Goal: Task Accomplishment & Management: Manage account settings

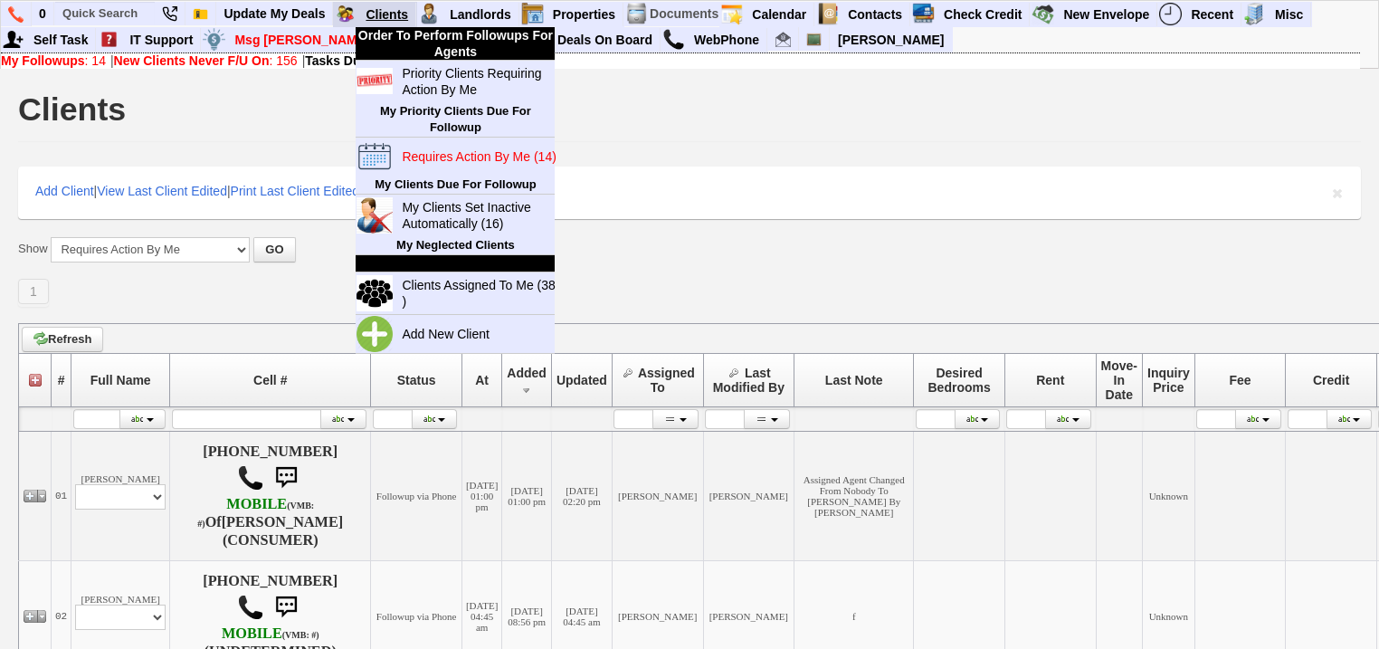
click at [371, 7] on link "Clients" at bounding box center [387, 15] width 58 height 24
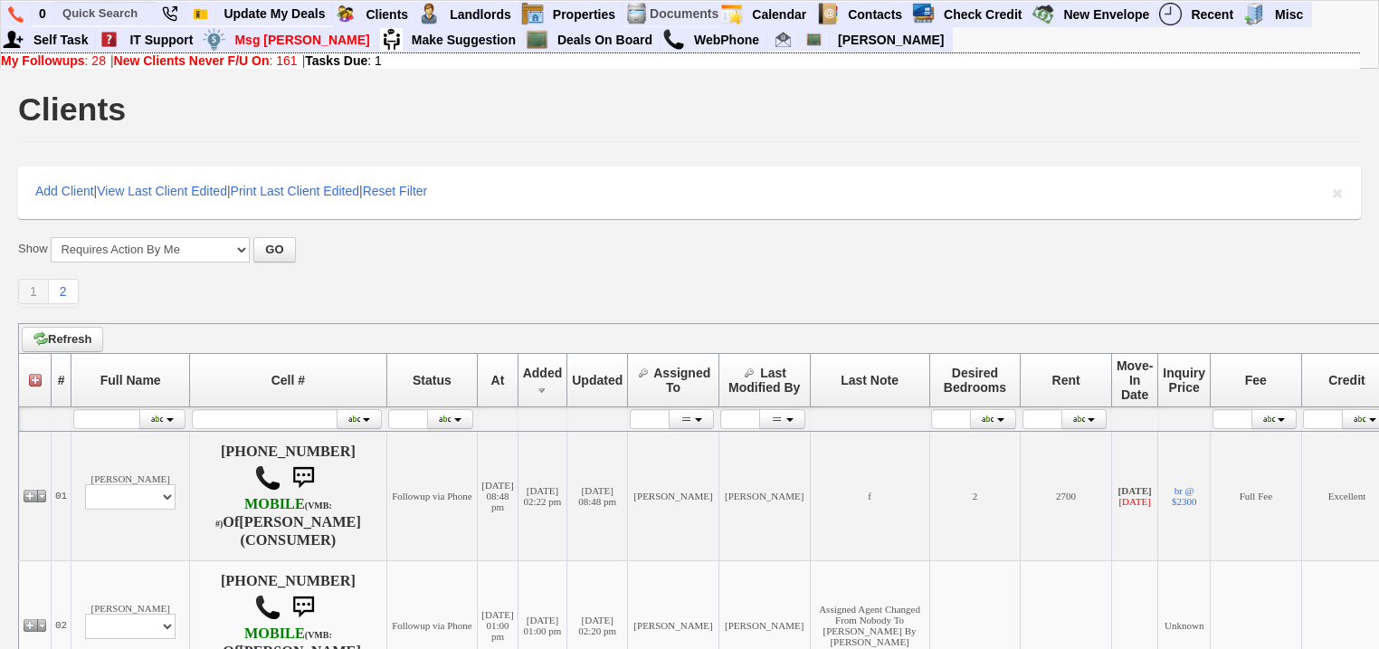
click at [234, 64] on b "New Clients Never F/U On" at bounding box center [192, 60] width 156 height 14
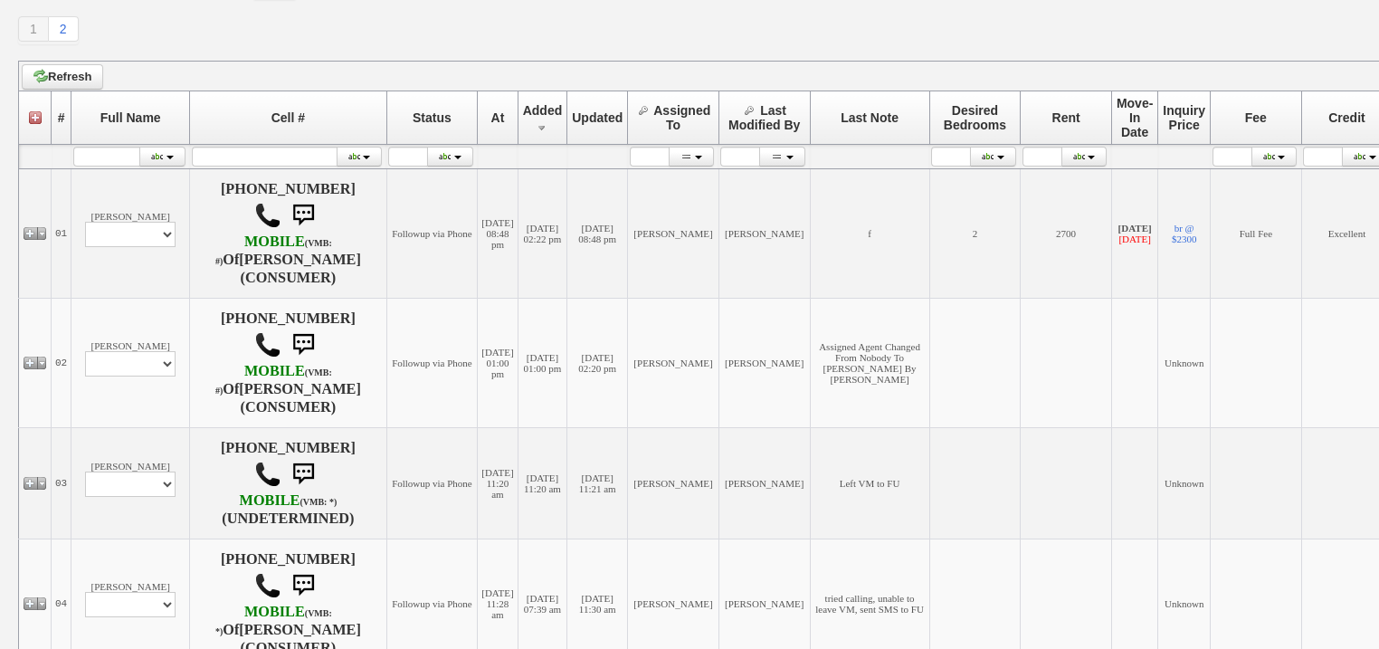
scroll to position [507, 0]
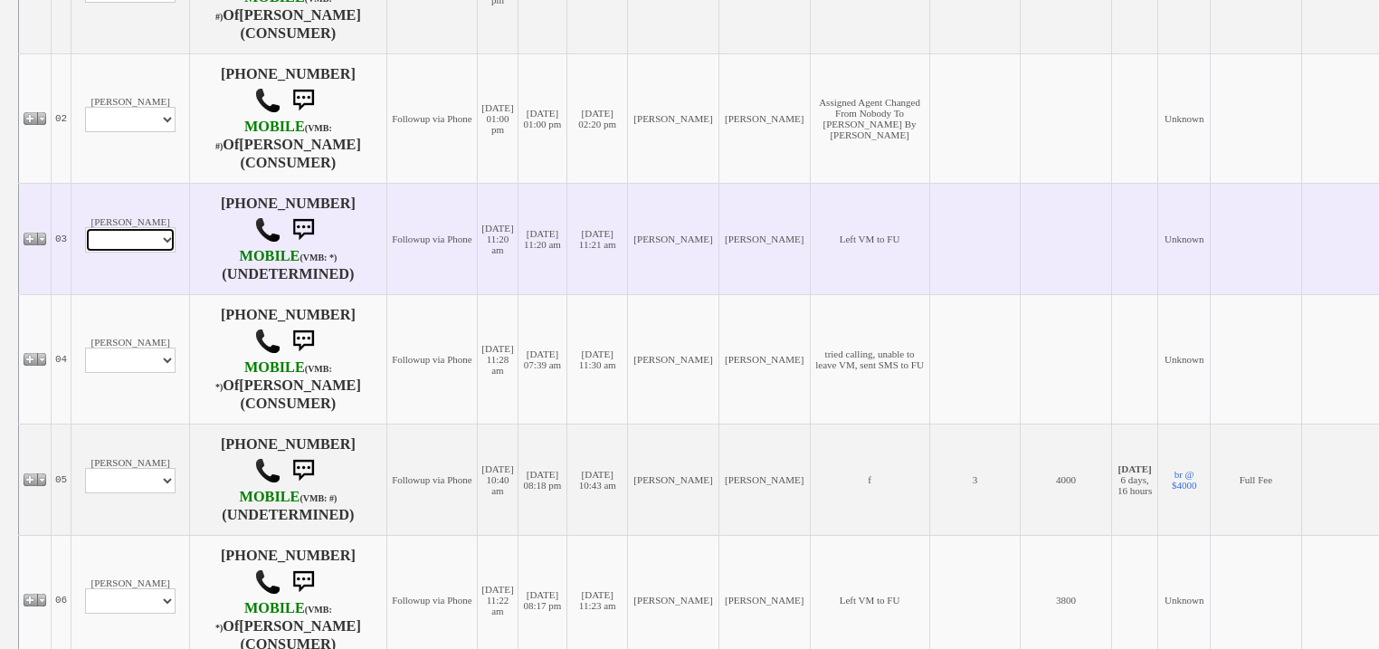
click at [147, 252] on select "Profile Edit Print Closed Deals" at bounding box center [130, 239] width 90 height 25
select select "ChangeURL,/crm/custom/edit_client_form.php?redirect=%2Fcrm%2Fclients.php&id=167…"
click at [85, 242] on select "Profile Edit Print Closed Deals" at bounding box center [130, 239] width 90 height 25
select select
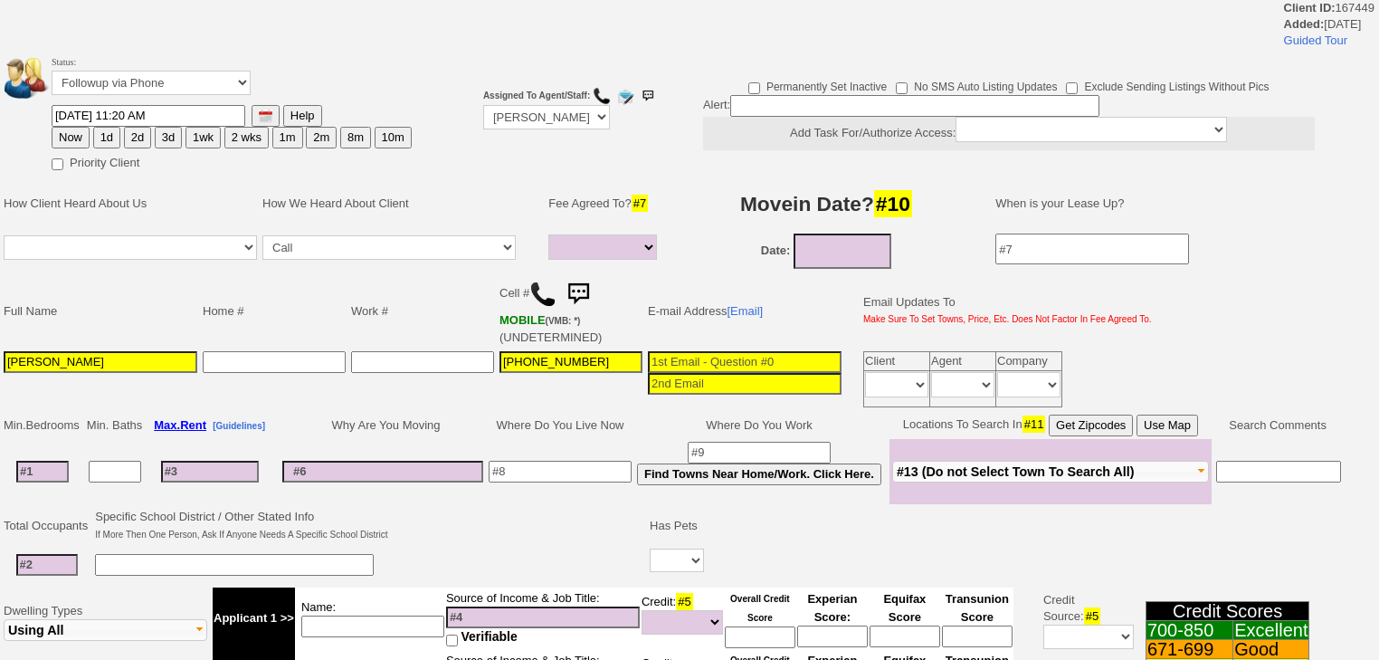
select select
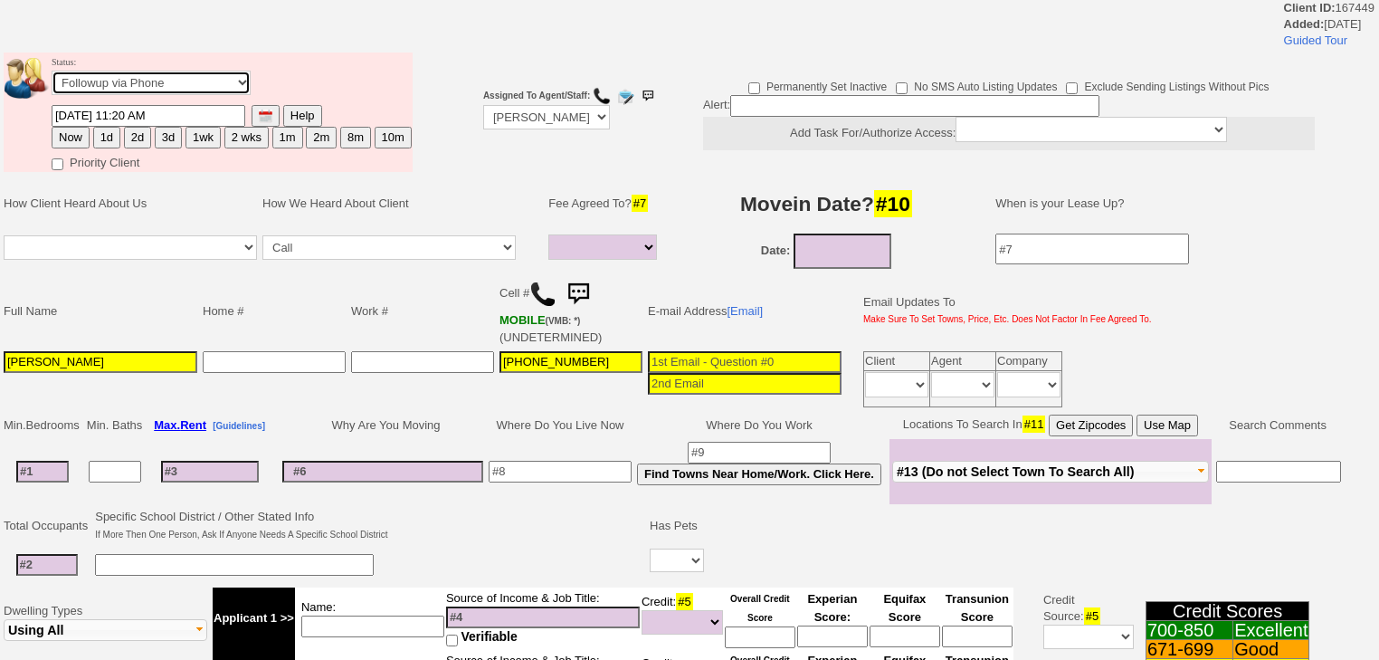
click at [152, 93] on select "Followup via Phone Followup via Email Followup When Section 8 Property Found De…" at bounding box center [151, 83] width 199 height 24
select select "Inactive"
click at [52, 76] on select "Followup via Phone Followup via Email Followup When Section 8 Property Found De…" at bounding box center [151, 83] width 199 height 24
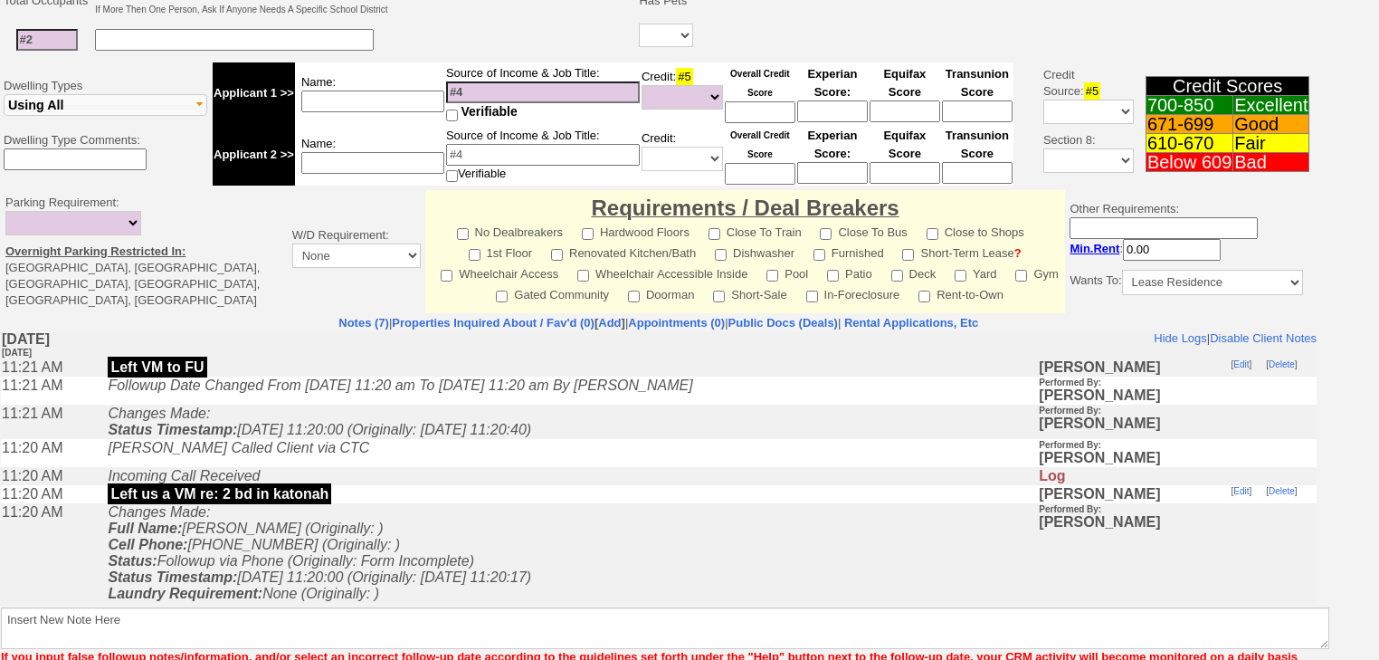
scroll to position [12, 0]
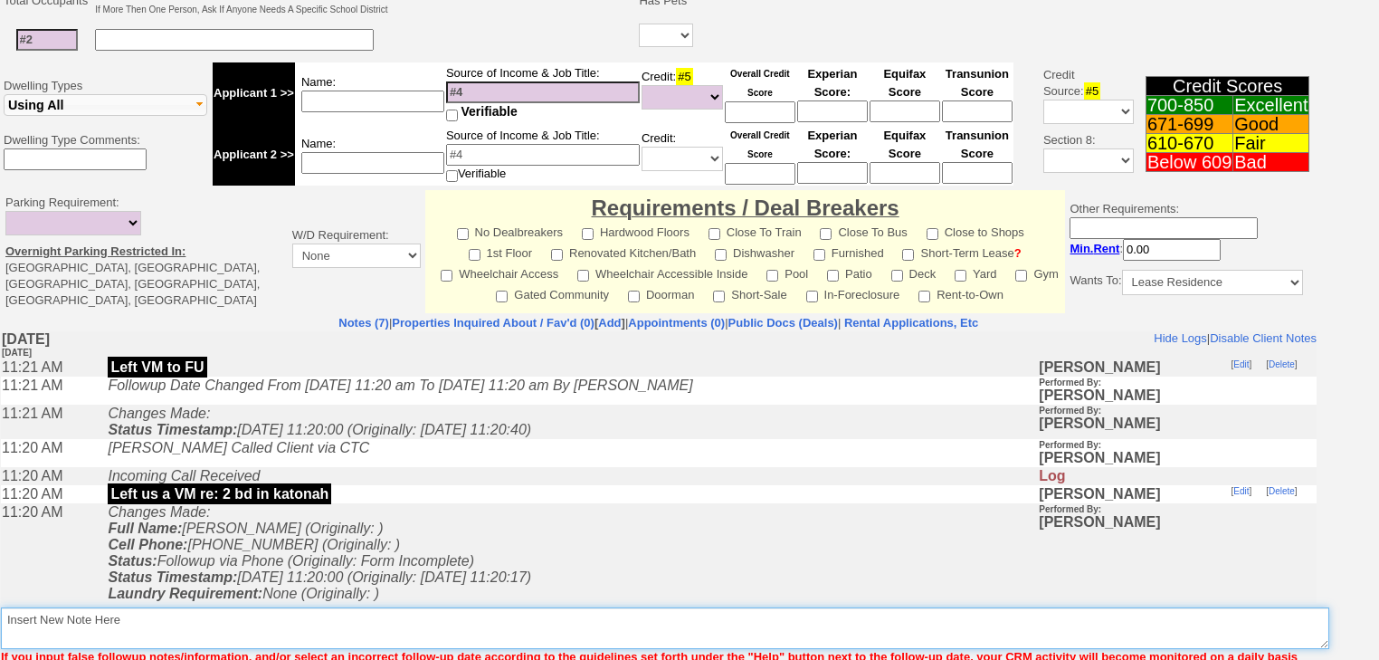
click at [413, 608] on textarea "Insert New Note Here" at bounding box center [665, 628] width 1328 height 42
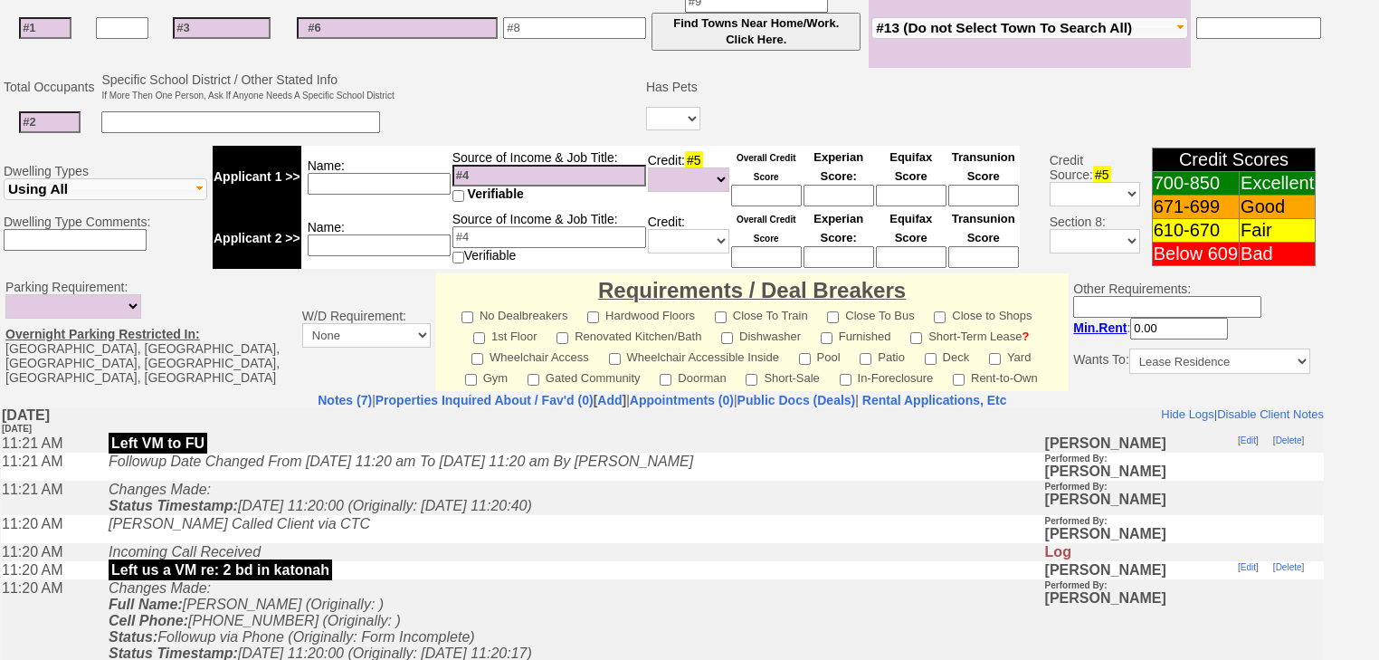
scroll to position [570, 0]
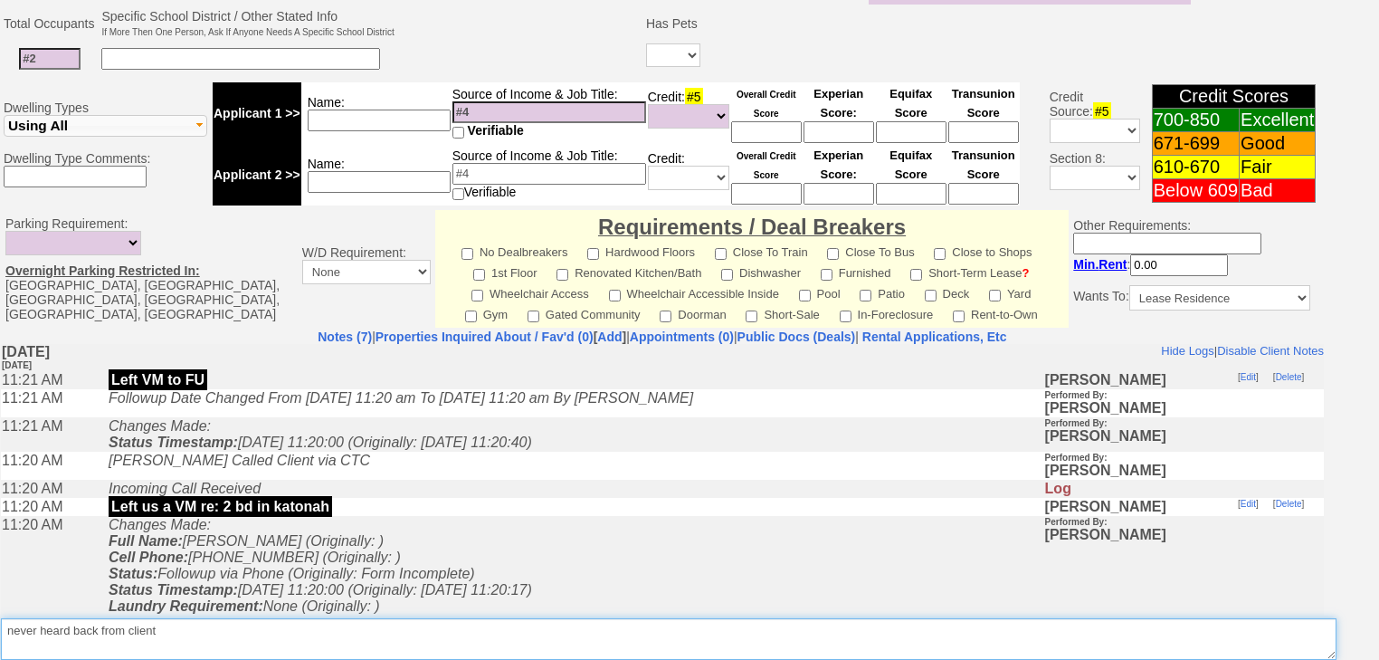
drag, startPoint x: 177, startPoint y: 601, endPoint x: 0, endPoint y: 602, distance: 177.3
click at [1, 618] on textarea "Insert New Note Here" at bounding box center [668, 639] width 1335 height 42
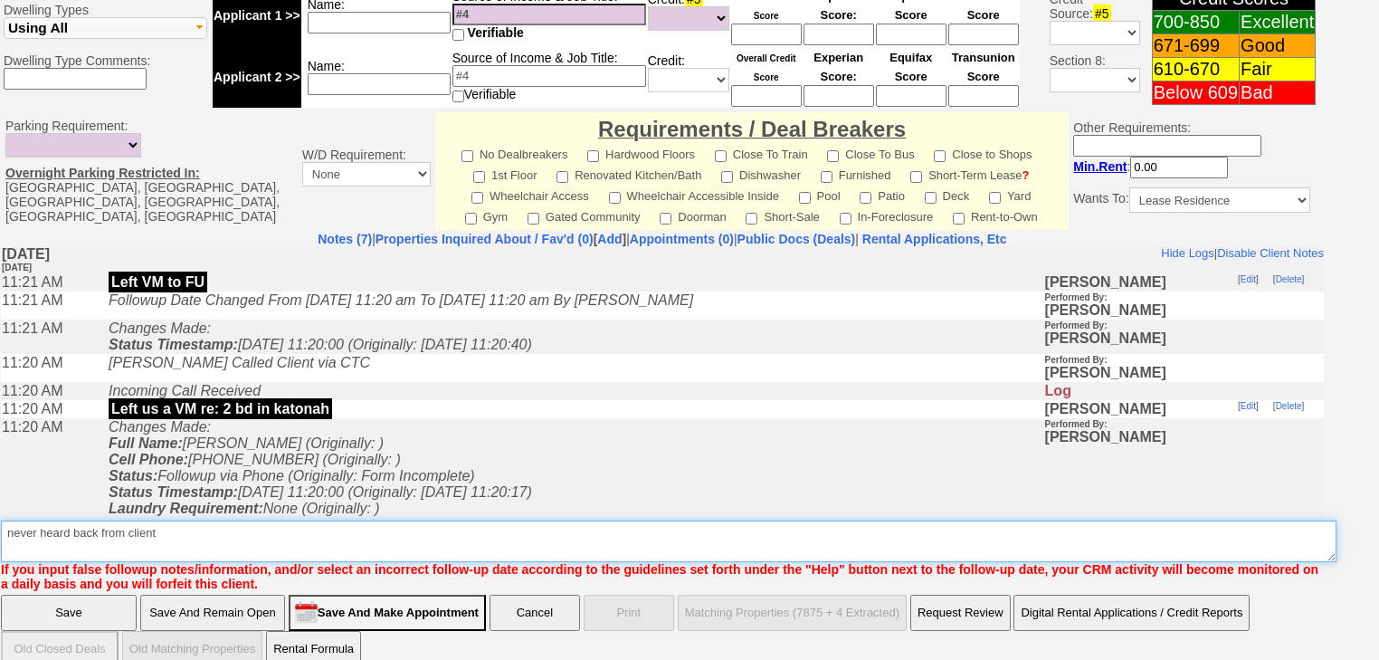
type textarea "never heard back from client"
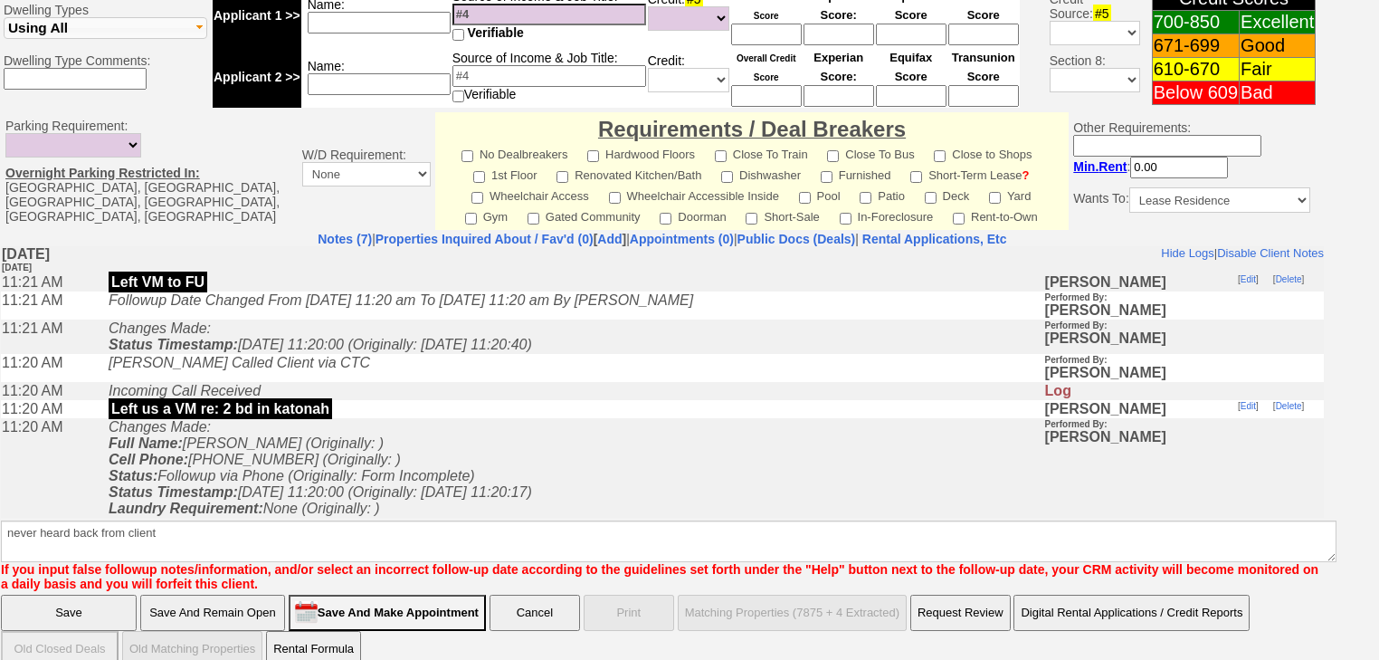
click at [33, 594] on input "Save" at bounding box center [69, 612] width 136 height 36
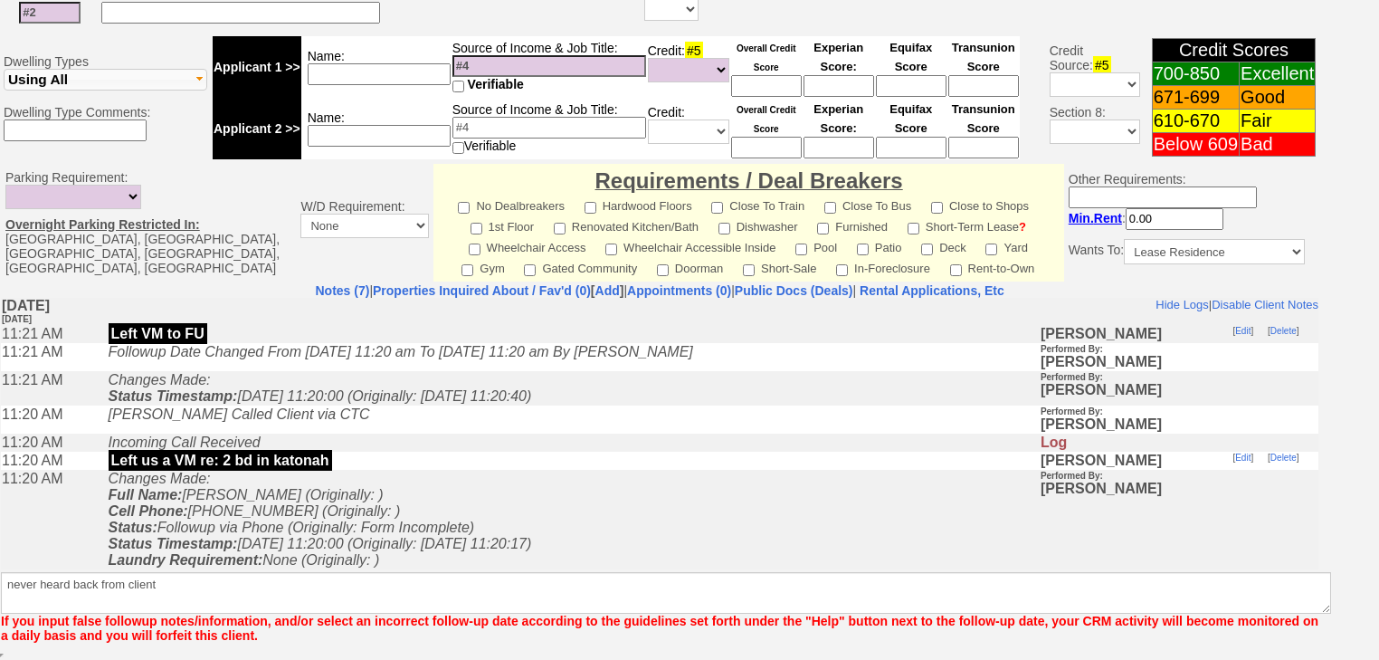
scroll to position [594, 0]
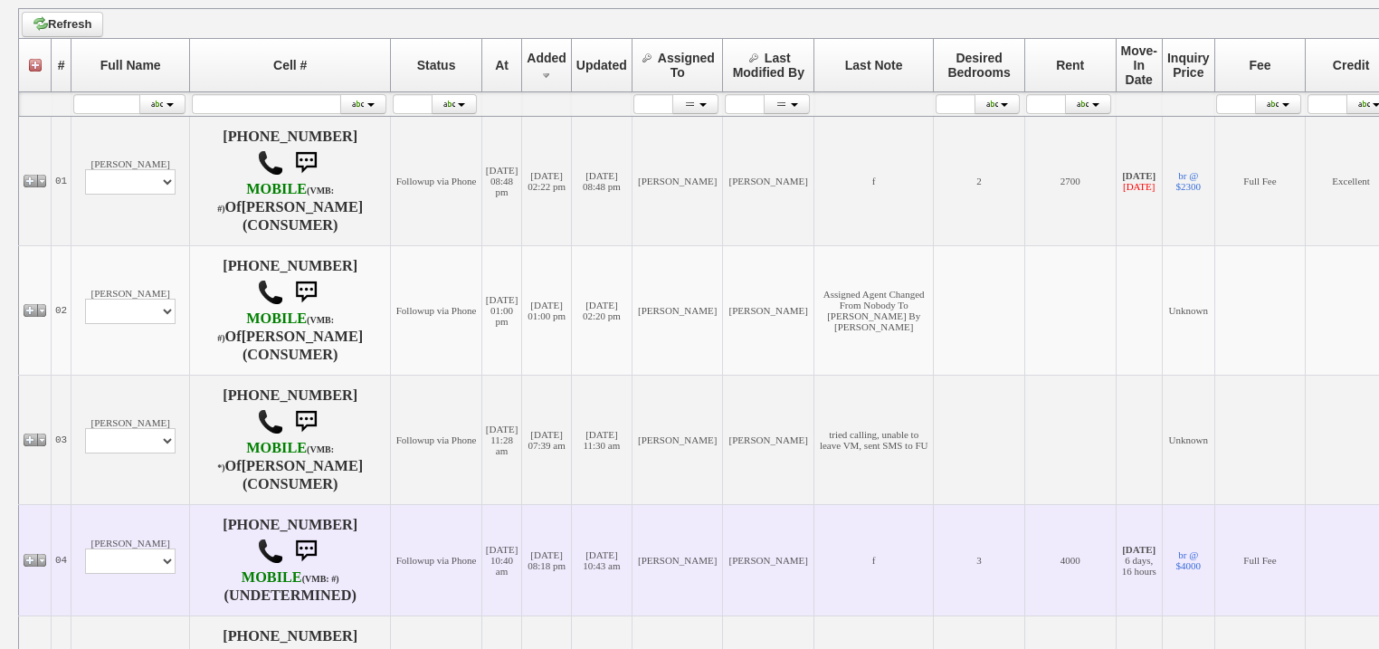
scroll to position [507, 0]
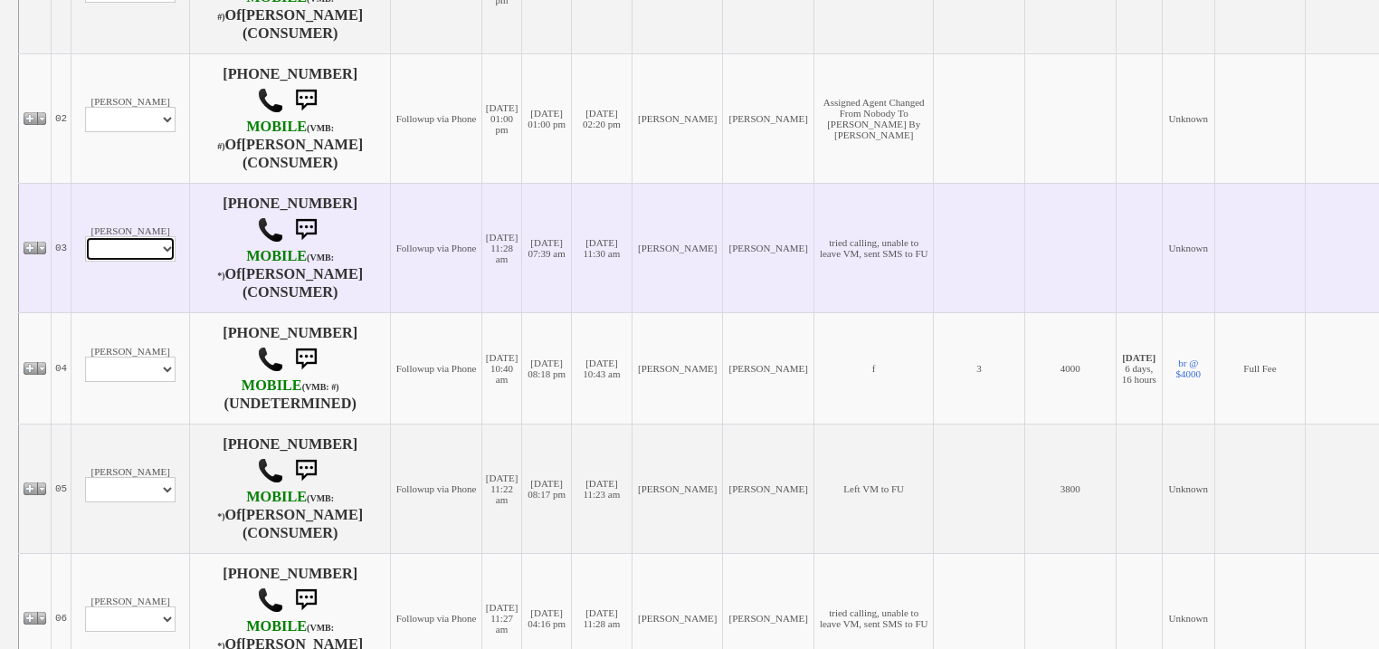
drag, startPoint x: 142, startPoint y: 250, endPoint x: 141, endPoint y: 272, distance: 22.6
click at [142, 250] on select "Profile Edit Print Email Externally (Will Not Be Tracked In CRM) Closed Deals" at bounding box center [130, 248] width 90 height 25
select select "ChangeURL,/crm/custom/edit_client_form.php?redirect=%2Fcrm%2Fclients.php&id=167…"
click at [85, 251] on select "Profile Edit Print Email Externally (Will Not Be Tracked In CRM) Closed Deals" at bounding box center [130, 248] width 90 height 25
select select
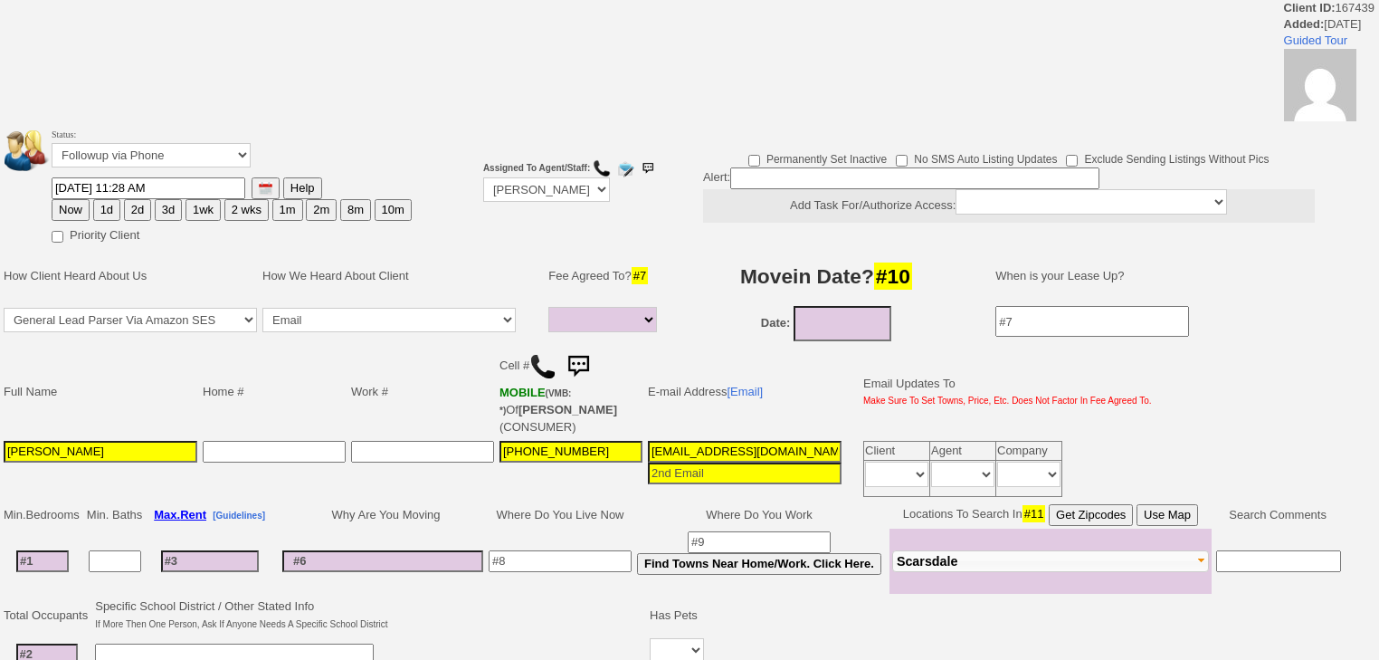
select select
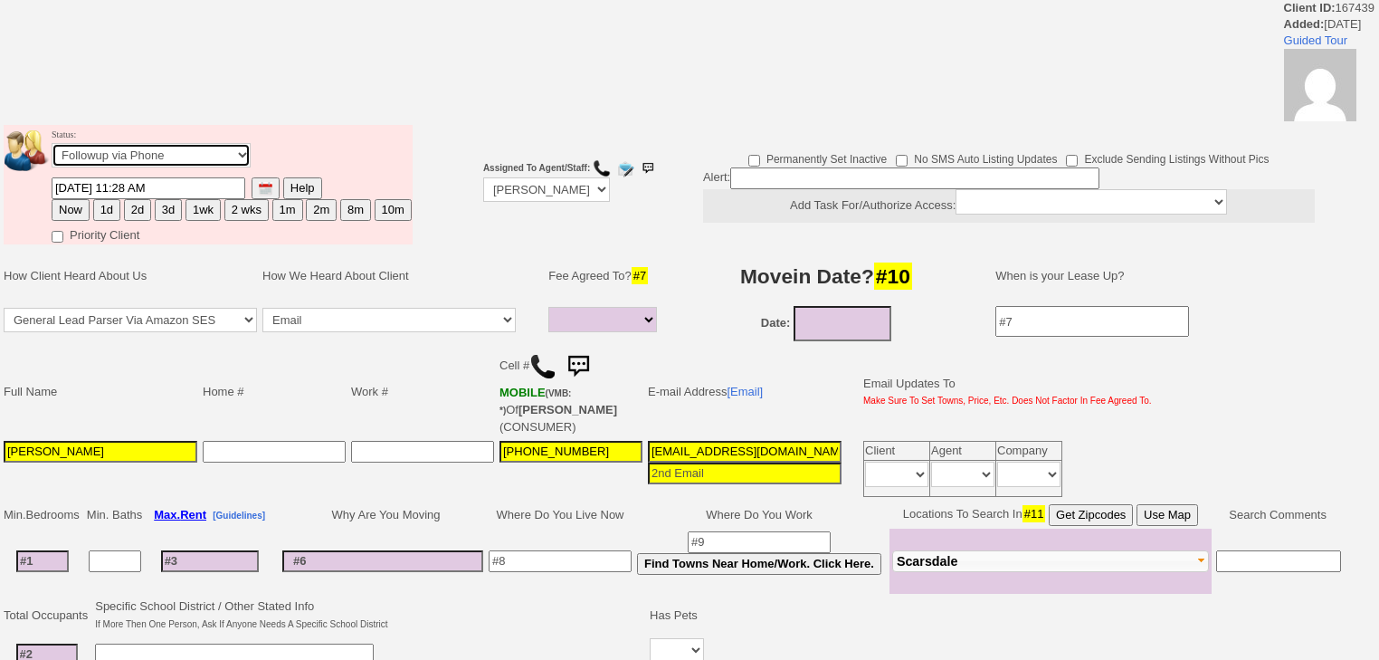
click at [160, 157] on select "Followup via Phone Followup via Email Followup When Section 8 Property Found De…" at bounding box center [151, 155] width 199 height 24
select select "Inactive"
click at [52, 148] on select "Followup via Phone Followup via Email Followup When Section 8 Property Found De…" at bounding box center [151, 155] width 199 height 24
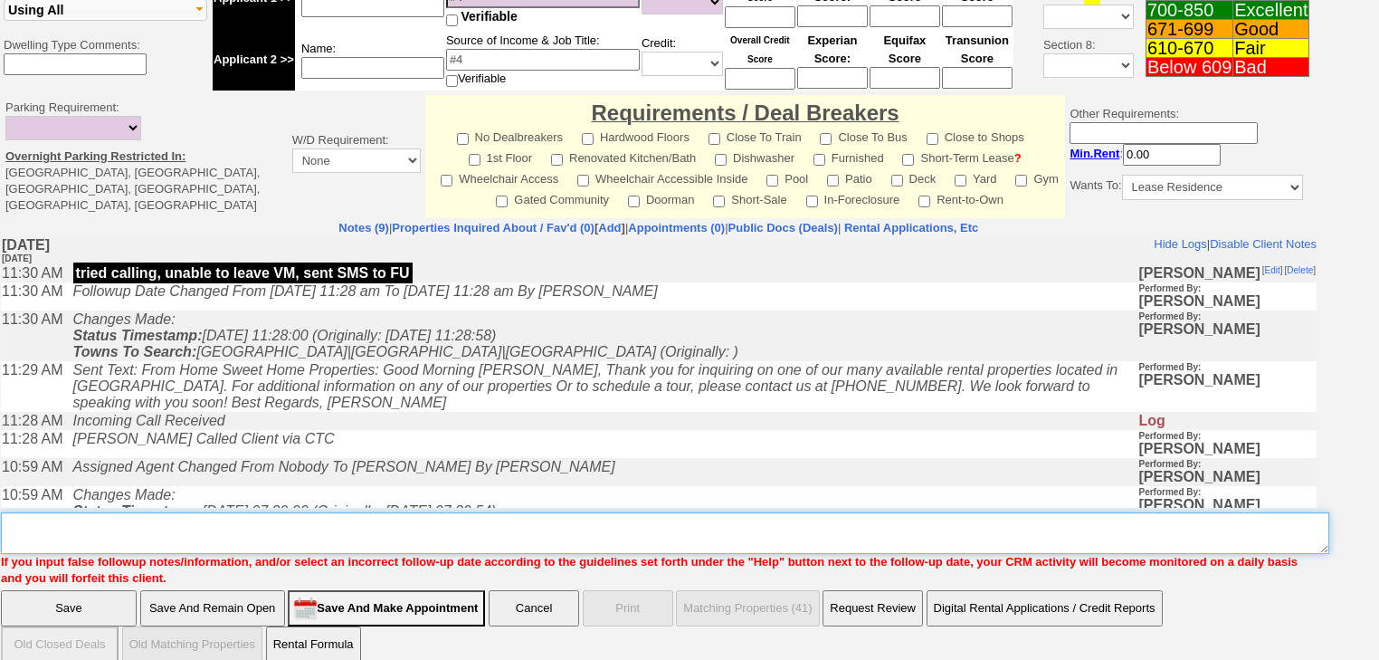
click at [62, 514] on textarea "Insert New Note Here" at bounding box center [665, 533] width 1328 height 42
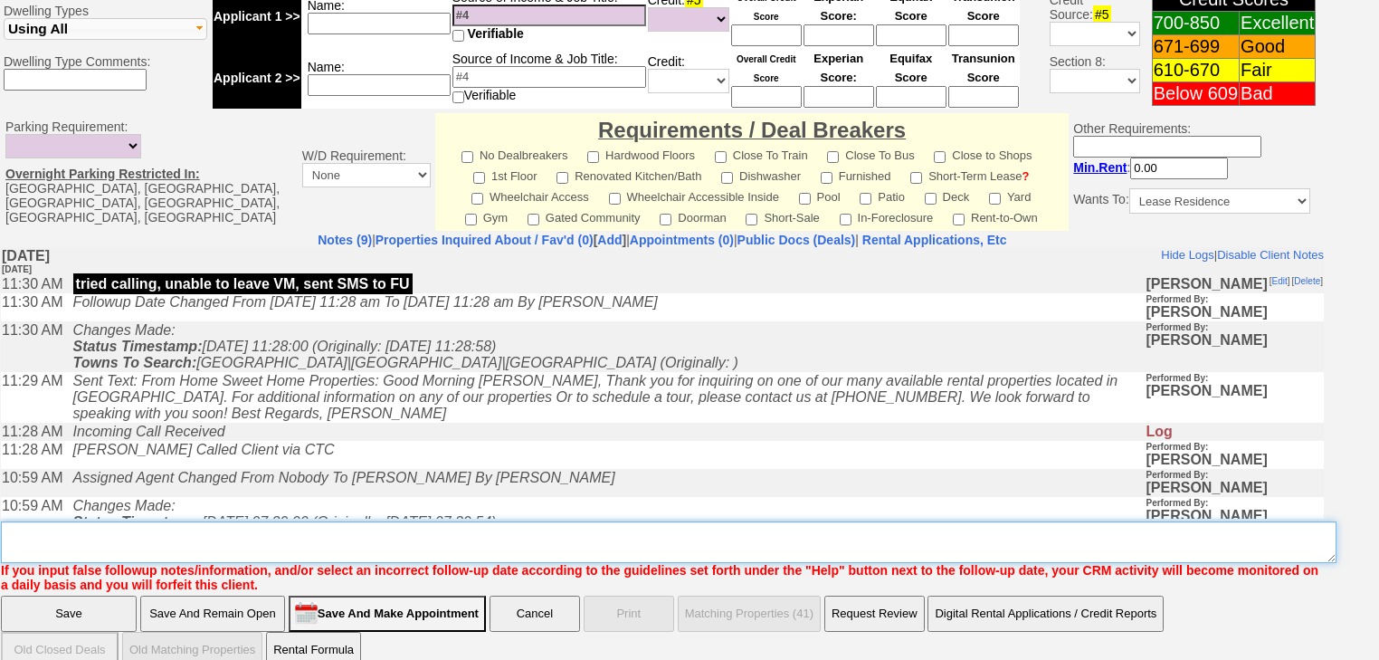
paste textarea "never heard back from client"
type textarea "never heard back from client"
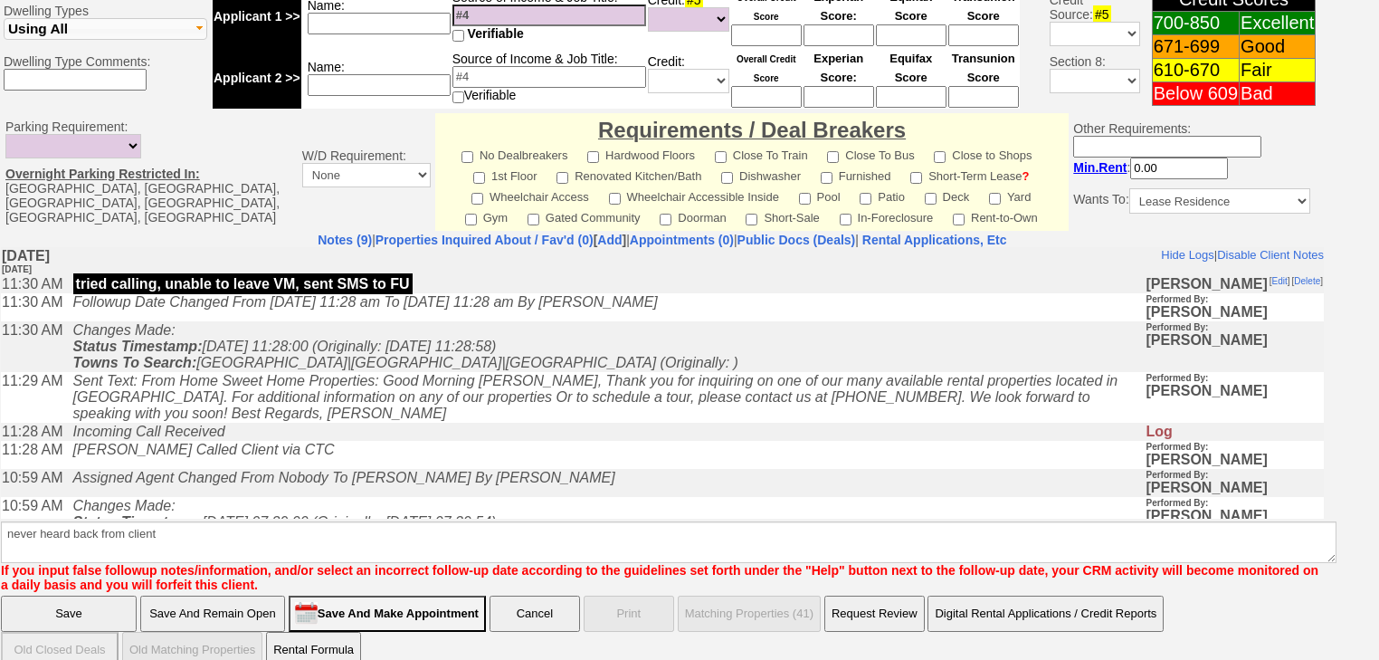
click at [81, 595] on input "Save" at bounding box center [69, 613] width 136 height 36
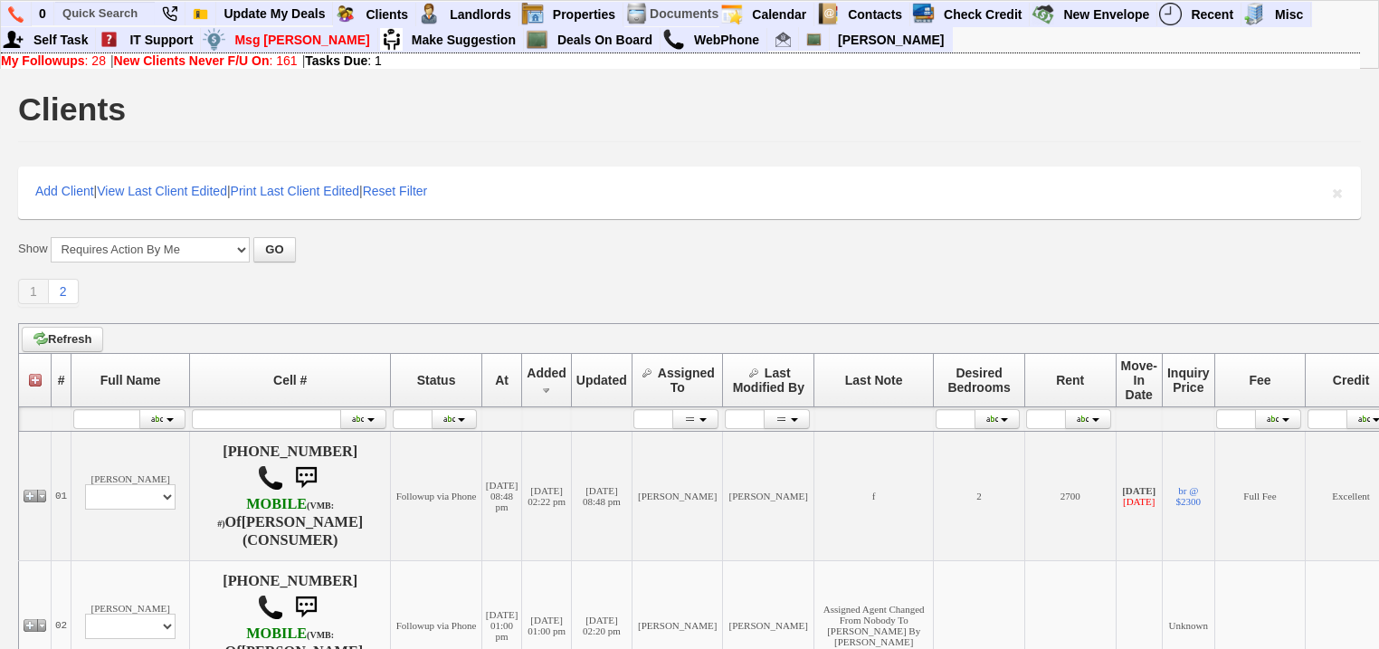
scroll to position [507, 0]
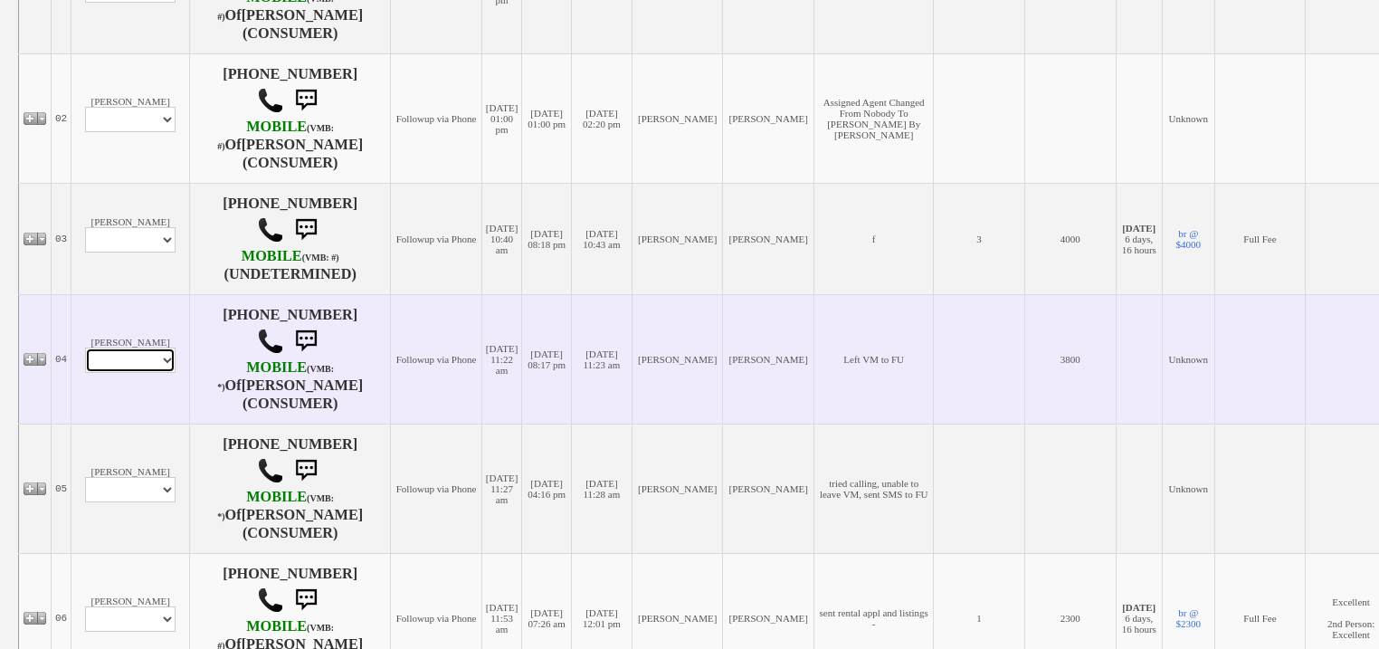
click at [124, 390] on td "Shane Profile Edit Print Closed Deals" at bounding box center [130, 358] width 119 height 129
select select "ChangeURL,/crm/custom/edit_client_form.php?redirect=%2Fcrm%2Fclients.php&id=167…"
click at [85, 362] on select "Profile Edit Print Closed Deals" at bounding box center [130, 359] width 90 height 25
select select
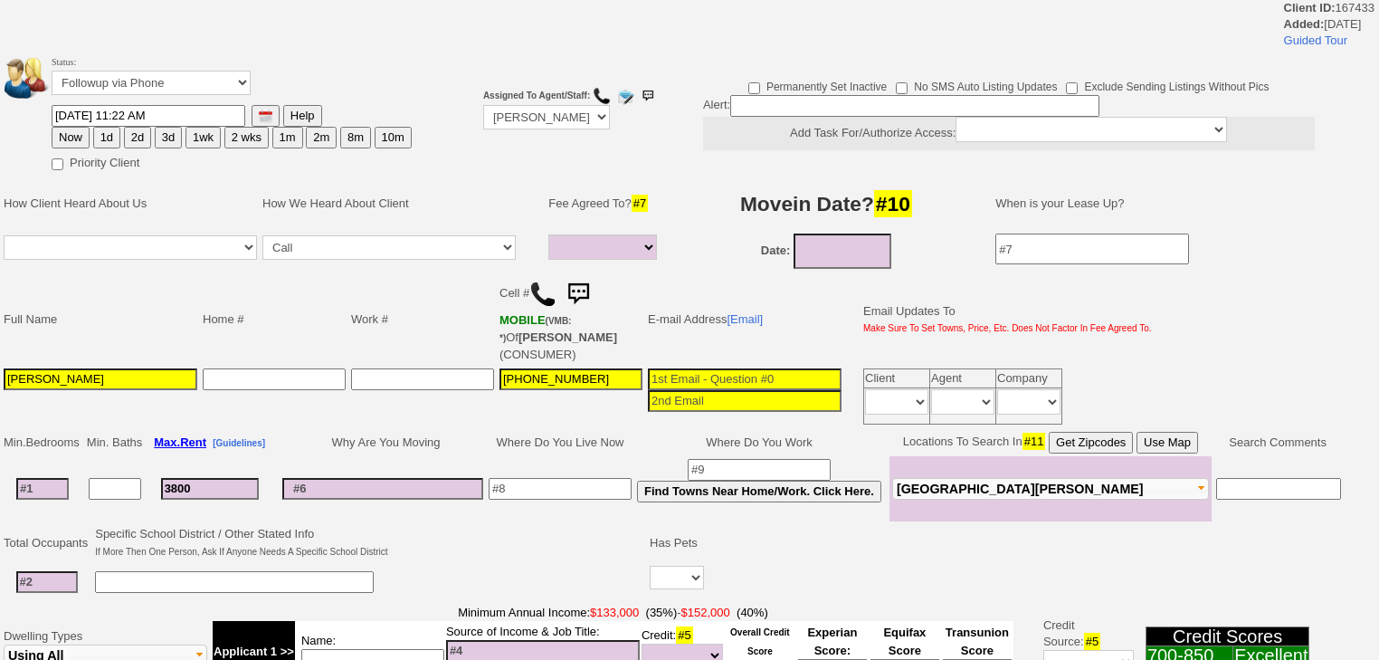
select select
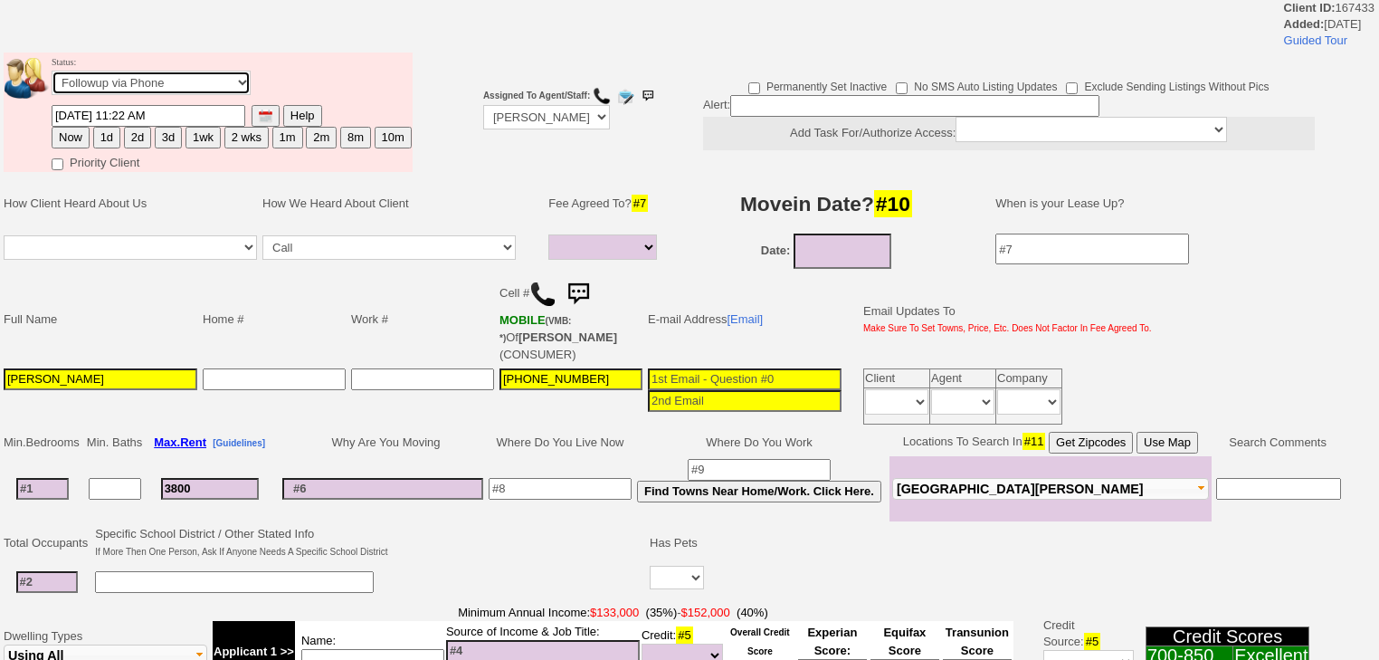
drag, startPoint x: 156, startPoint y: 75, endPoint x: 157, endPoint y: 88, distance: 12.8
click at [156, 76] on select "Followup via Phone Followup via Email Followup When Section 8 Property Found De…" at bounding box center [151, 83] width 199 height 24
select select "Inactive"
click at [52, 76] on select "Followup via Phone Followup via Email Followup When Section 8 Property Found De…" at bounding box center [151, 83] width 199 height 24
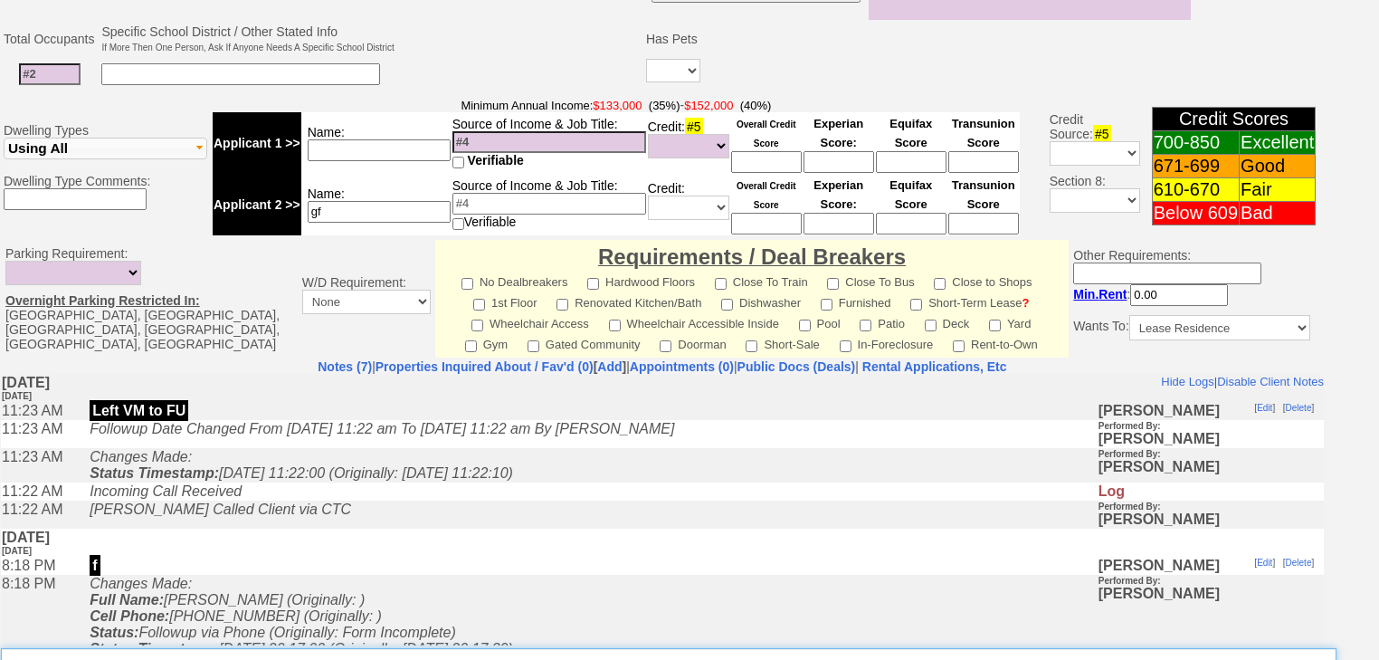
click at [115, 648] on textarea "Insert New Note Here" at bounding box center [668, 669] width 1335 height 42
paste textarea "never heard back from client"
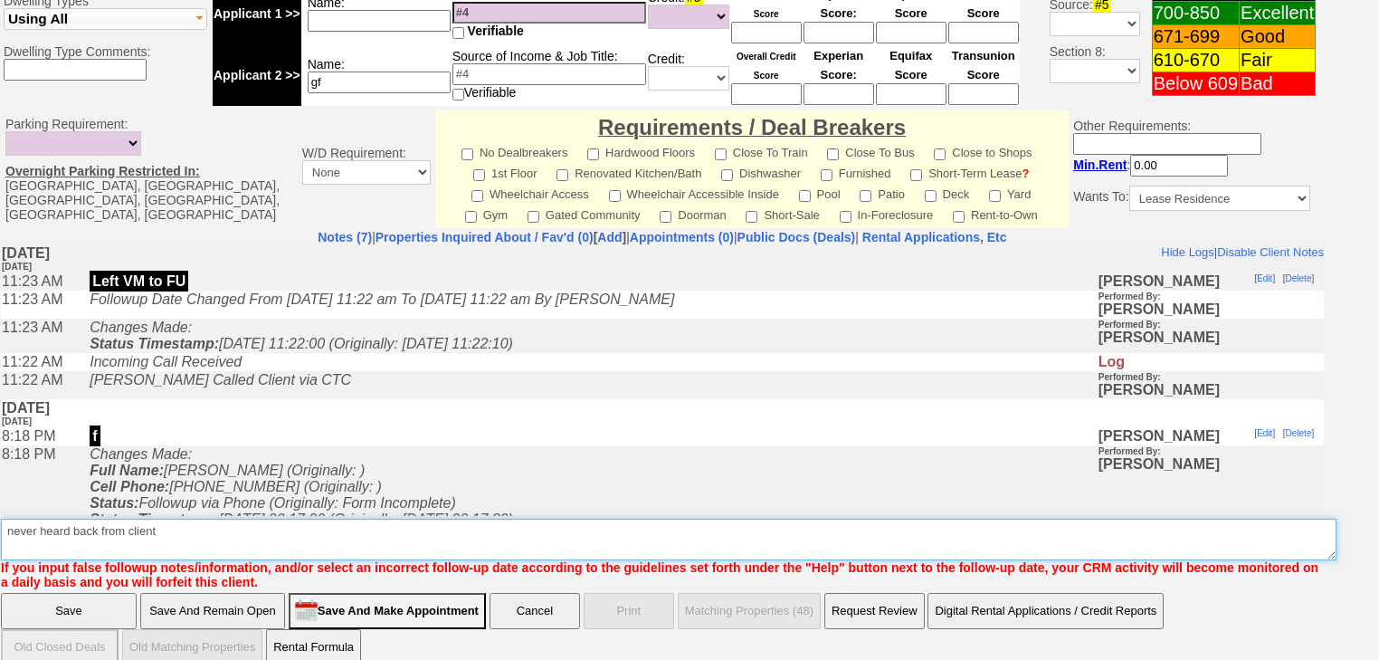
type textarea "never heard back from client"
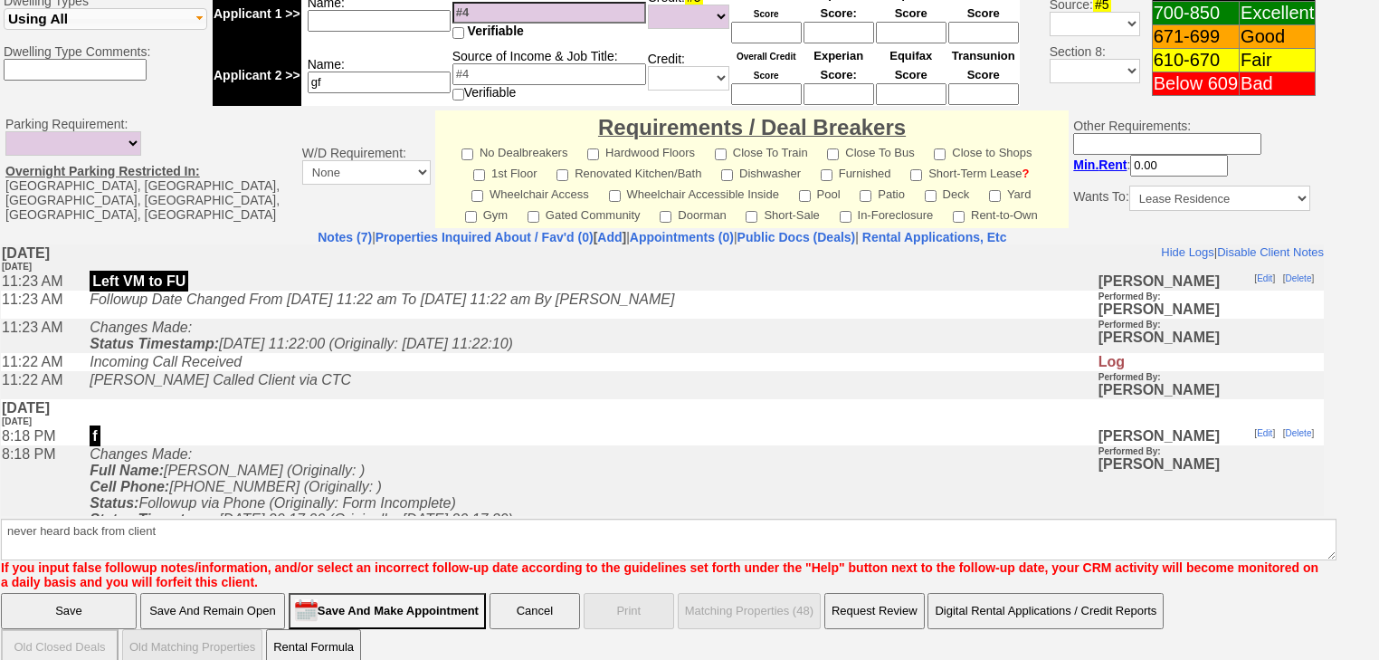
click at [54, 593] on input "Save" at bounding box center [69, 611] width 136 height 36
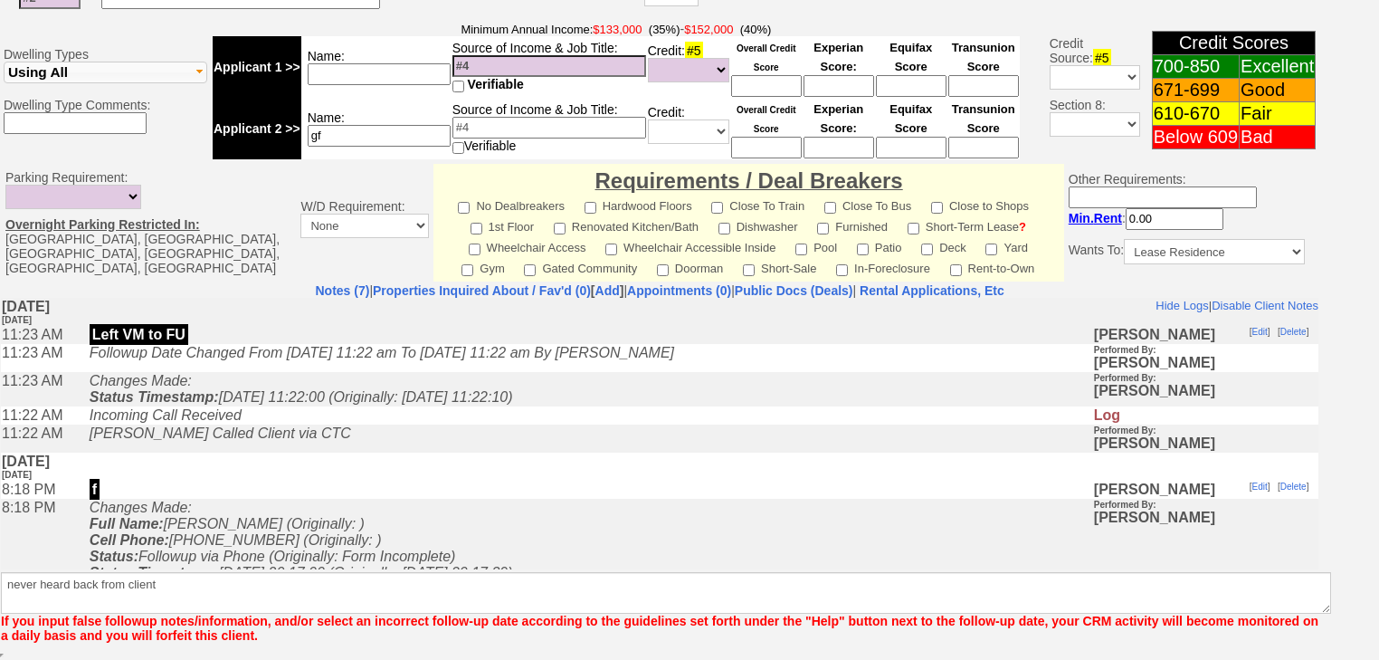
scroll to position [623, 0]
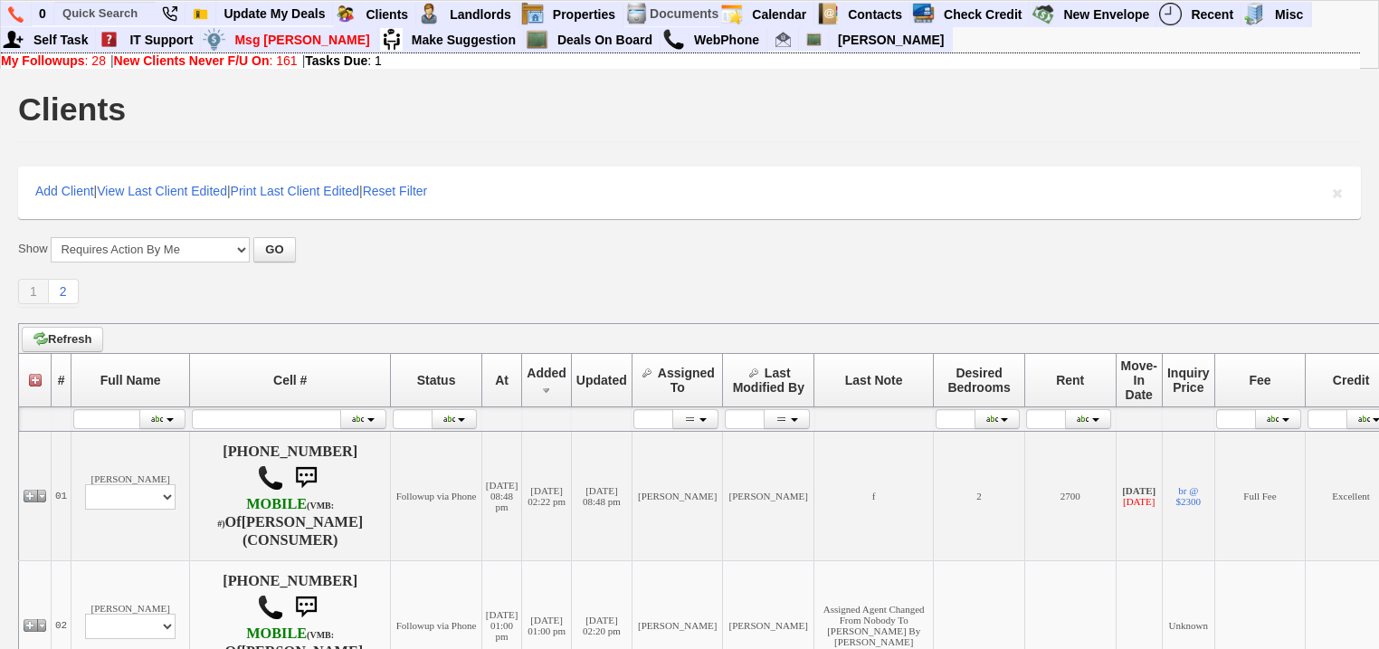
scroll to position [145, 0]
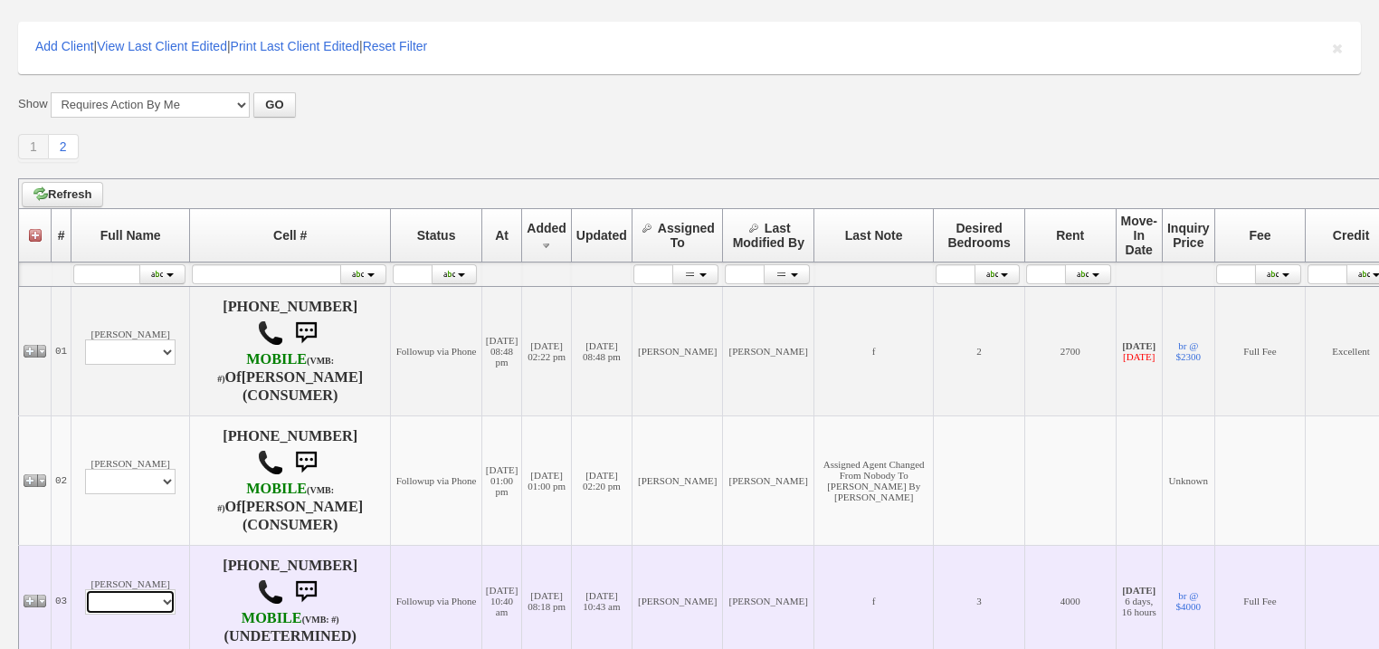
click at [154, 614] on select "Profile Edit Print Closed Deals" at bounding box center [130, 601] width 90 height 25
select select "ChangeURL,/crm/custom/edit_client_form.php?redirect=%2Fcrm%2Fclients.php&id=167…"
click at [85, 604] on select "Profile Edit Print Closed Deals" at bounding box center [130, 601] width 90 height 25
select select
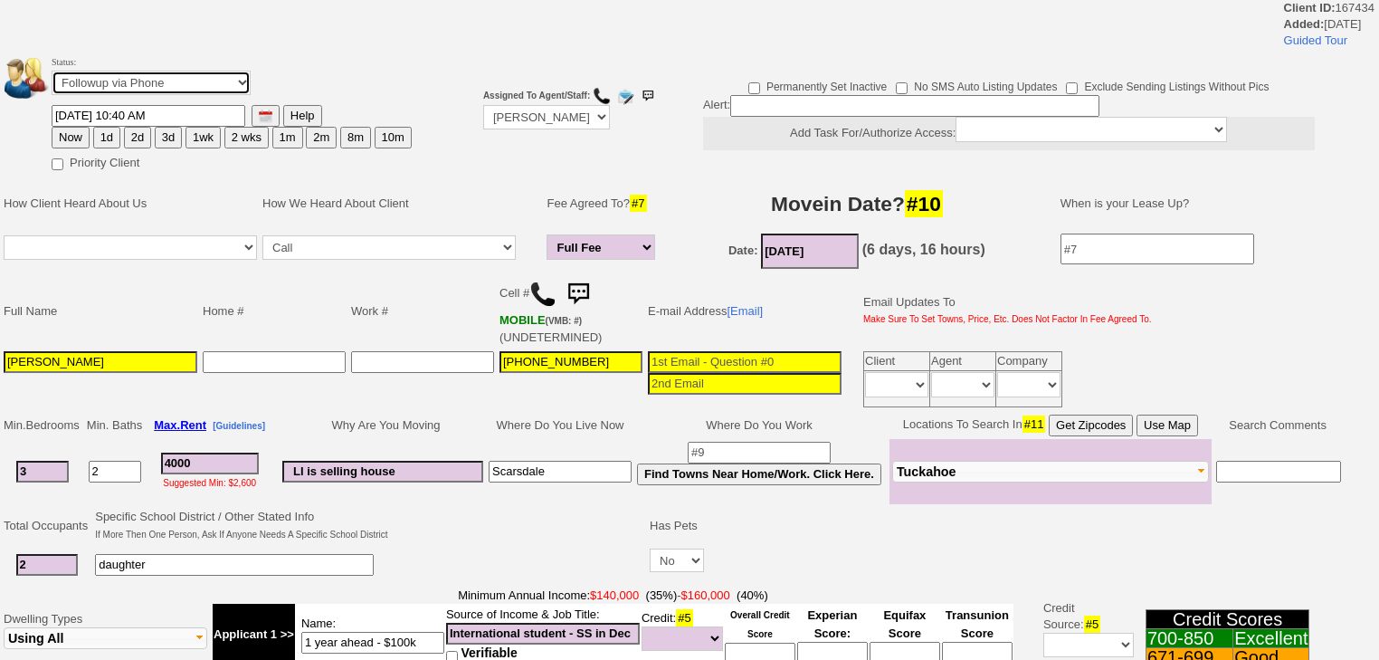
click at [188, 90] on select "Followup via Phone Followup via Email Followup When Section 8 Property Found De…" at bounding box center [151, 83] width 199 height 24
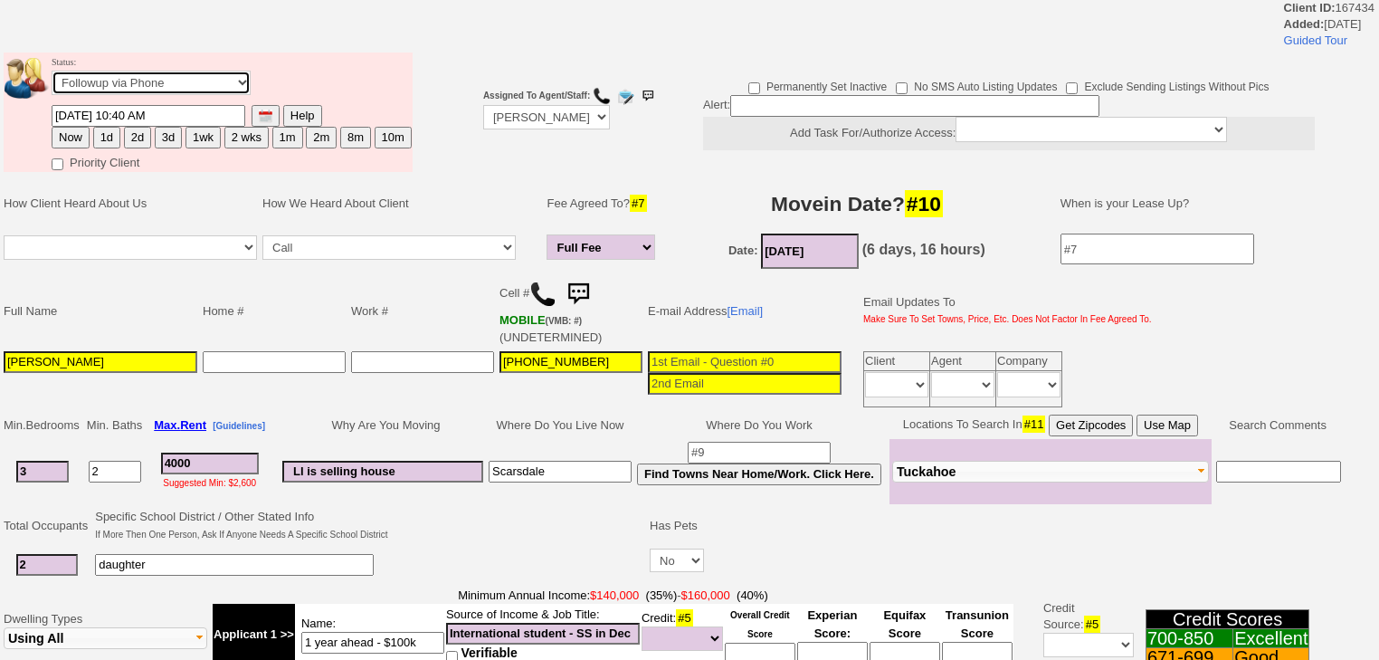
select select "Inactive"
click at [52, 76] on select "Followup via Phone Followup via Email Followup When Section 8 Property Found De…" at bounding box center [151, 83] width 199 height 24
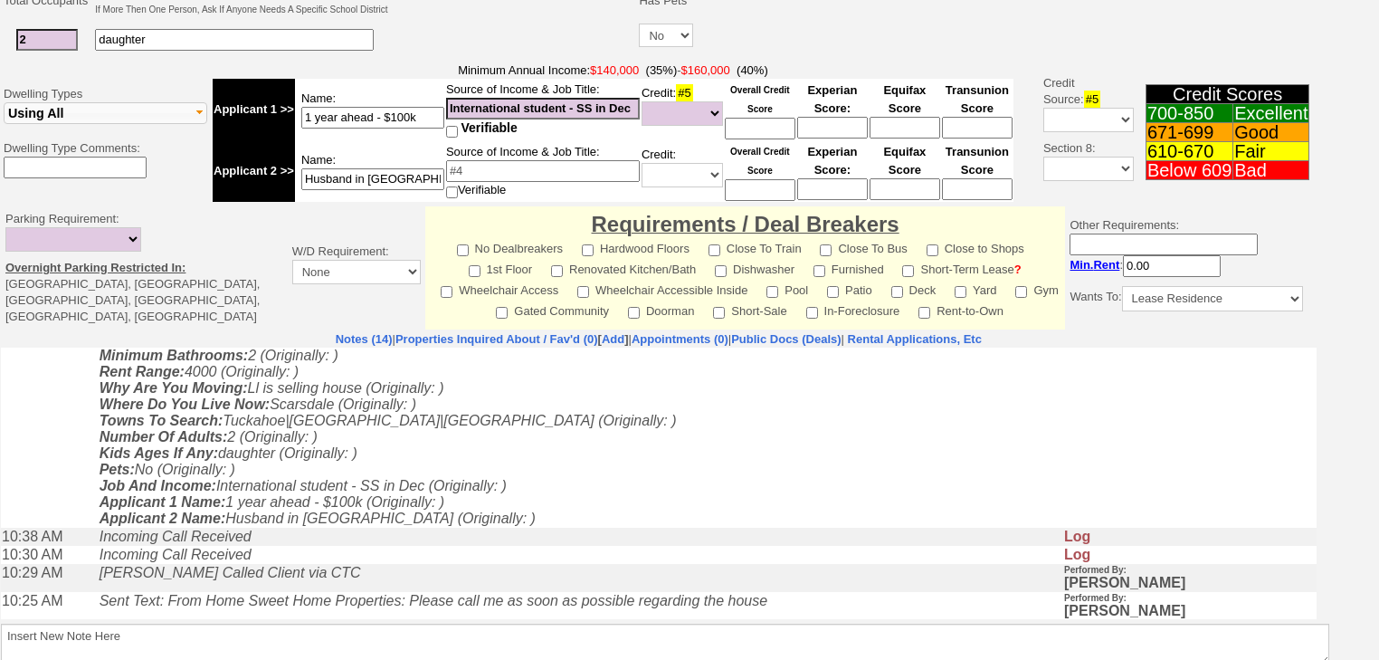
scroll to position [362, 0]
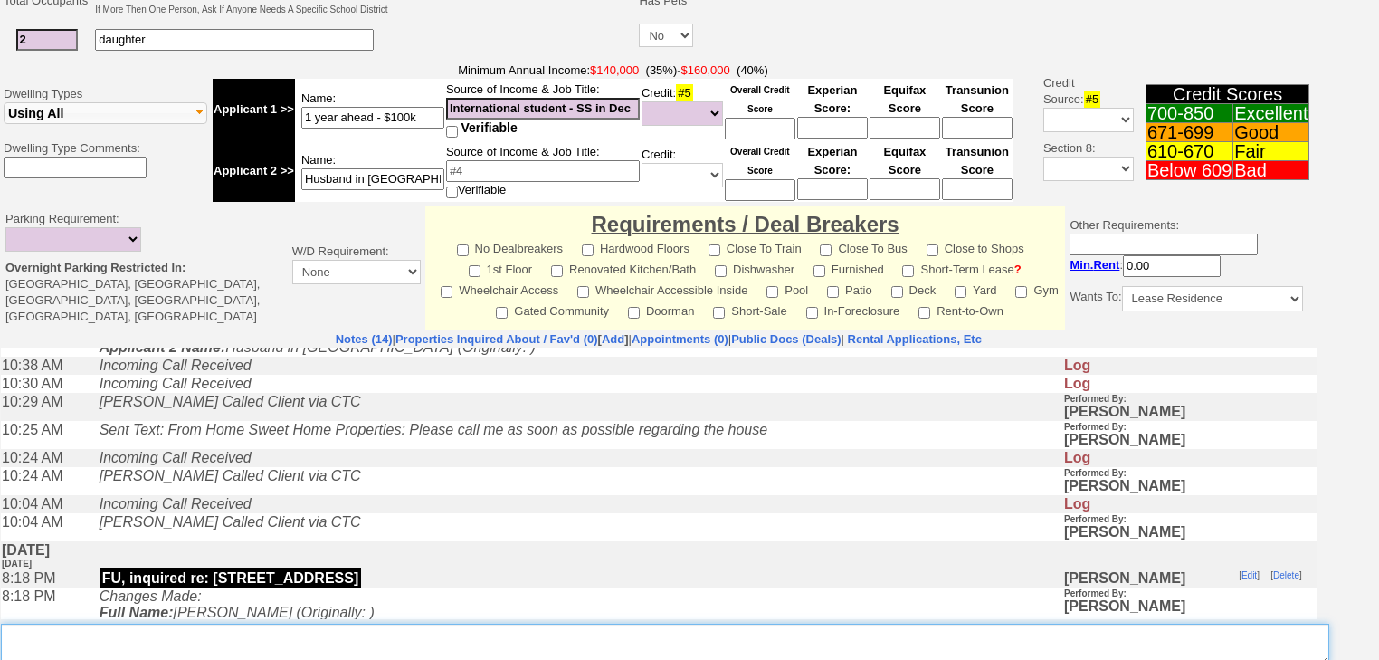
drag, startPoint x: 223, startPoint y: 641, endPoint x: 214, endPoint y: 608, distance: 34.1
click at [214, 623] on textarea "Insert New Note Here" at bounding box center [665, 644] width 1328 height 42
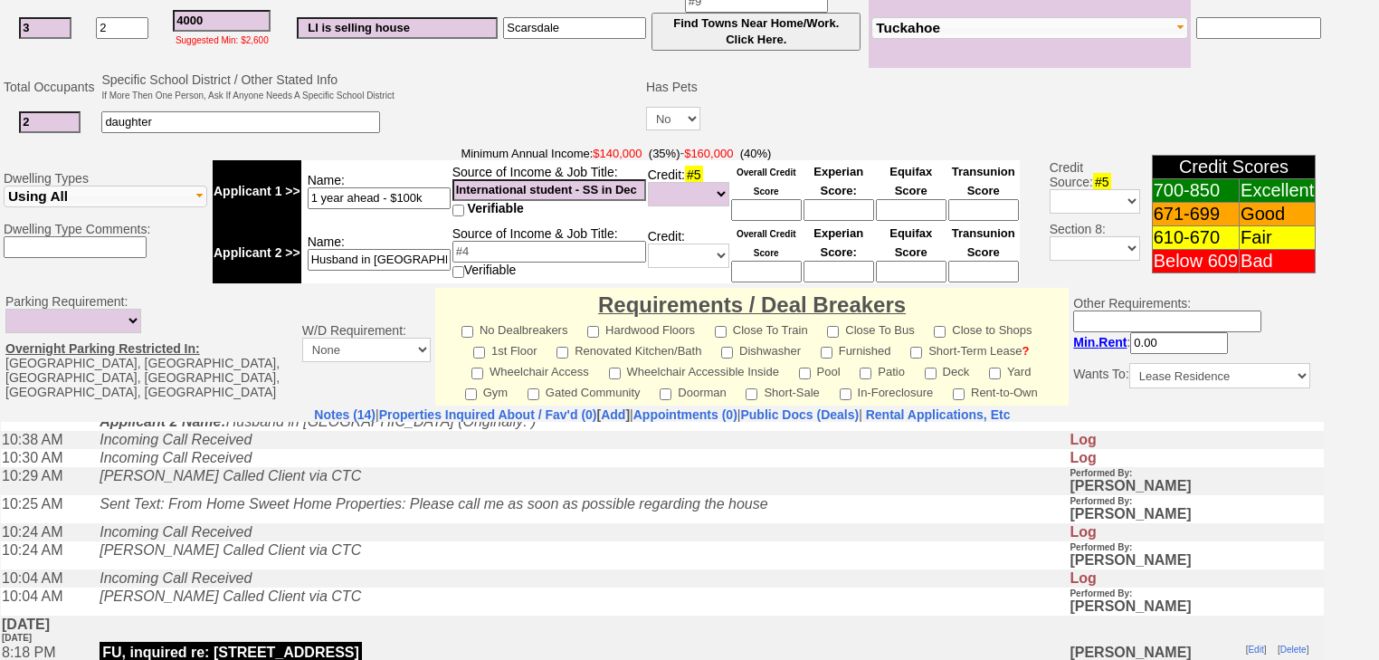
scroll to position [570, 0]
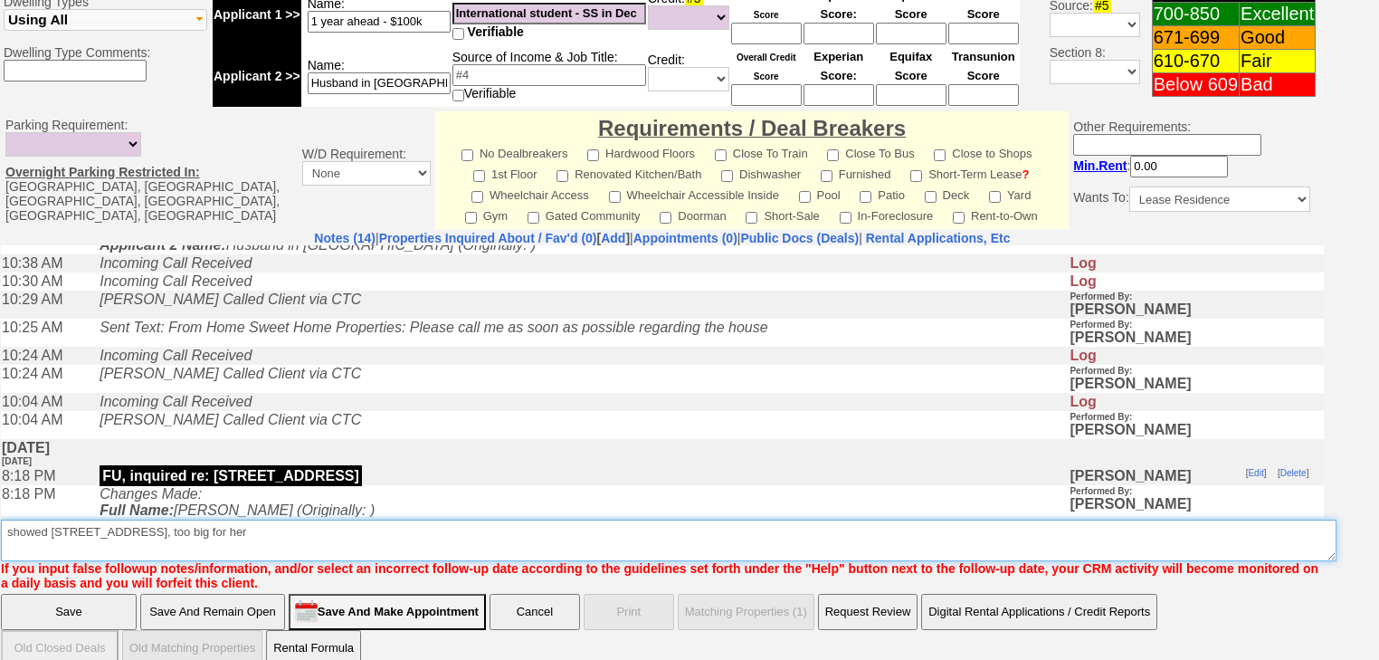
type textarea "showed 346 columbus ave, too big for her"
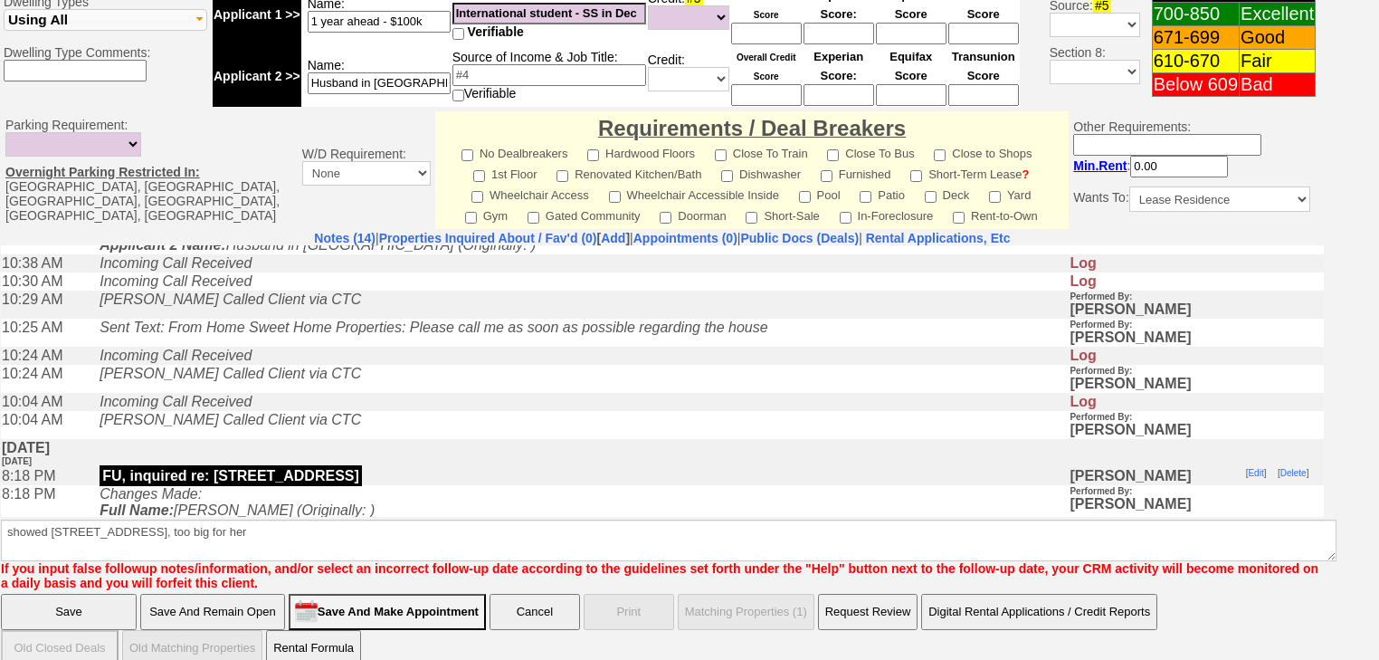
click at [54, 594] on input "Save" at bounding box center [69, 612] width 136 height 36
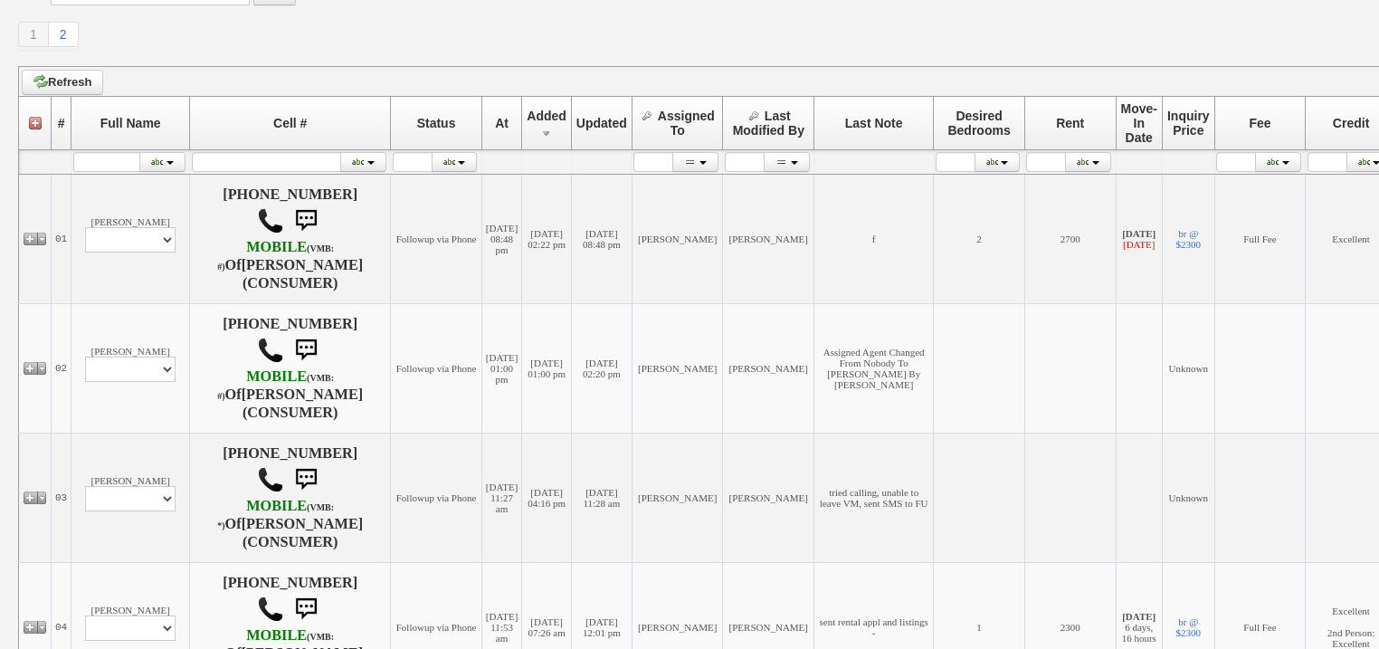
scroll to position [579, 0]
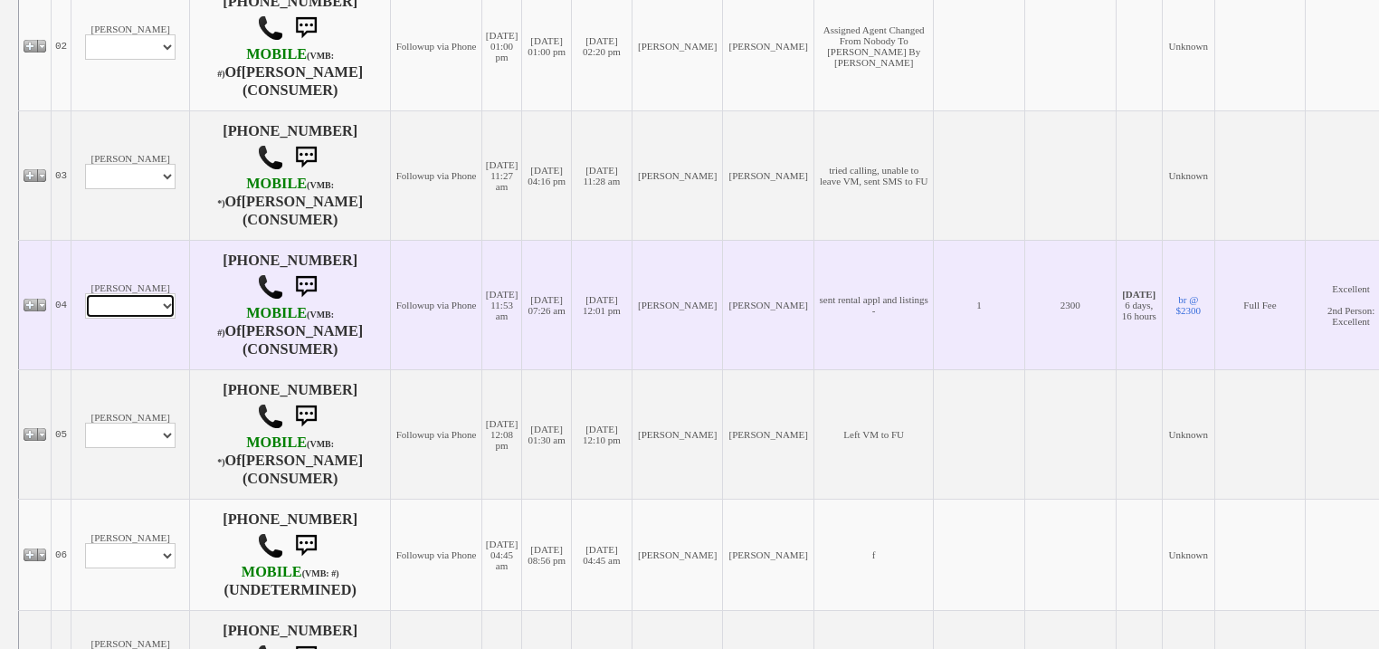
click at [130, 318] on select "Profile Edit Print Email Externally (Will Not Be Tracked In CRM) Closed Deals" at bounding box center [130, 305] width 90 height 25
select select "ChangeURL,/crm/custom/edit_client_form.php?redirect=%2Fcrm%2Fclients.php&id=167…"
click at [85, 306] on select "Profile Edit Print Email Externally (Will Not Be Tracked In CRM) Closed Deals" at bounding box center [130, 305] width 90 height 25
select select
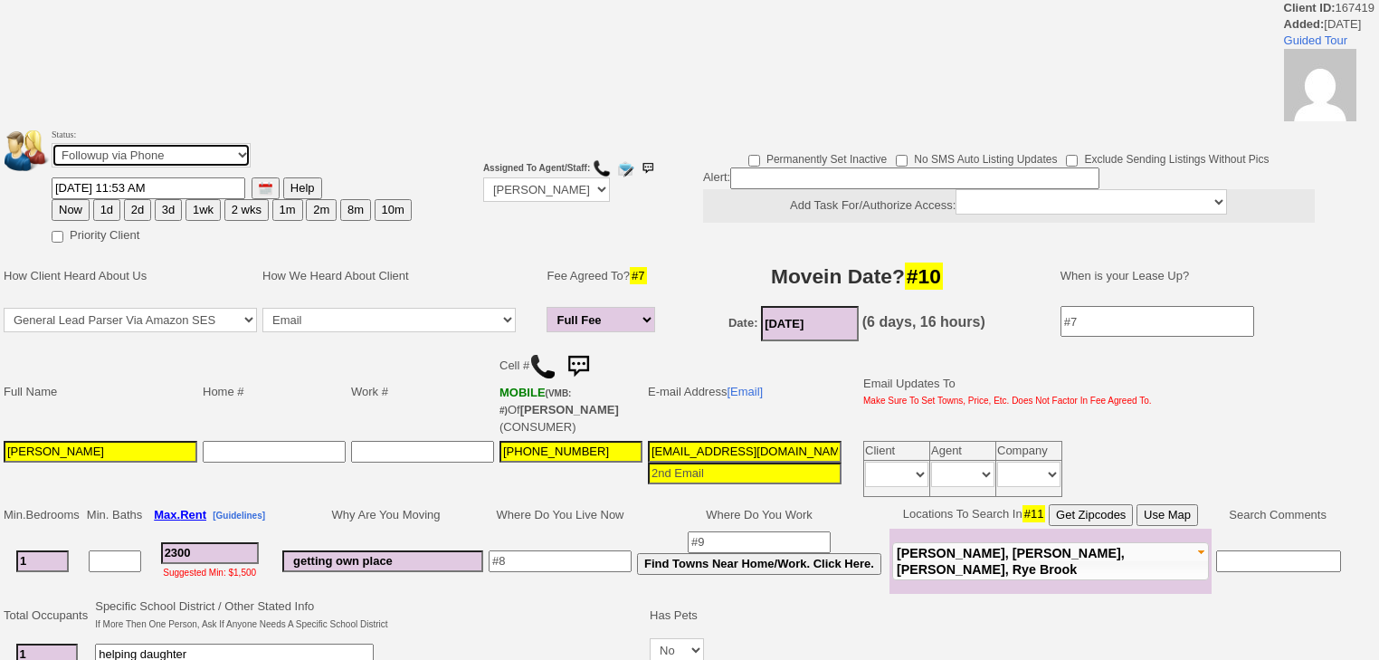
drag, startPoint x: 165, startPoint y: 150, endPoint x: 166, endPoint y: 163, distance: 12.7
click at [165, 156] on select "Followup via Phone Followup via Email Followup When Section 8 Property Found De…" at bounding box center [151, 155] width 199 height 24
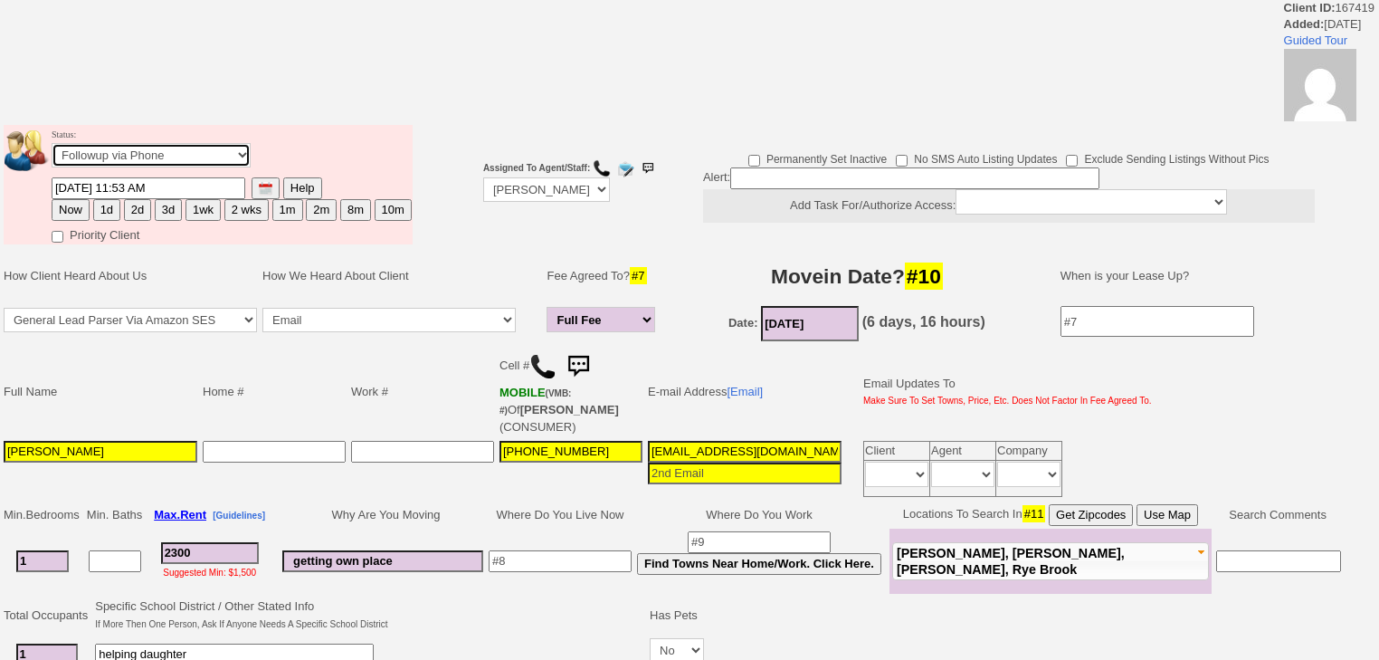
select select "Inactive"
click at [52, 148] on select "Followup via Phone Followup via Email Followup When Section 8 Property Found De…" at bounding box center [151, 155] width 199 height 24
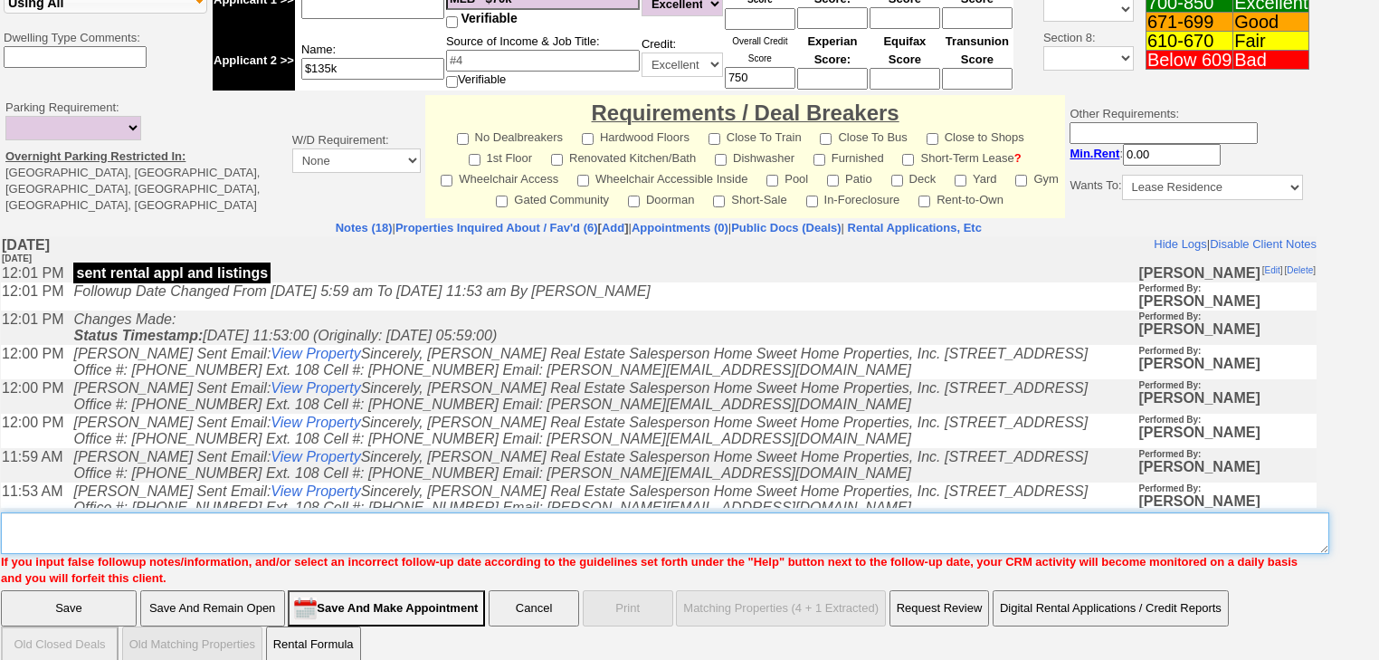
click at [119, 524] on textarea "Insert New Note Here" at bounding box center [665, 533] width 1328 height 42
paste textarea "never heard back from client"
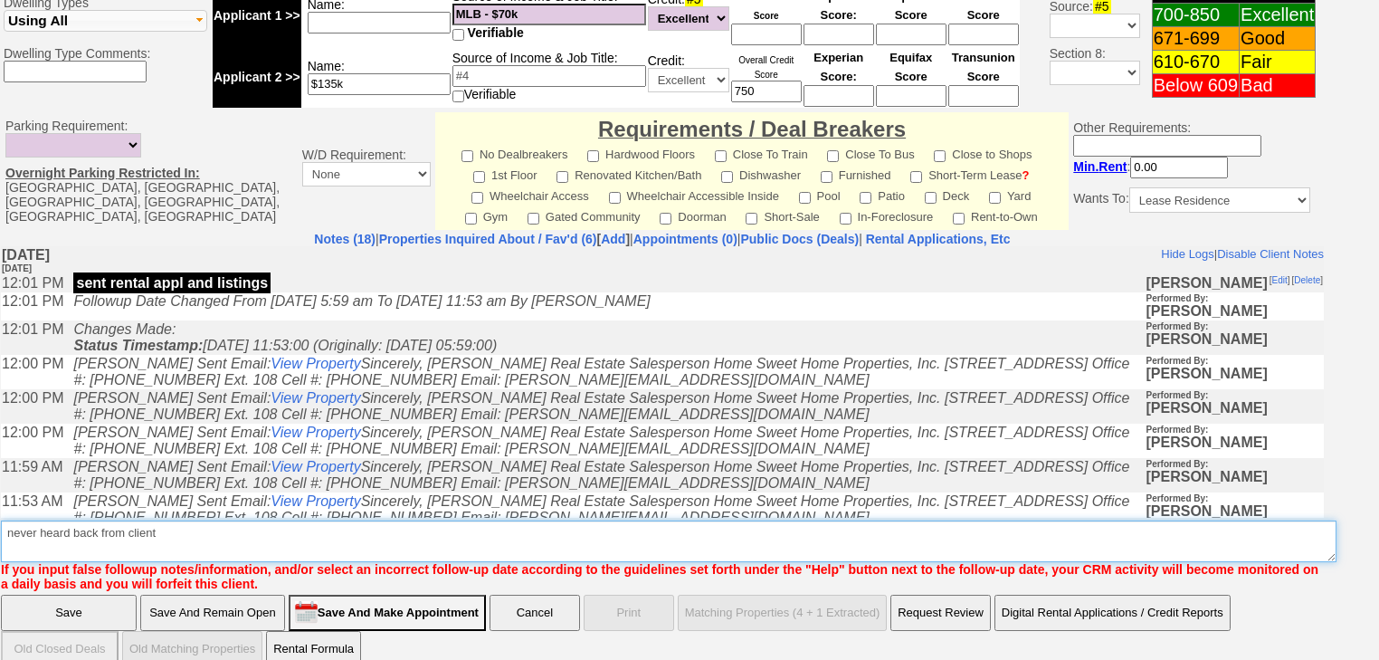
type textarea "never heard back from client"
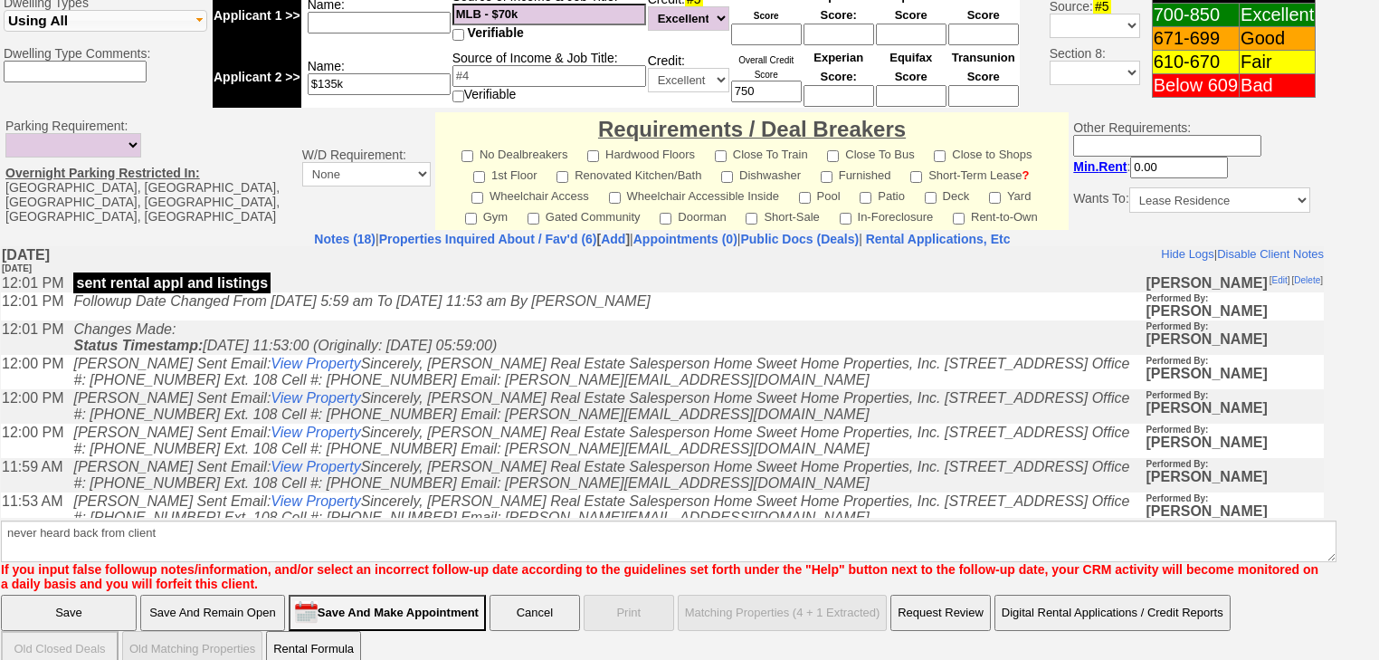
click at [118, 594] on input "Save" at bounding box center [69, 612] width 136 height 36
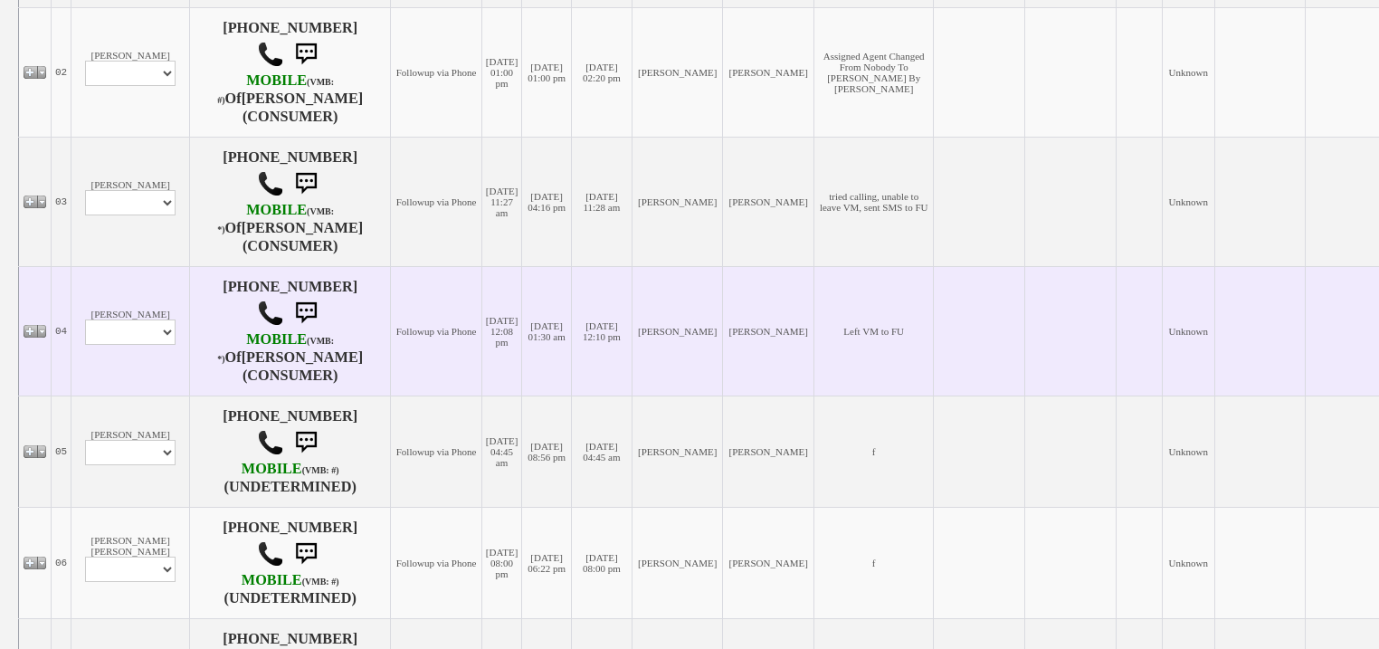
scroll to position [579, 0]
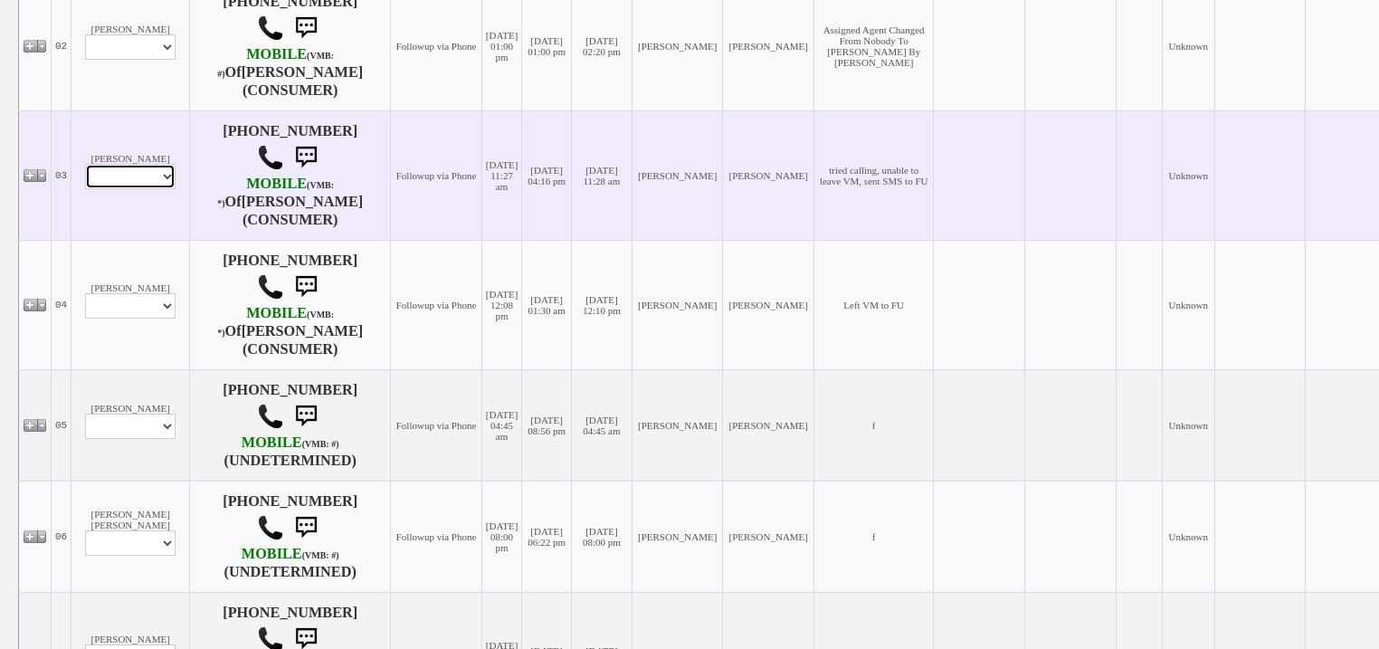
drag, startPoint x: 109, startPoint y: 192, endPoint x: 109, endPoint y: 202, distance: 10.0
click at [109, 189] on select "Profile Edit Print Email Externally (Will Not Be Tracked In CRM) Closed Deals" at bounding box center [130, 176] width 90 height 25
select select "ChangeURL,/crm/custom/edit_client_form.php?redirect=%2Fcrm%2Fclients.php&id=167…"
click at [85, 178] on select "Profile Edit Print Email Externally (Will Not Be Tracked In CRM) Closed Deals" at bounding box center [130, 176] width 90 height 25
select select
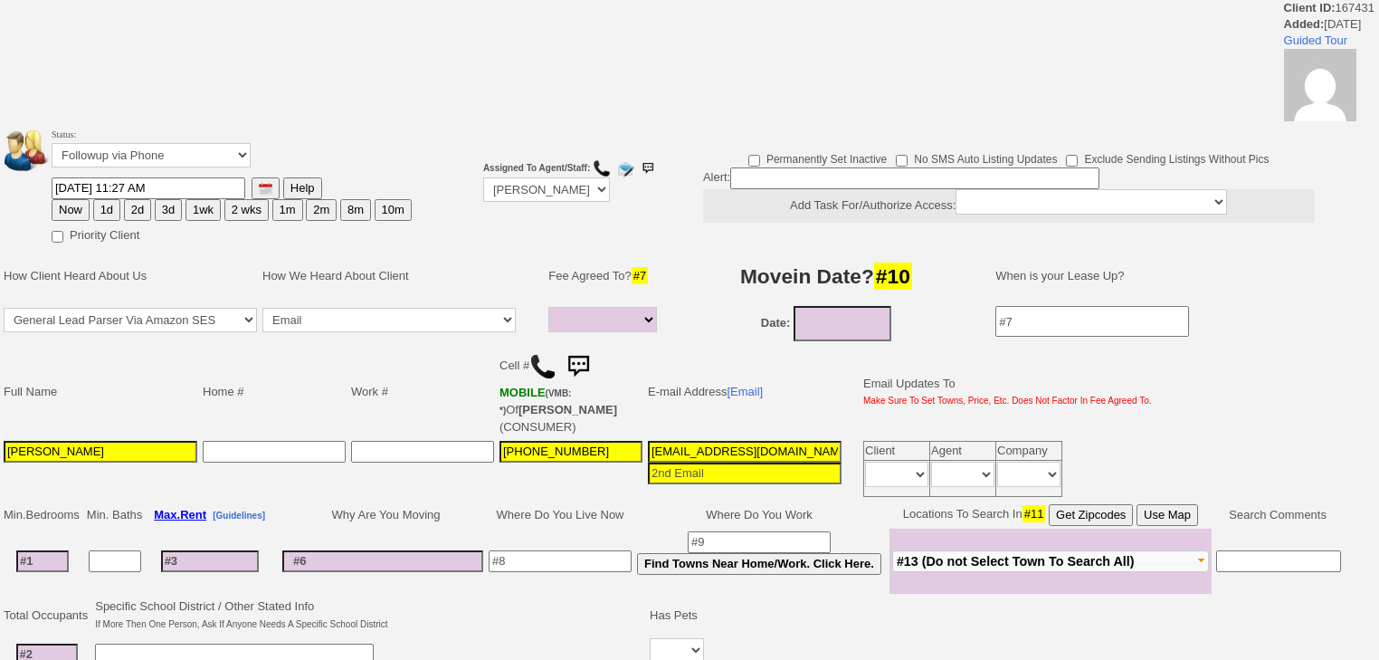
select select
drag, startPoint x: 0, startPoint y: 0, endPoint x: 160, endPoint y: 145, distance: 215.9
click at [160, 145] on select "Followup via Phone Followup via Email Followup When Section 8 Property Found De…" at bounding box center [151, 155] width 199 height 24
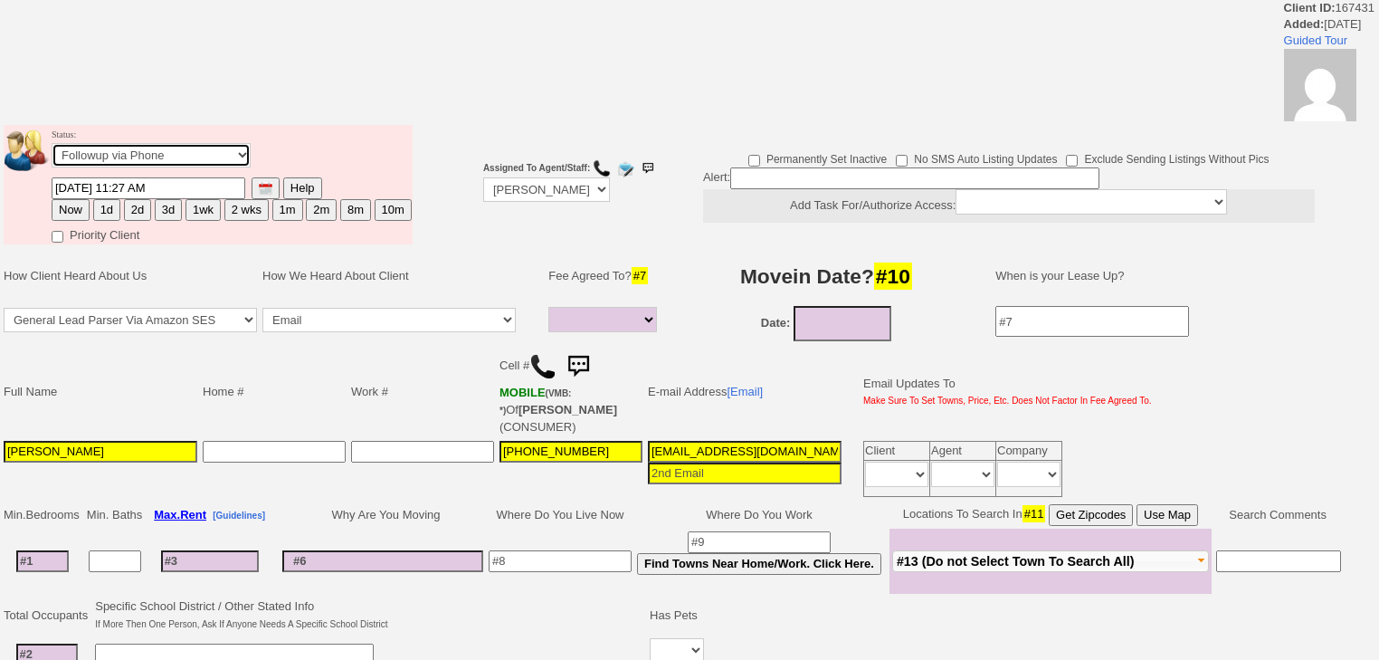
select select "Inactive"
click at [52, 148] on select "Followup via Phone Followup via Email Followup When Section 8 Property Found De…" at bounding box center [151, 155] width 199 height 24
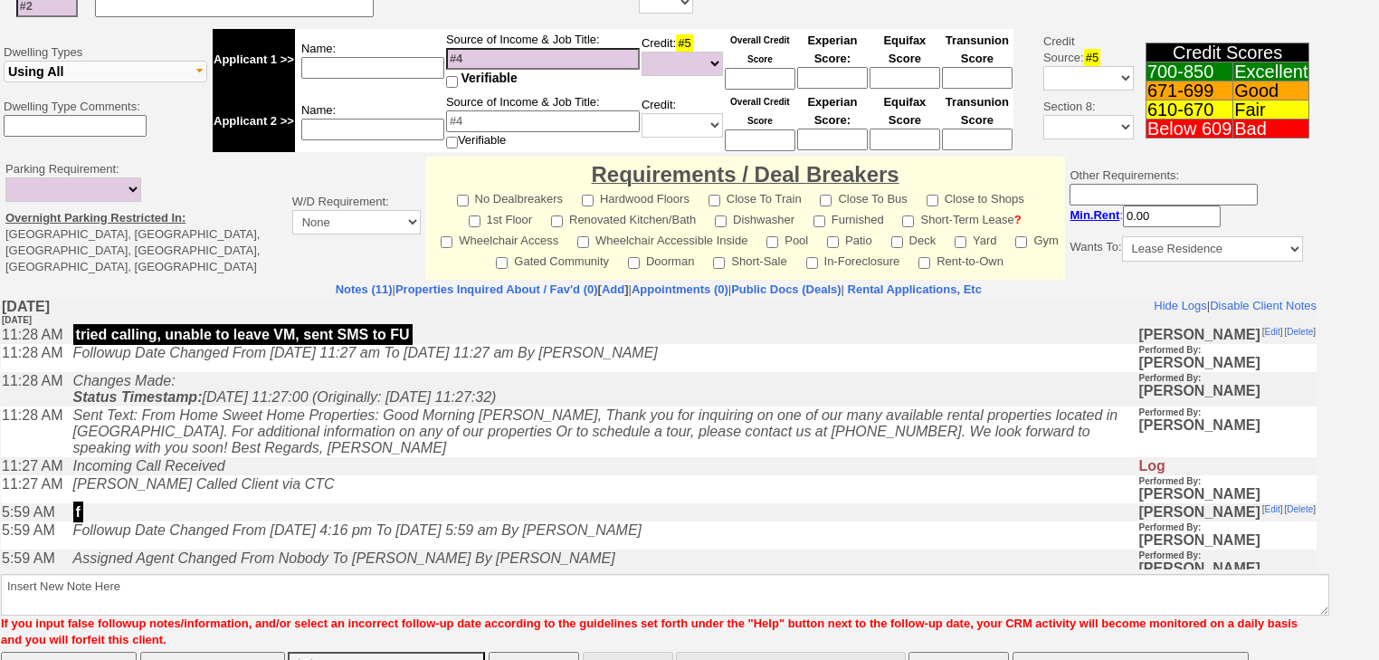
scroll to position [691, 0]
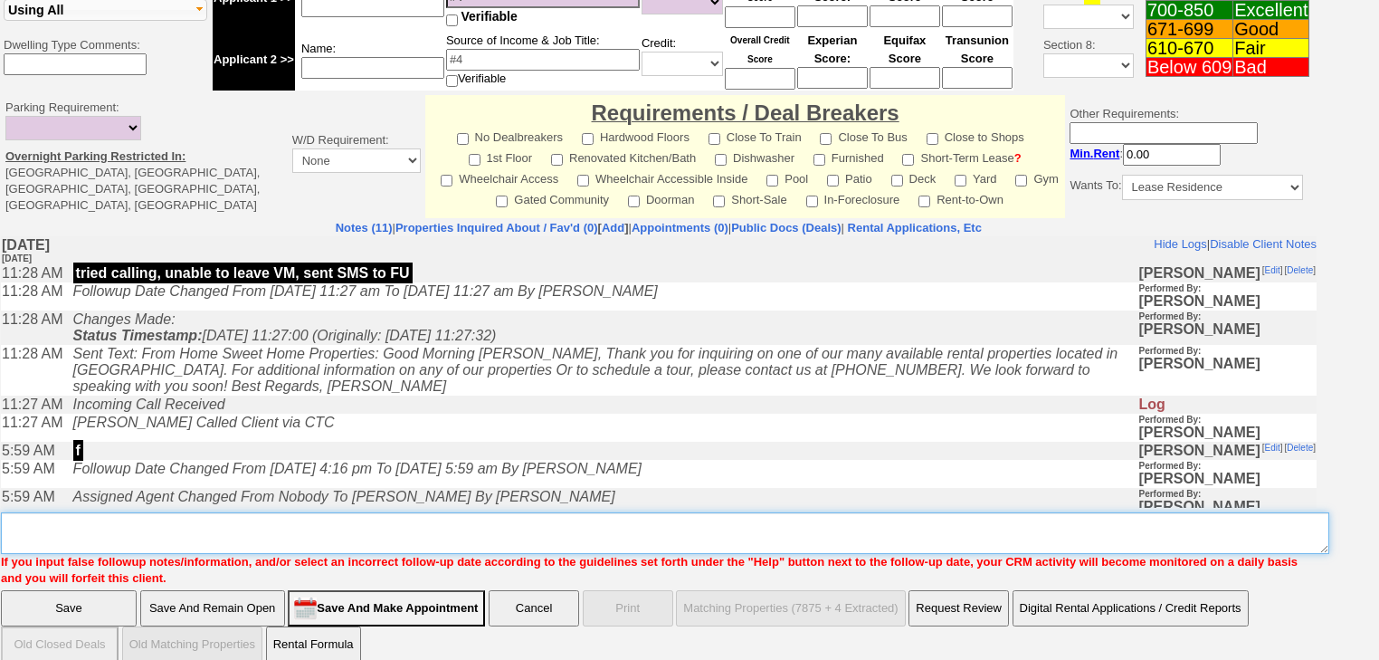
click at [71, 519] on textarea "Insert New Note Here" at bounding box center [665, 533] width 1328 height 42
paste textarea "never heard back from client"
type textarea "never heard back from client"
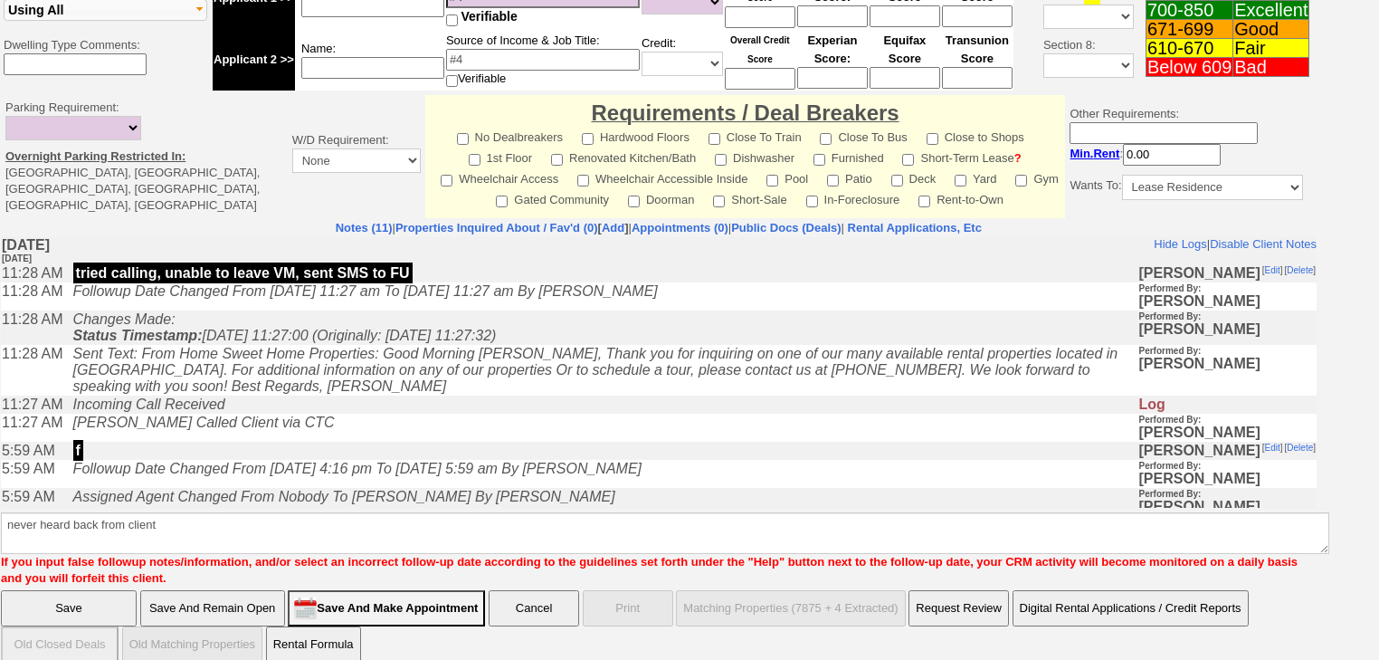
click at [67, 590] on input "Save" at bounding box center [69, 608] width 136 height 36
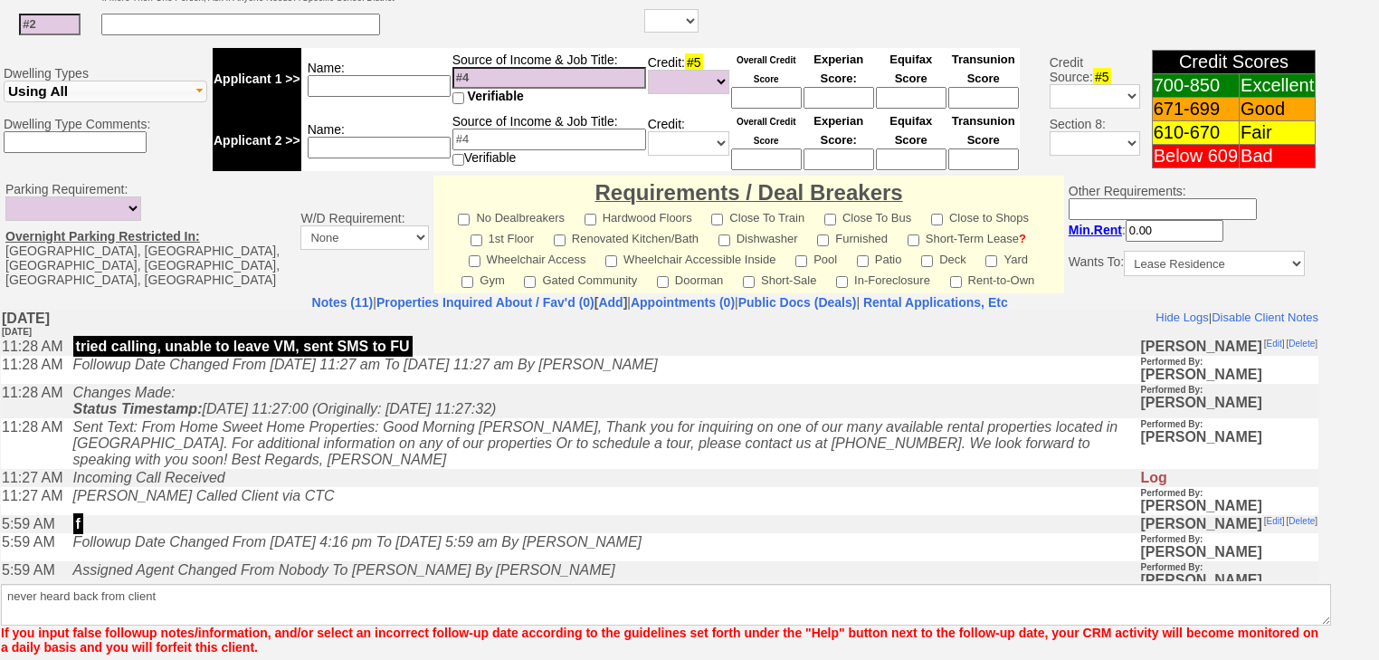
scroll to position [680, 0]
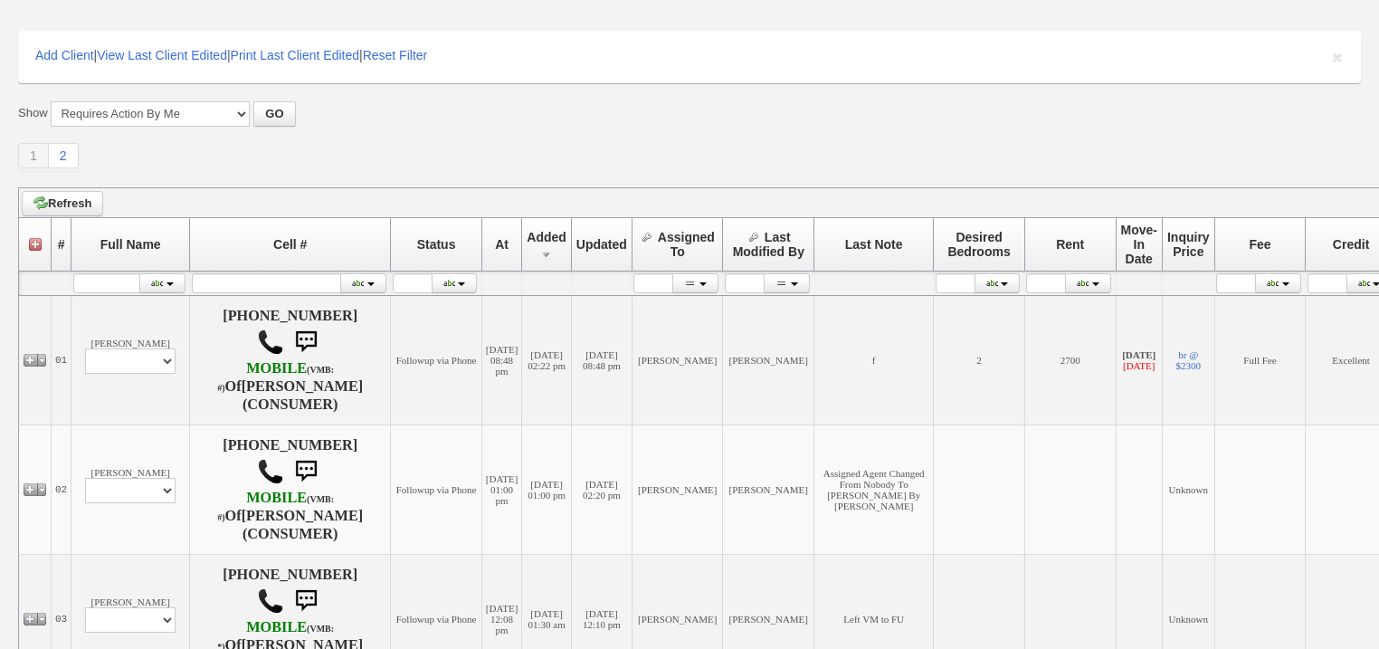
scroll to position [362, 0]
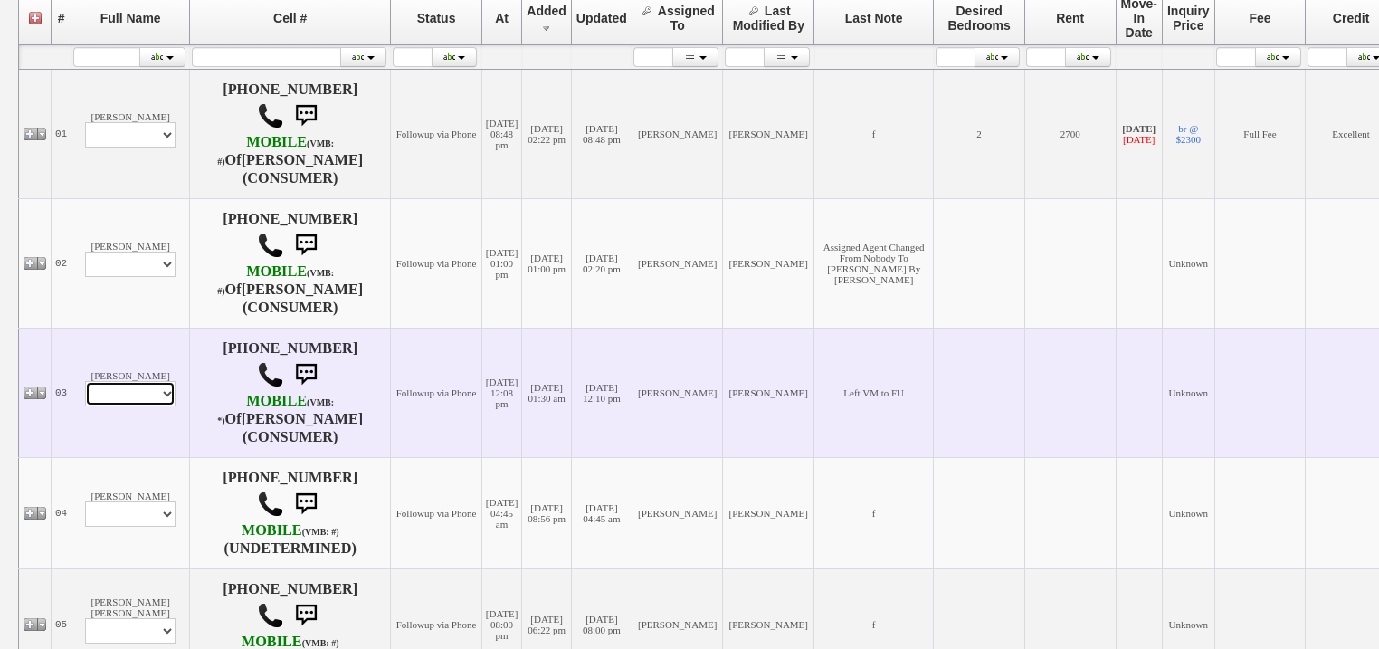
click at [86, 404] on select "Profile Edit Print Email Externally (Will Not Be Tracked In CRM) Closed Deals" at bounding box center [130, 393] width 90 height 25
select select "ChangeURL,/crm/custom/edit_client_form.php?redirect=%2Fcrm%2Fclients.php&id=167…"
click at [85, 395] on select "Profile Edit Print Email Externally (Will Not Be Tracked In CRM) Closed Deals" at bounding box center [130, 393] width 90 height 25
select select
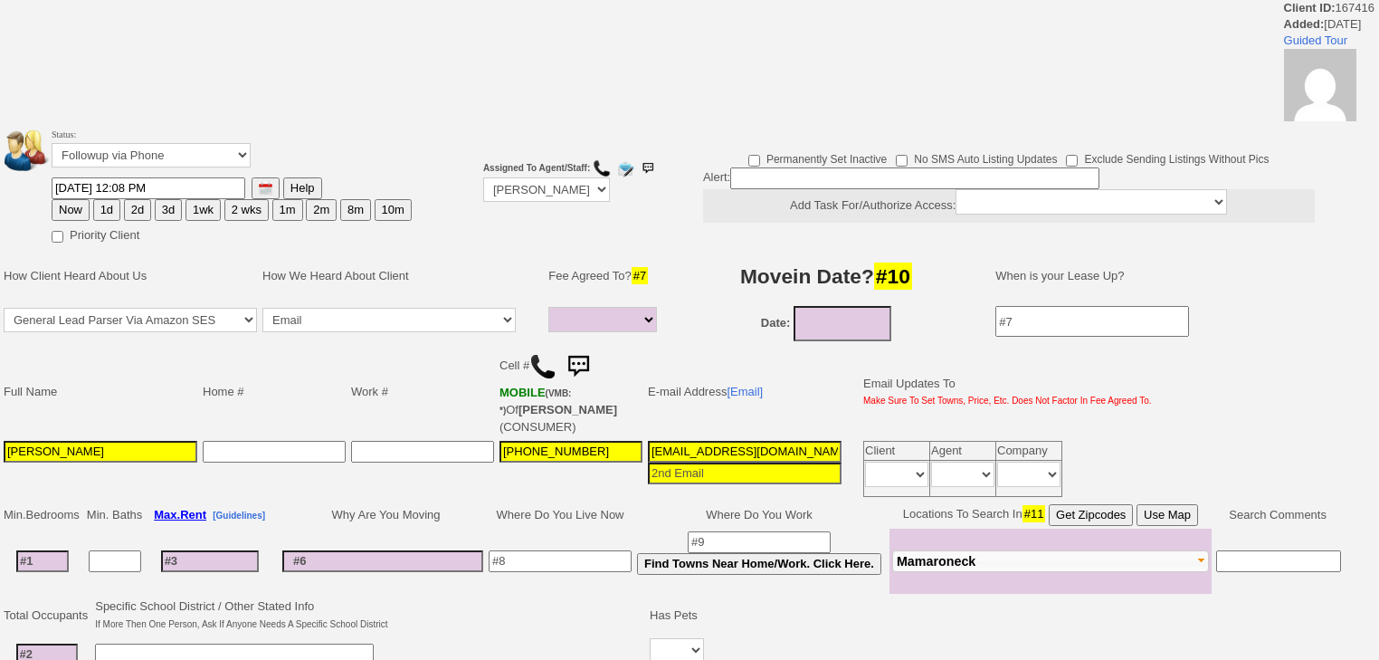
select select
drag, startPoint x: 137, startPoint y: 156, endPoint x: 137, endPoint y: 166, distance: 10.0
click at [137, 159] on select "Followup via Phone Followup via Email Followup When Section 8 Property Found De…" at bounding box center [151, 155] width 199 height 24
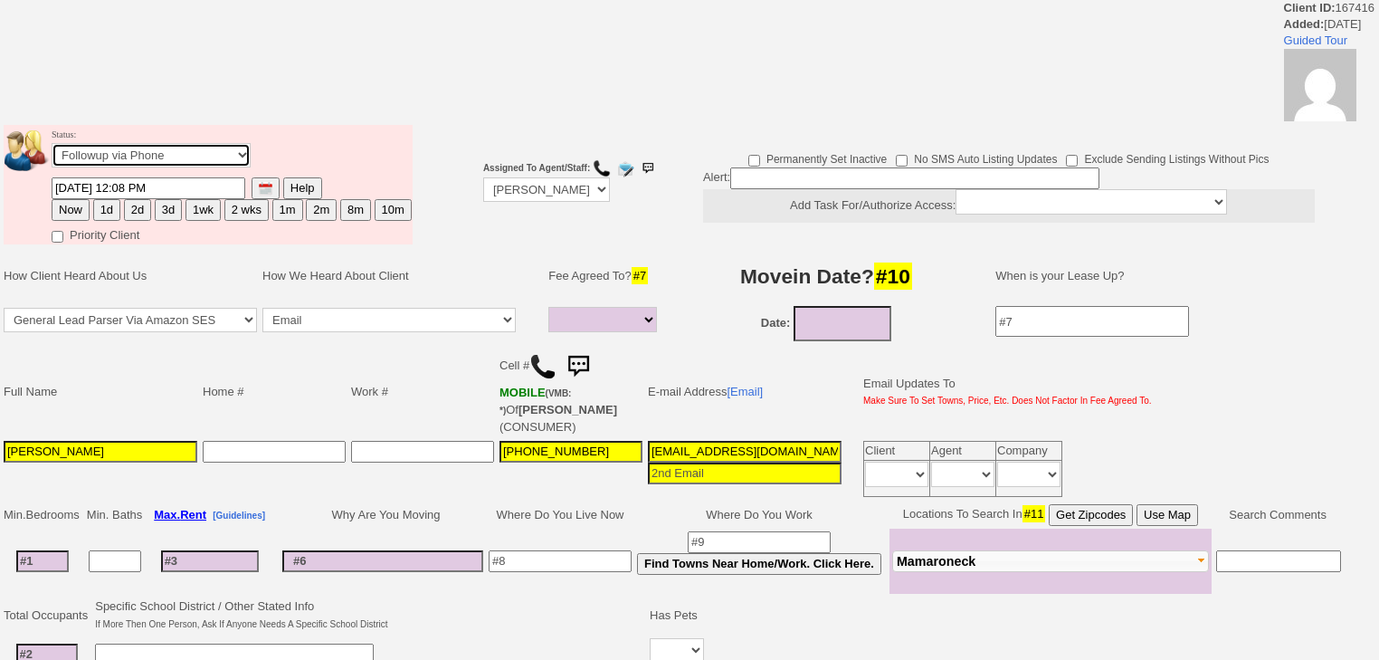
select select "Inactive"
click at [52, 148] on select "Followup via Phone Followup via Email Followup When Section 8 Property Found De…" at bounding box center [151, 155] width 199 height 24
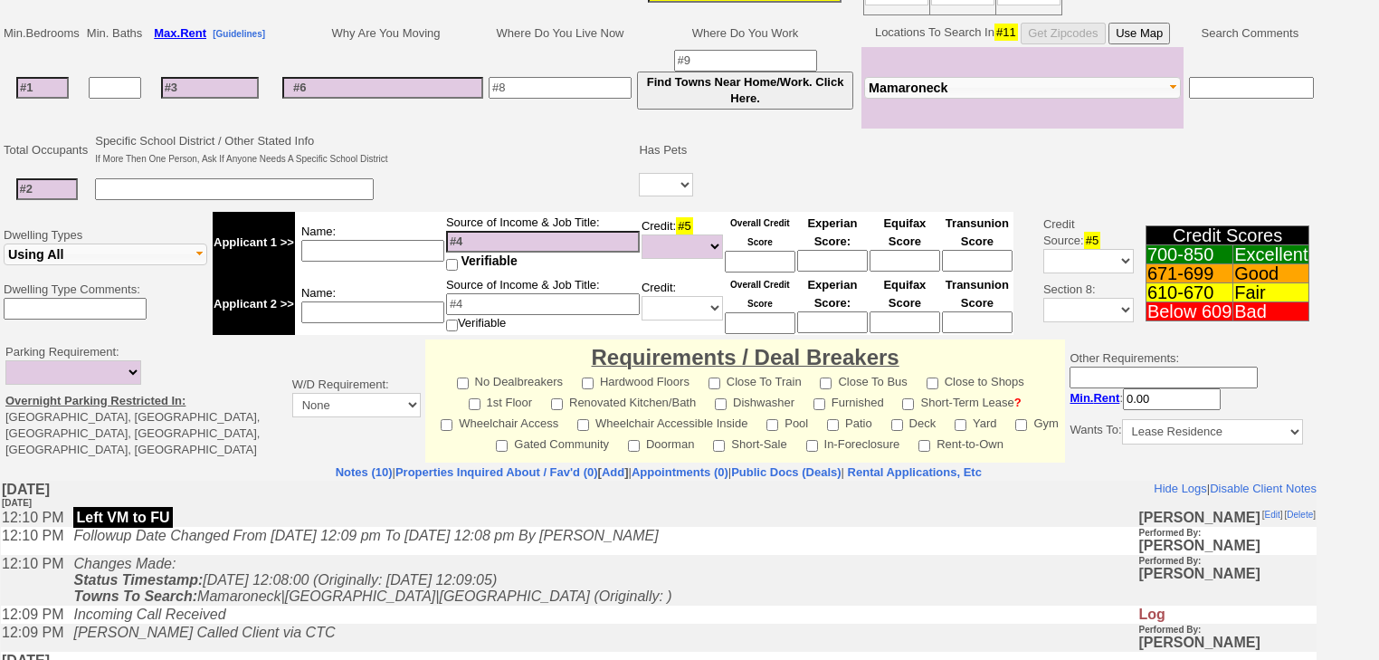
scroll to position [691, 0]
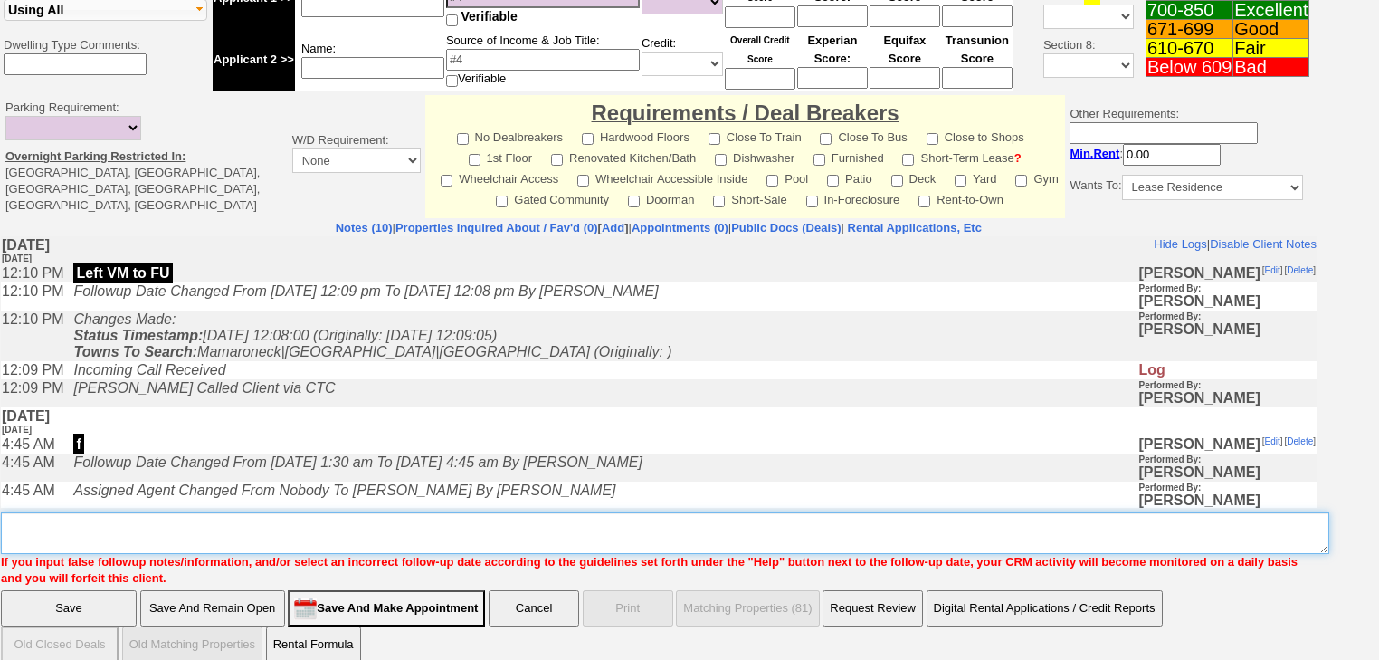
click at [105, 512] on textarea "Insert New Note Here" at bounding box center [665, 533] width 1328 height 42
paste textarea "never heard back from client"
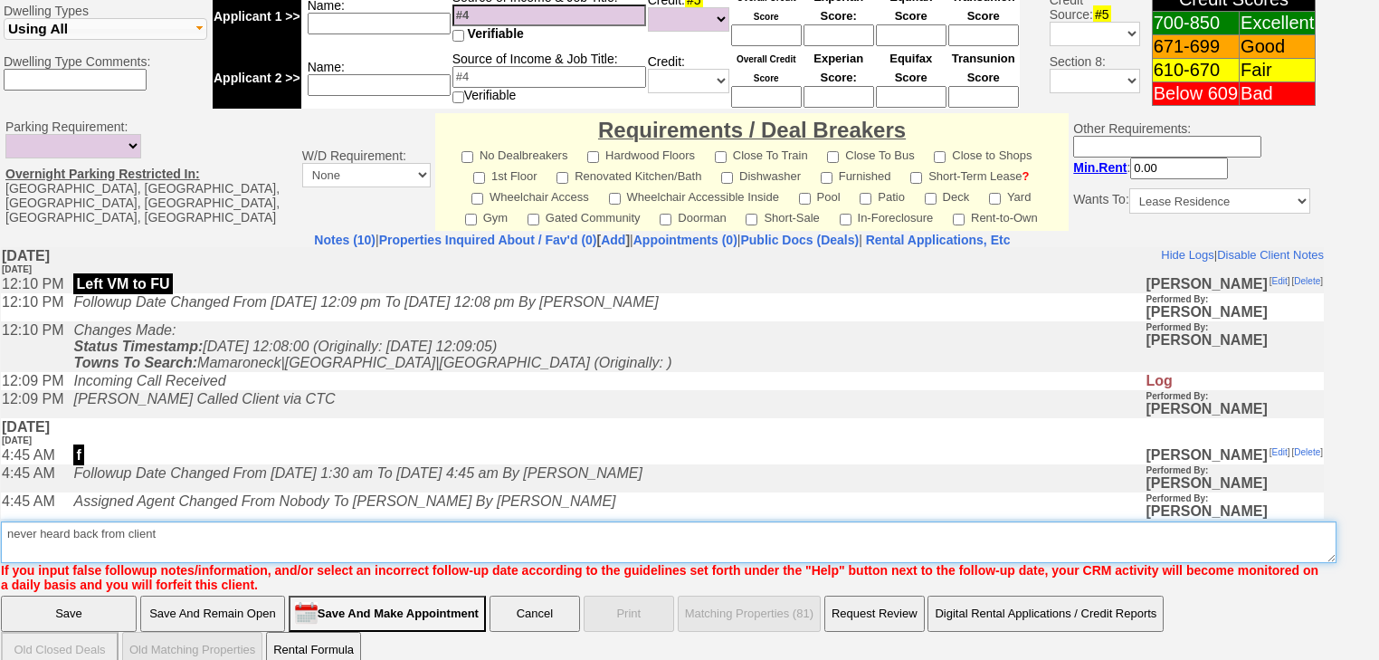
type textarea "never heard back from client"
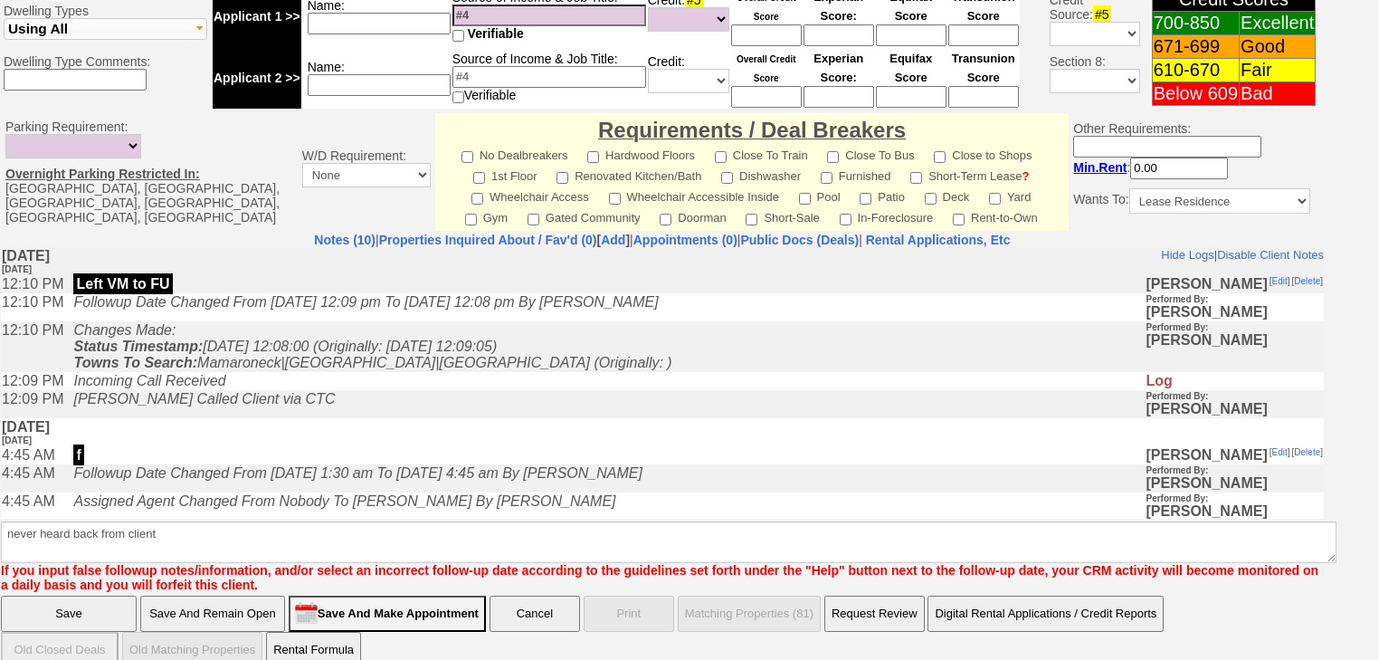
click at [103, 595] on input "Save" at bounding box center [69, 613] width 136 height 36
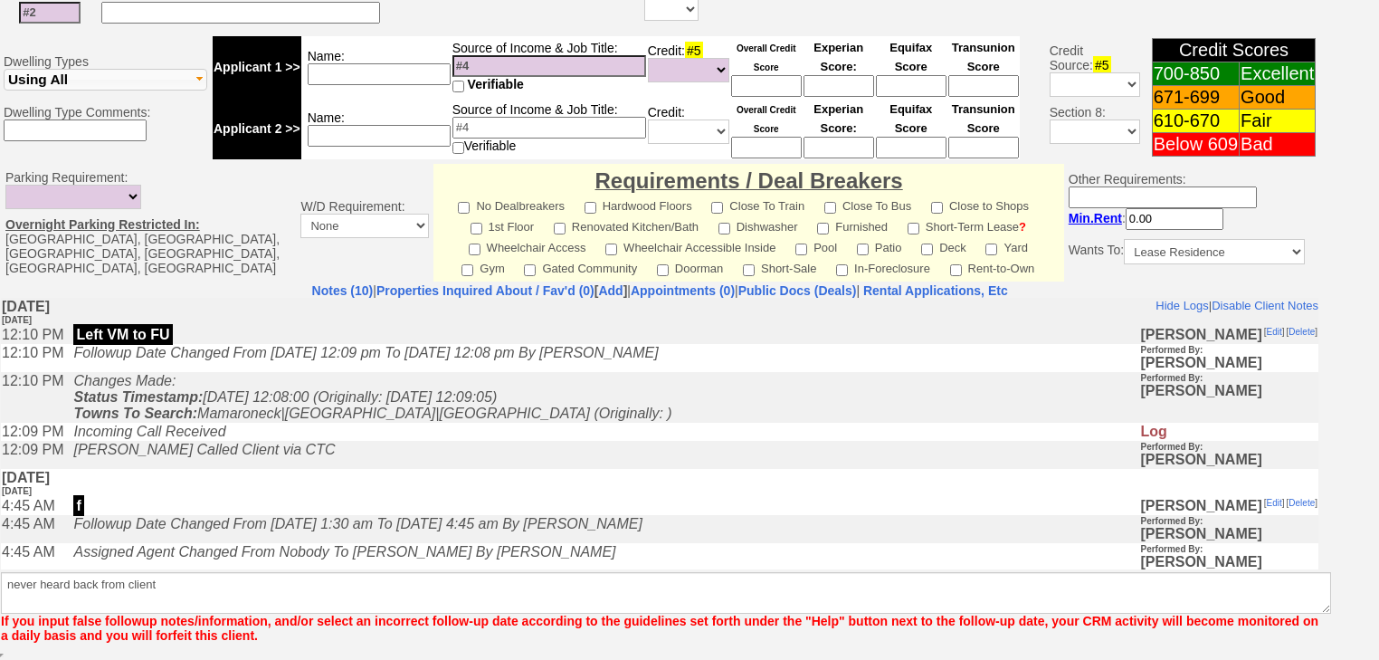
scroll to position [680, 0]
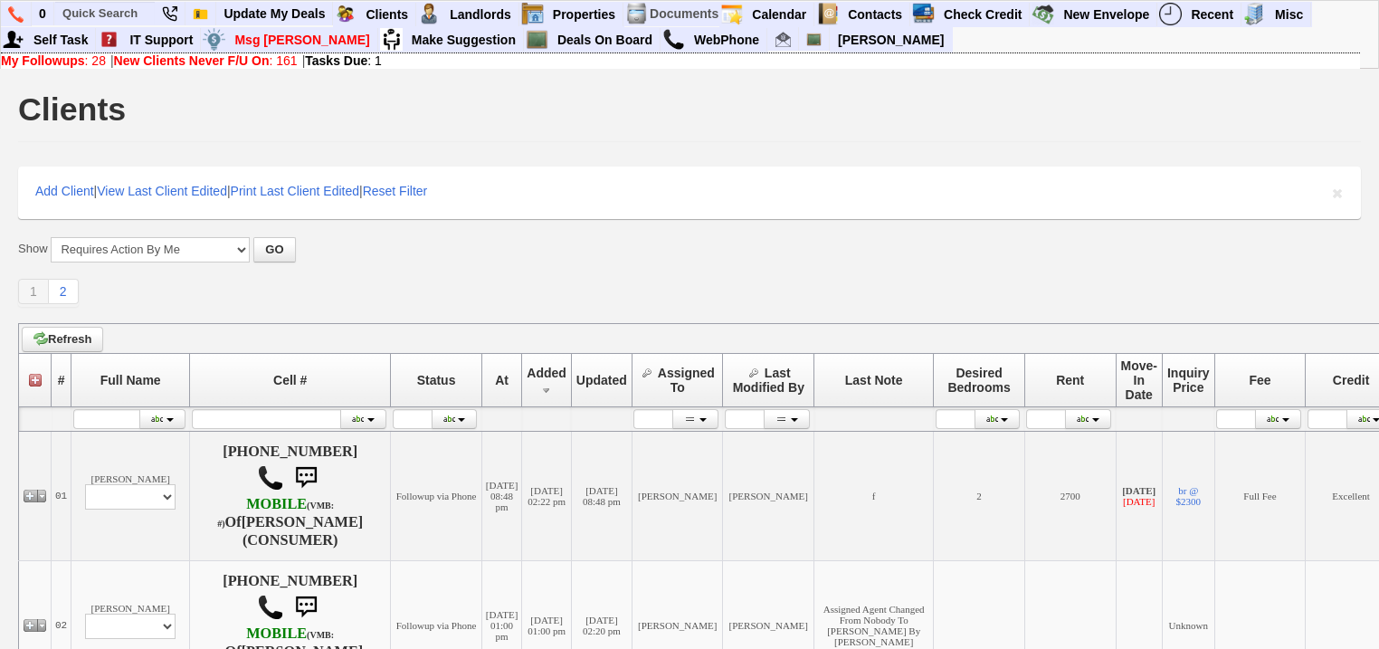
scroll to position [507, 0]
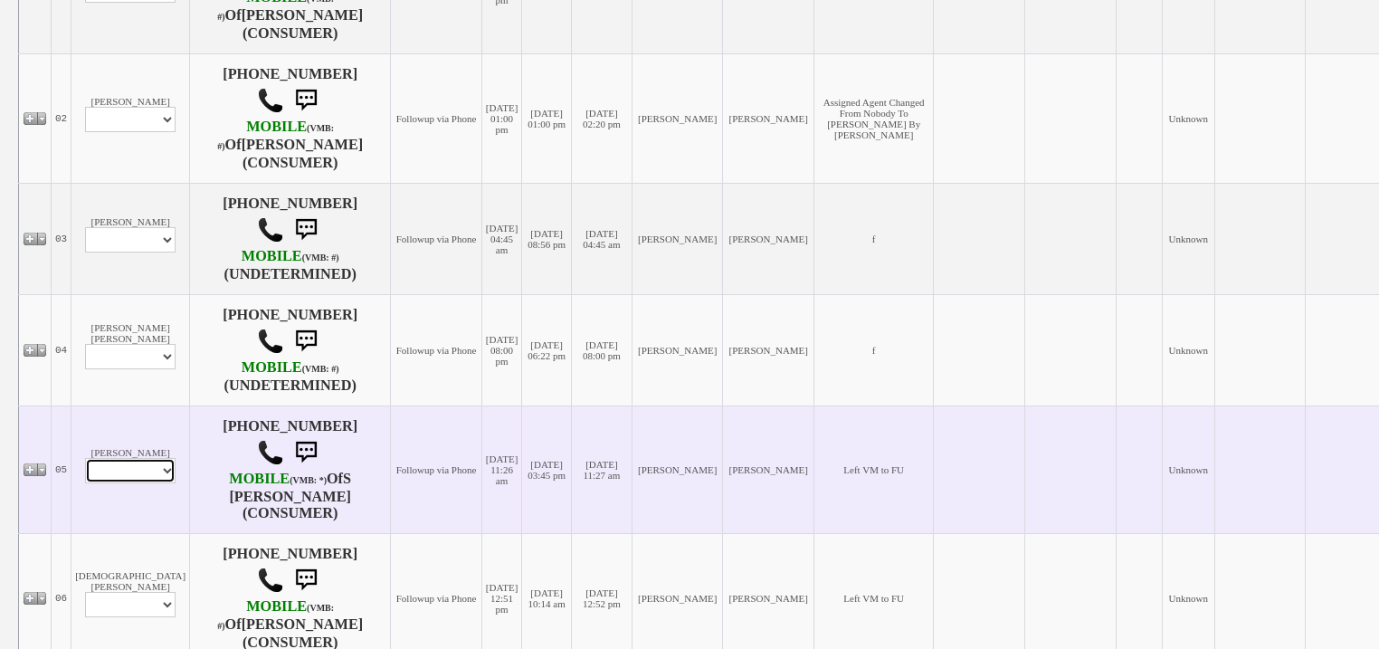
click at [140, 483] on select "Profile Edit Print Email Externally (Will Not Be Tracked In CRM) Closed Deals" at bounding box center [130, 470] width 90 height 25
select select "ChangeURL,/crm/custom/edit_client_form.php?redirect=%2Fcrm%2Fclients.php&id=167…"
click at [85, 480] on select "Profile Edit Print Email Externally (Will Not Be Tracked In CRM) Closed Deals" at bounding box center [130, 470] width 90 height 25
select select
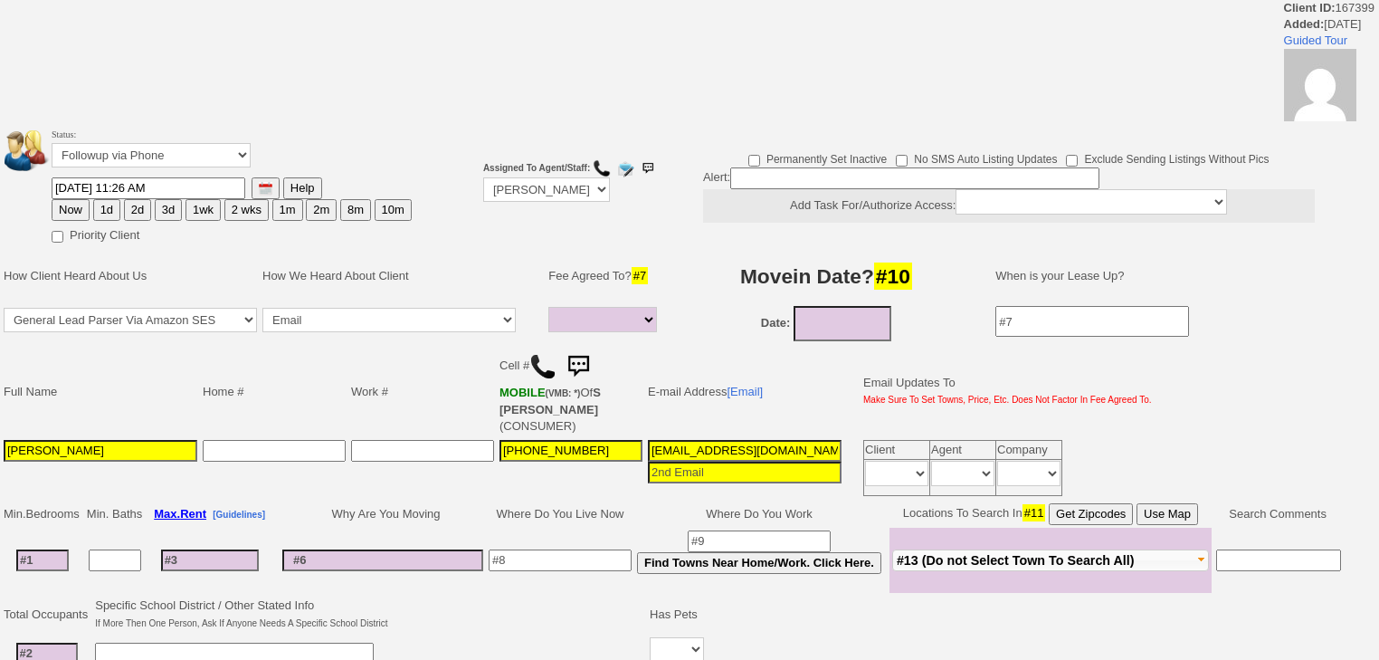
select select
click at [204, 166] on select "Followup via Phone Followup via Email Followup When Section 8 Property Found De…" at bounding box center [151, 155] width 199 height 24
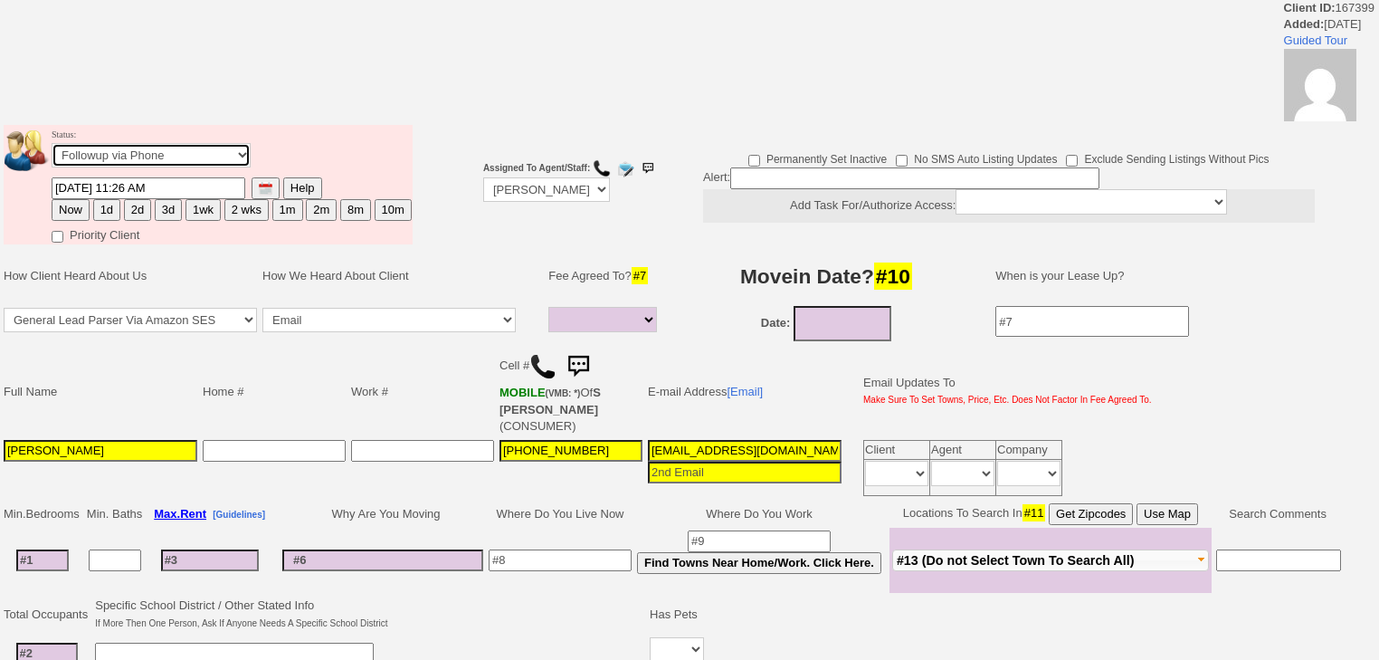
select select "Inactive"
click at [52, 148] on select "Followup via Phone Followup via Email Followup When Section 8 Property Found De…" at bounding box center [151, 155] width 199 height 24
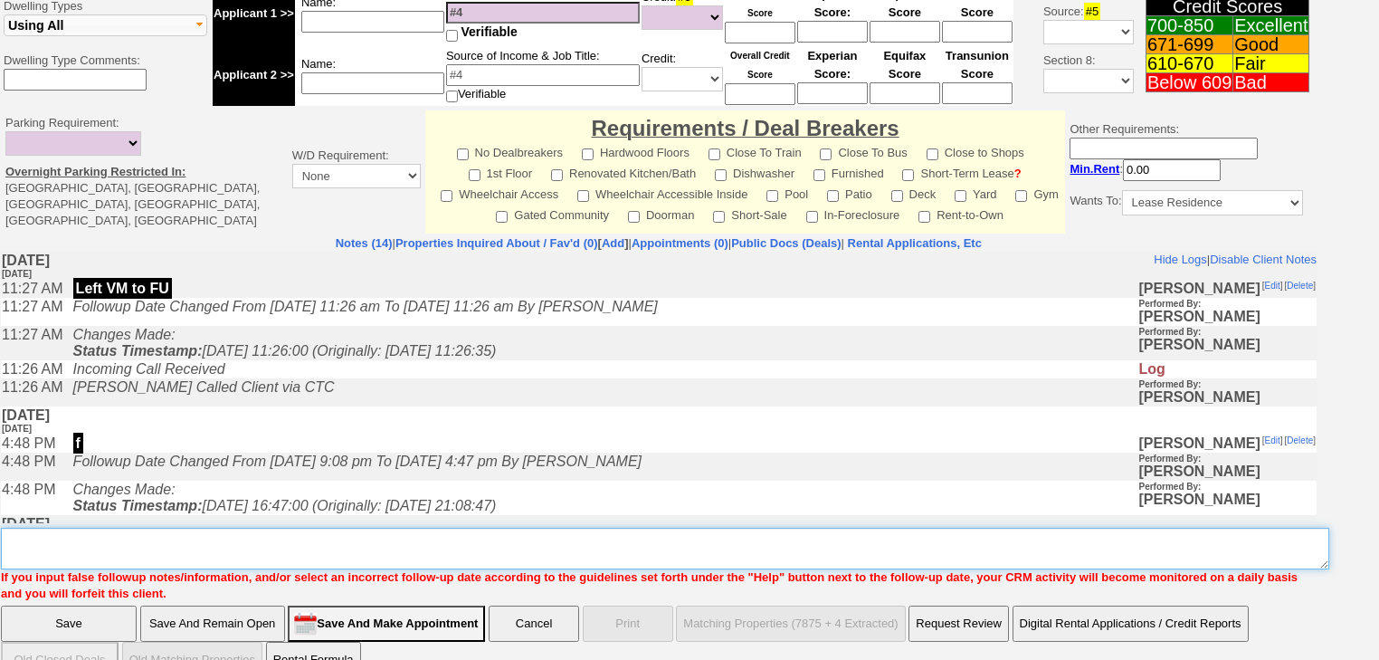
click at [115, 527] on textarea "Insert New Note Here" at bounding box center [665, 548] width 1328 height 42
paste textarea "never heard back from client"
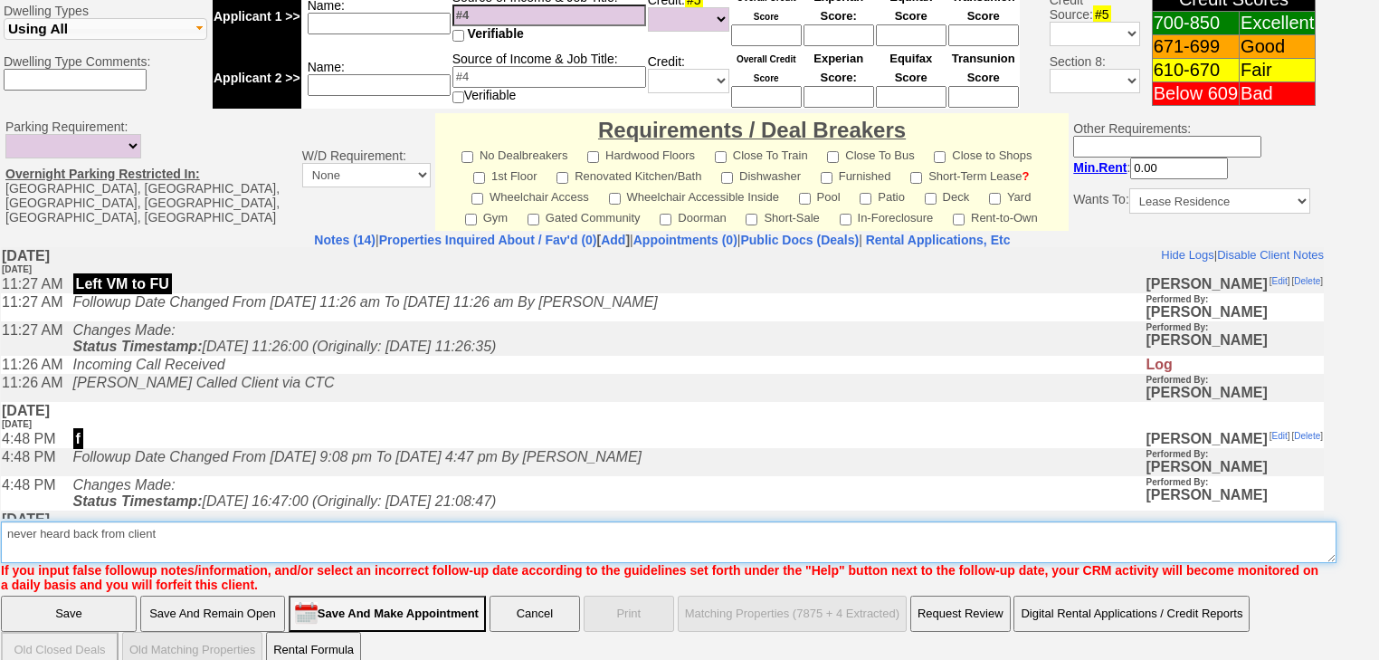
type textarea "never heard back from client"
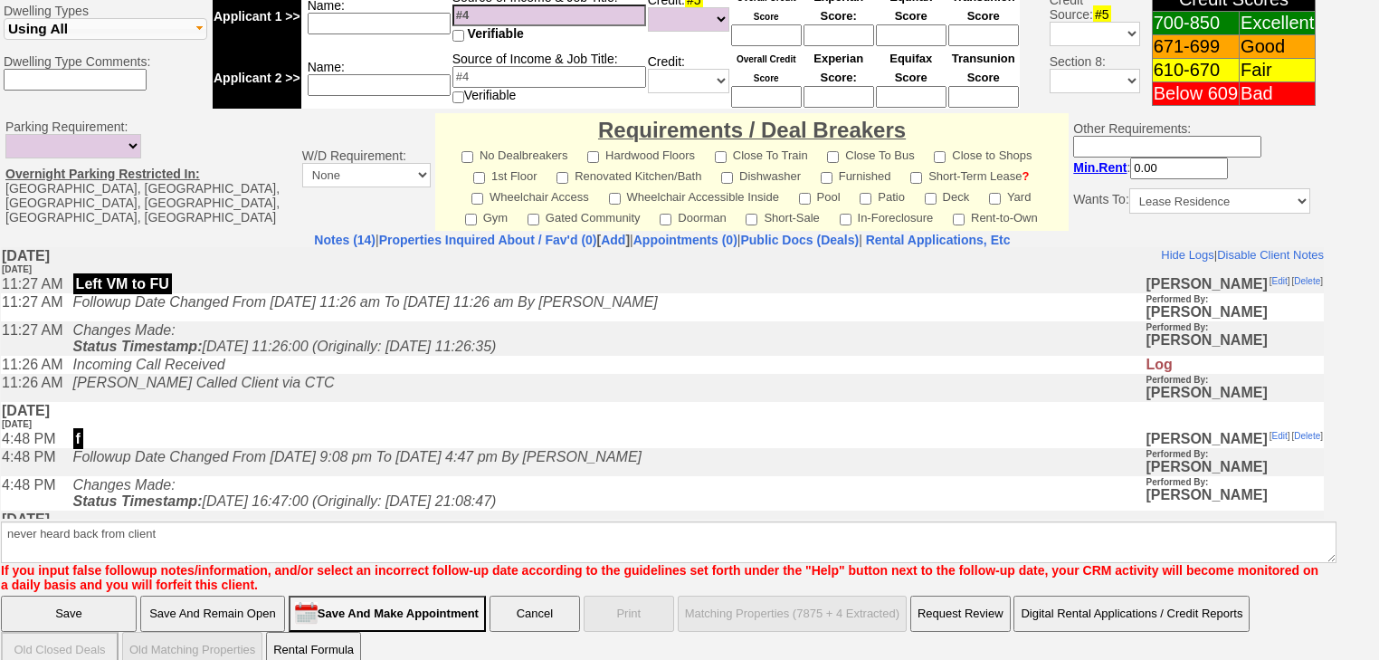
click at [82, 596] on input "Save" at bounding box center [69, 613] width 136 height 36
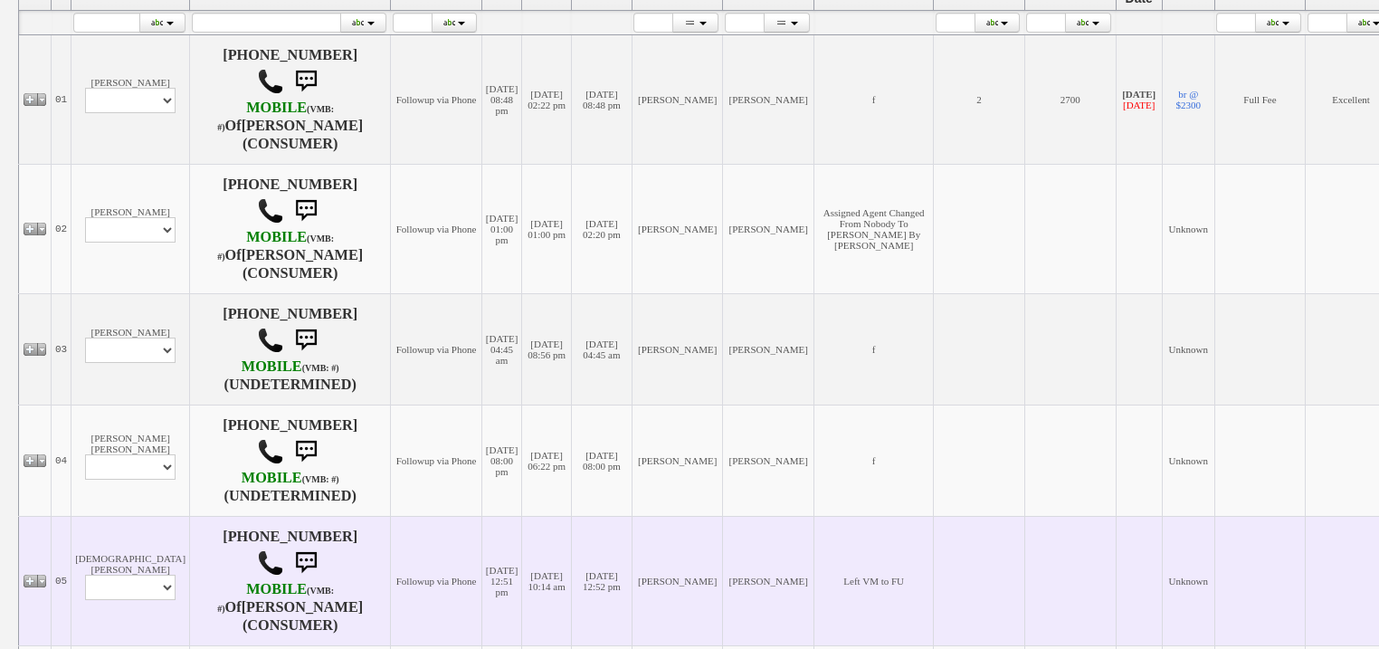
scroll to position [579, 0]
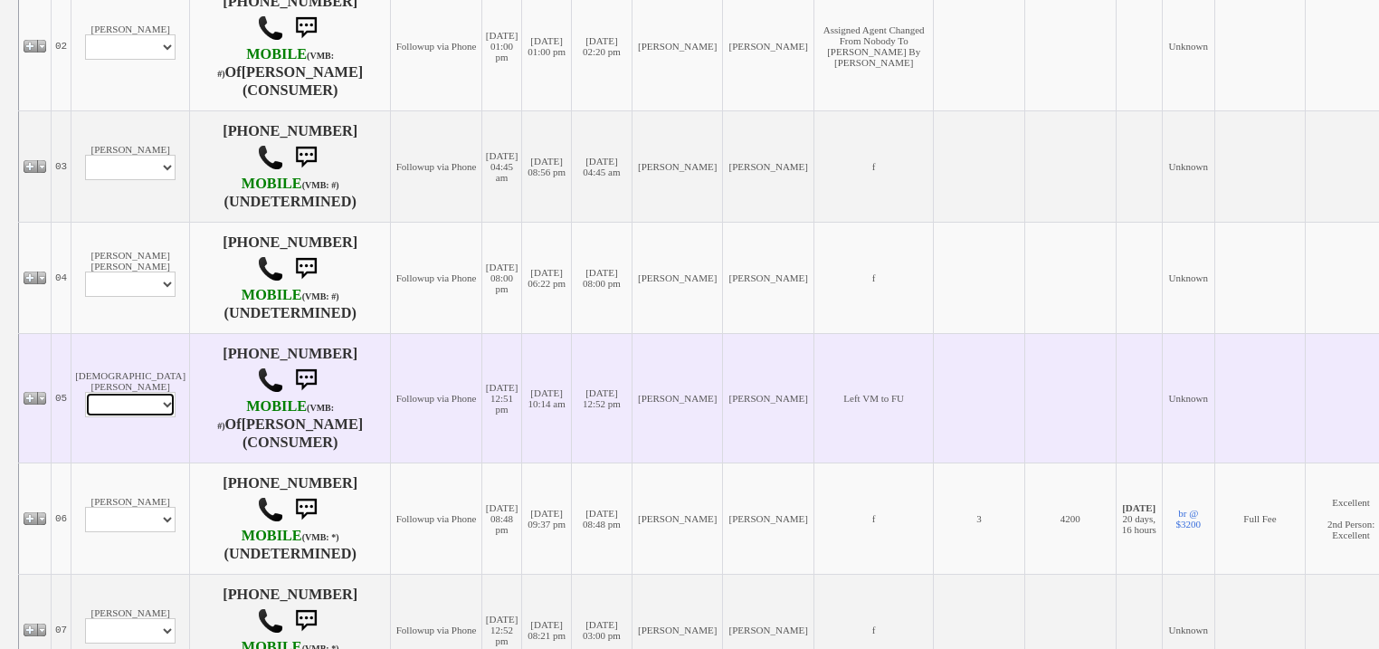
drag, startPoint x: 141, startPoint y: 420, endPoint x: 138, endPoint y: 432, distance: 13.0
click at [141, 417] on select "Profile Edit Print Closed Deals" at bounding box center [130, 404] width 90 height 25
select select "ChangeURL,/crm/custom/edit_client_form.php?redirect=%2Fcrm%2Fclients.php&id=167…"
click at [85, 409] on select "Profile Edit Print Closed Deals" at bounding box center [130, 404] width 90 height 25
select select
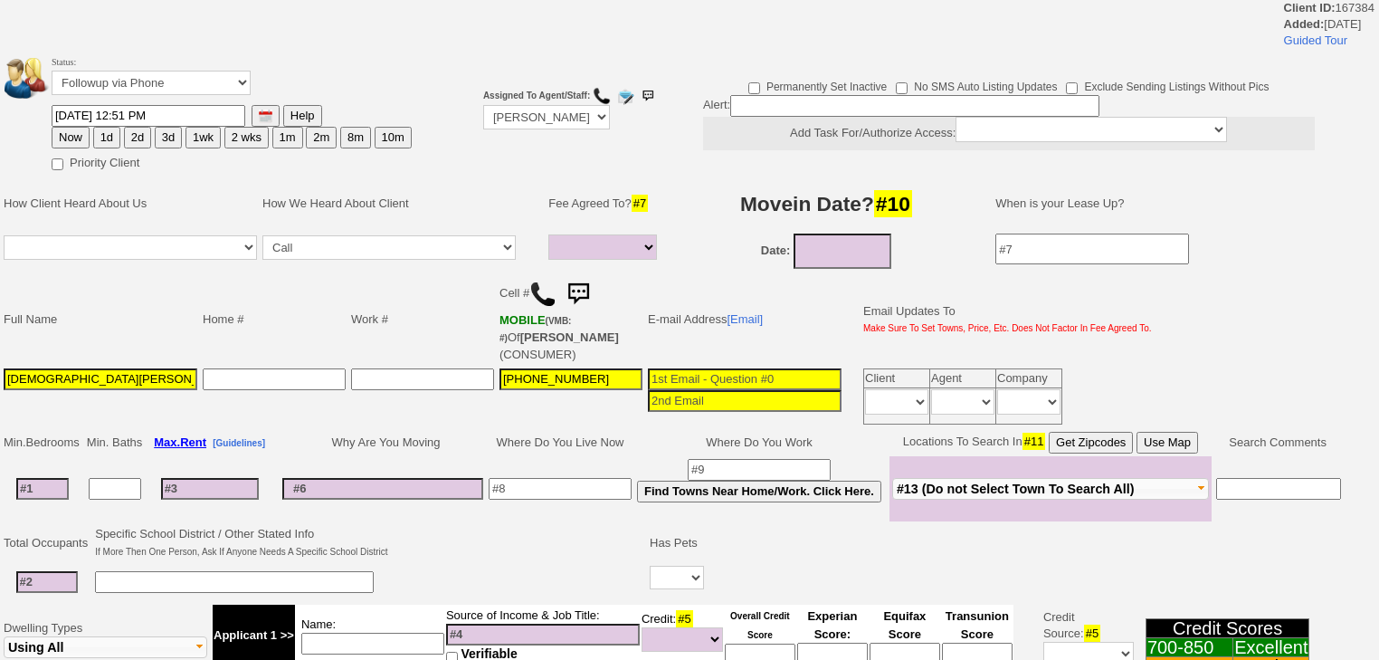
select select
drag, startPoint x: 181, startPoint y: 76, endPoint x: 182, endPoint y: 93, distance: 17.2
click at [182, 89] on select "Followup via Phone Followup via Email Followup When Section 8 Property Found De…" at bounding box center [151, 83] width 199 height 24
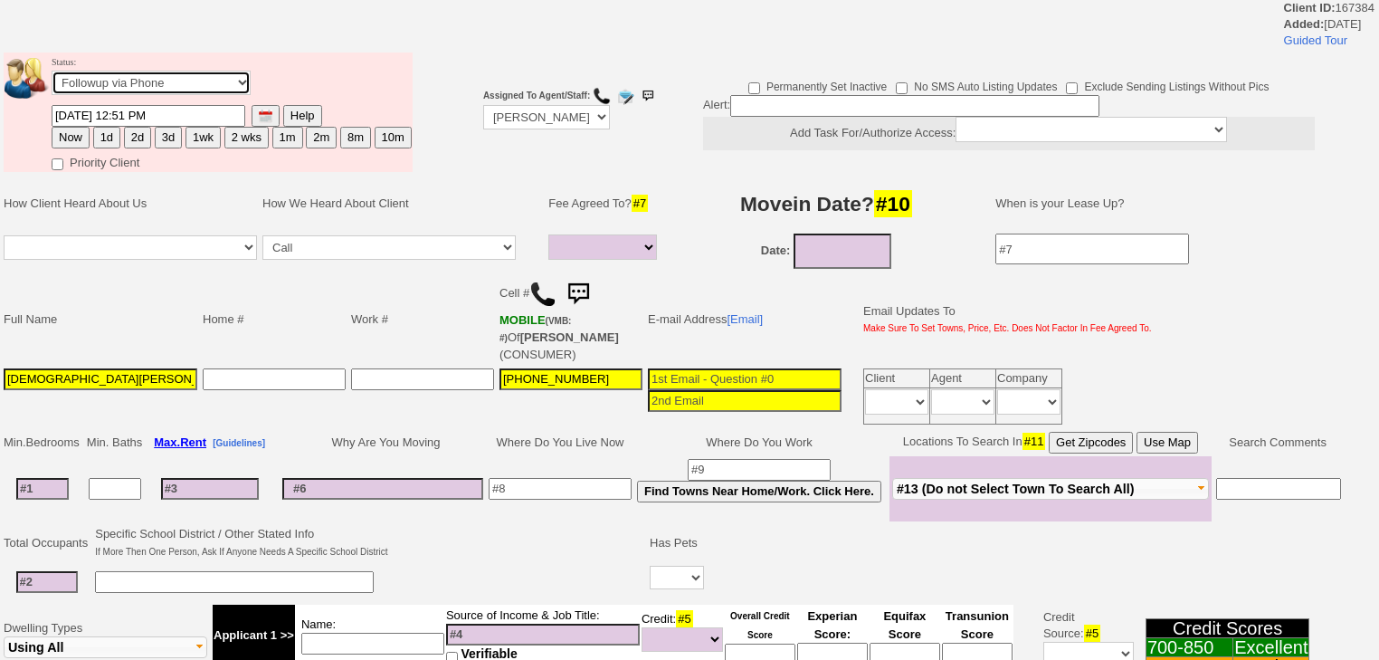
select select "Inactive"
click at [52, 76] on select "Followup via Phone Followup via Email Followup When Section 8 Property Found De…" at bounding box center [151, 83] width 199 height 24
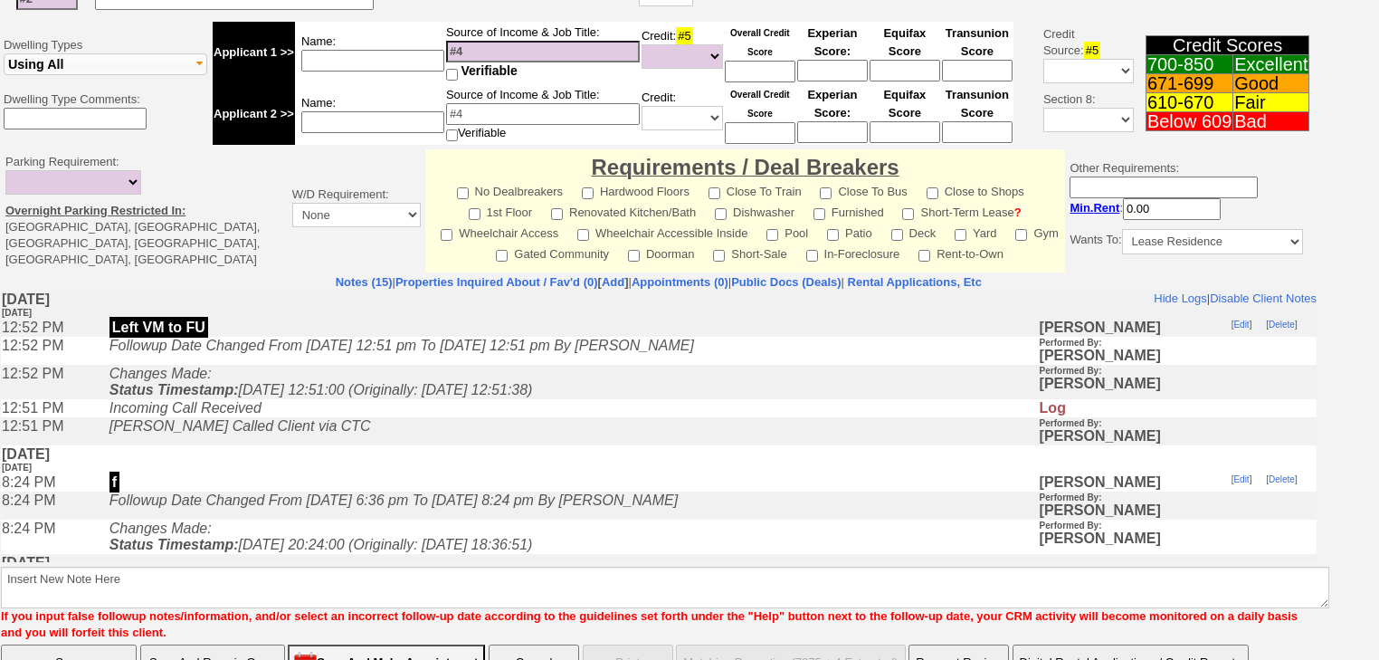
scroll to position [619, 0]
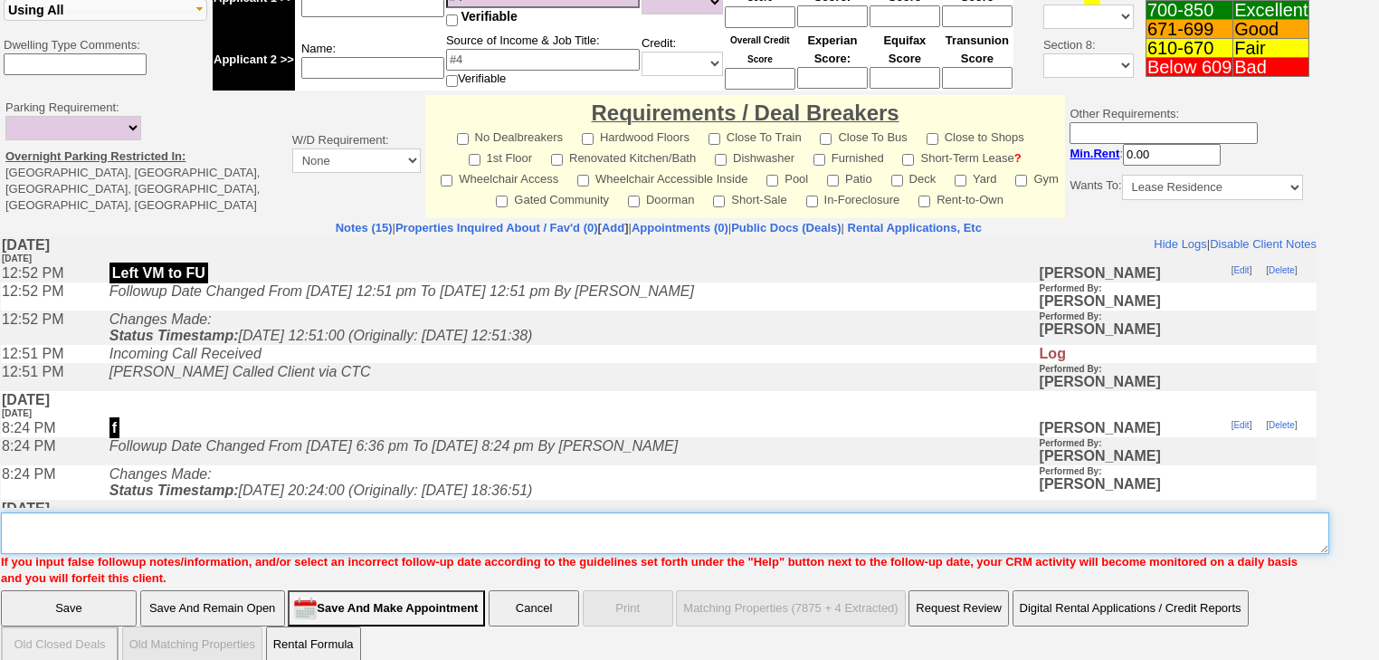
click at [145, 512] on textarea "Insert New Note Here" at bounding box center [665, 533] width 1328 height 42
paste textarea "never heard back from client"
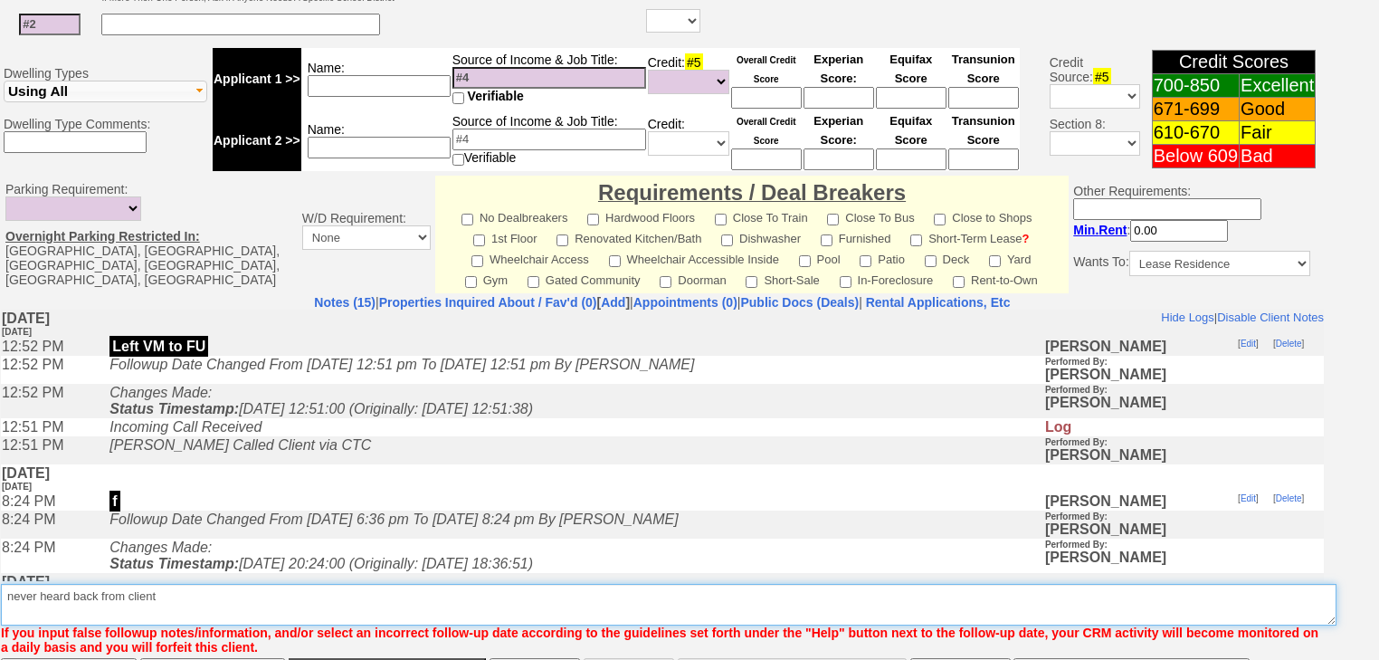
type textarea "never heard back from client"
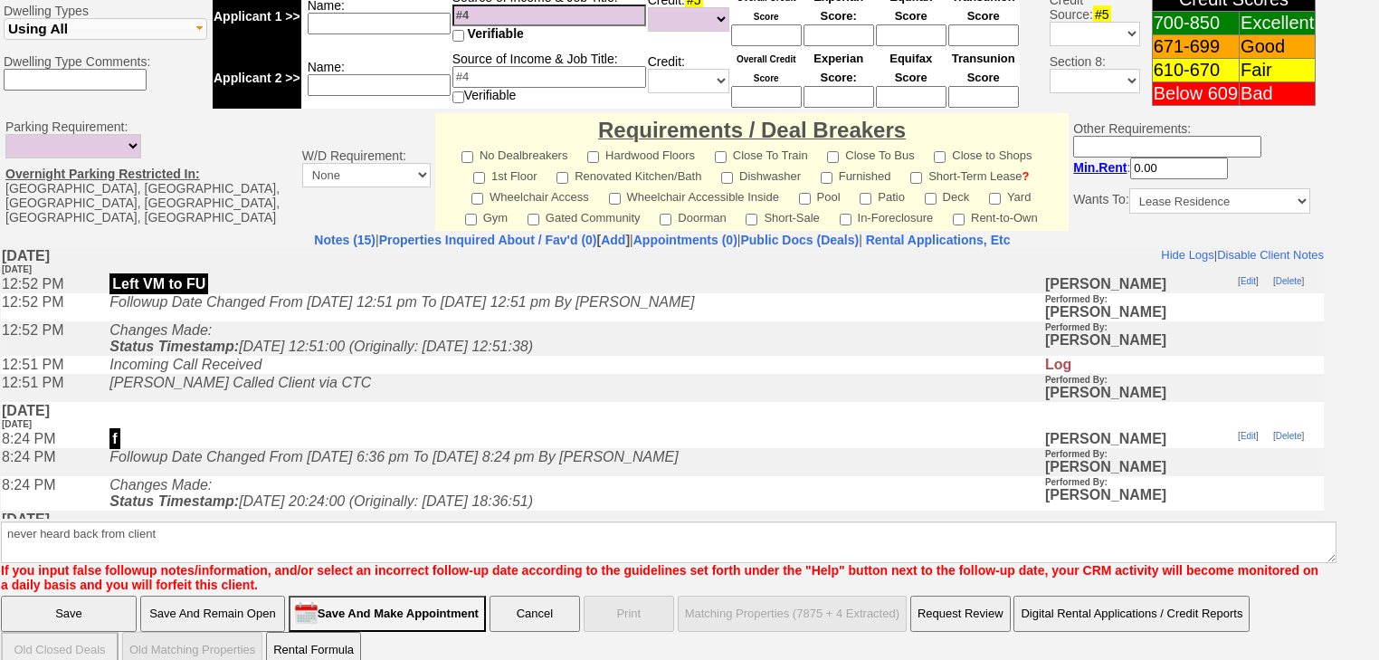
click at [113, 595] on input "Save" at bounding box center [69, 613] width 136 height 36
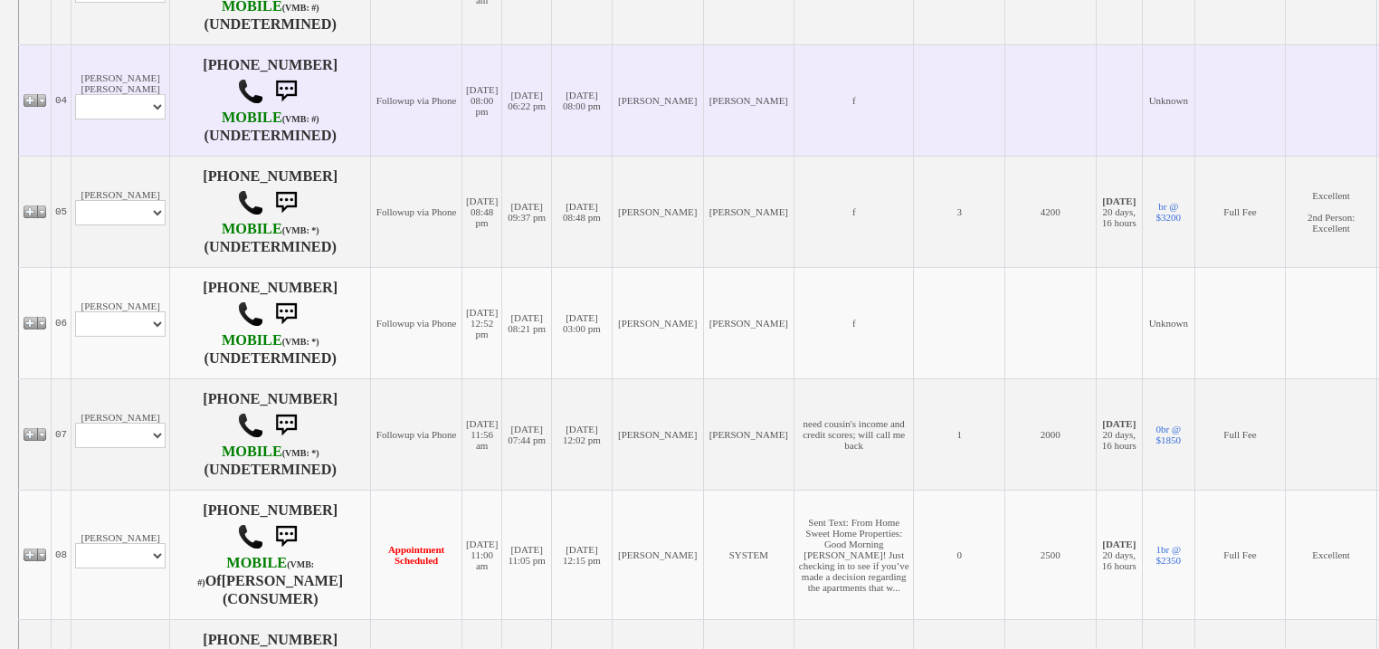
scroll to position [869, 0]
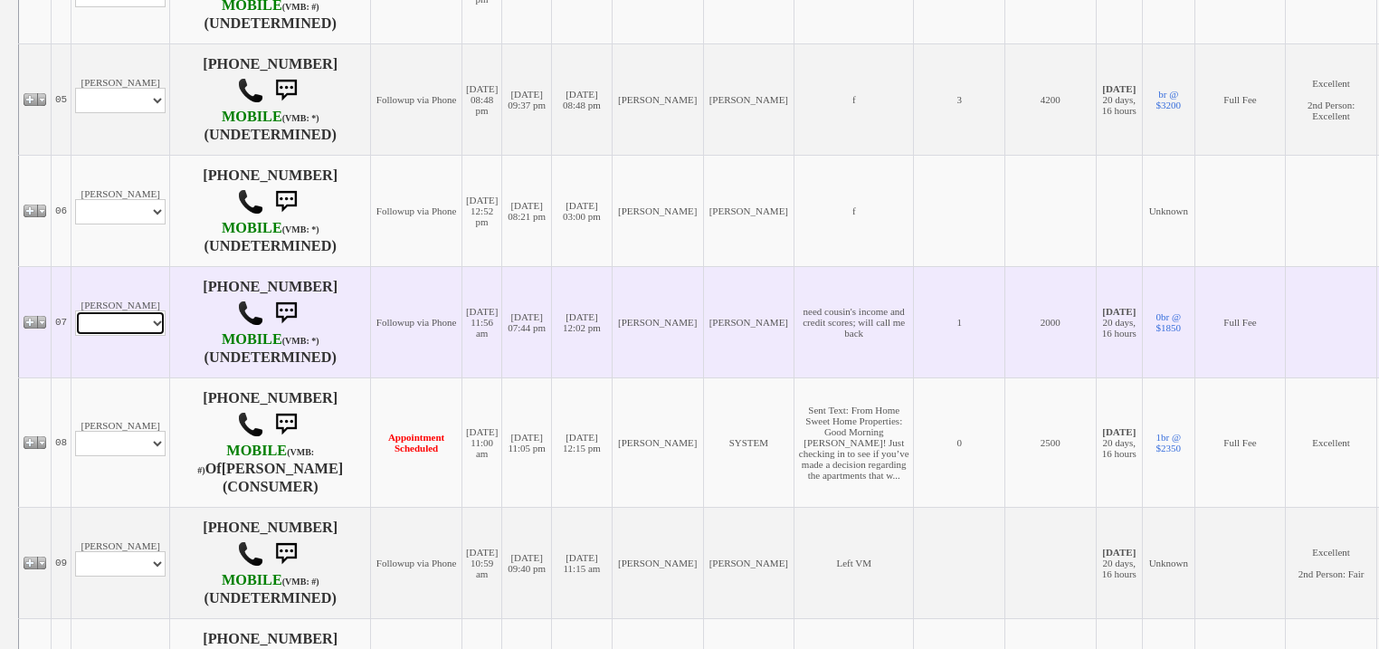
click at [116, 336] on select "Profile Edit Print Closed Deals" at bounding box center [120, 322] width 90 height 25
select select "ChangeURL,/crm/custom/edit_client_form.php?redirect=%2Fcrm%2Fclients.php&id=167…"
click at [75, 326] on select "Profile Edit Print Closed Deals" at bounding box center [120, 322] width 90 height 25
select select
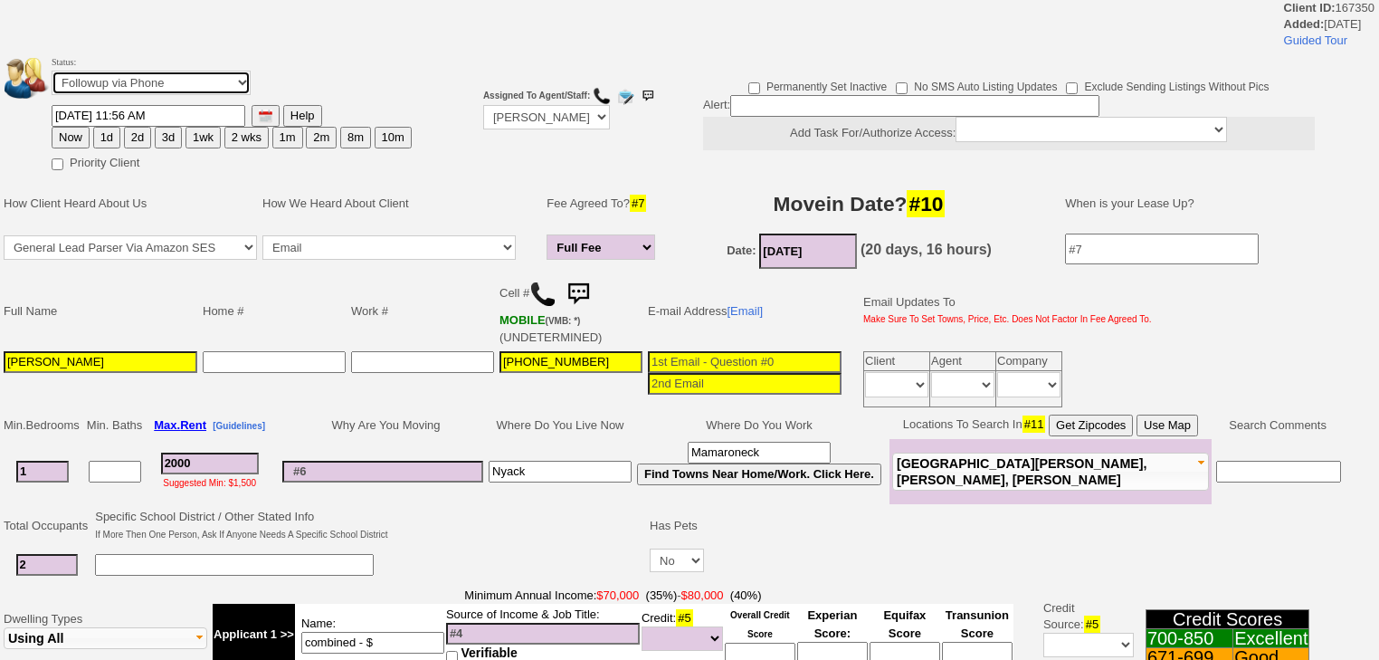
click at [143, 72] on select "Followup via Phone Followup via Email Followup When Section 8 Property Found De…" at bounding box center [151, 83] width 199 height 24
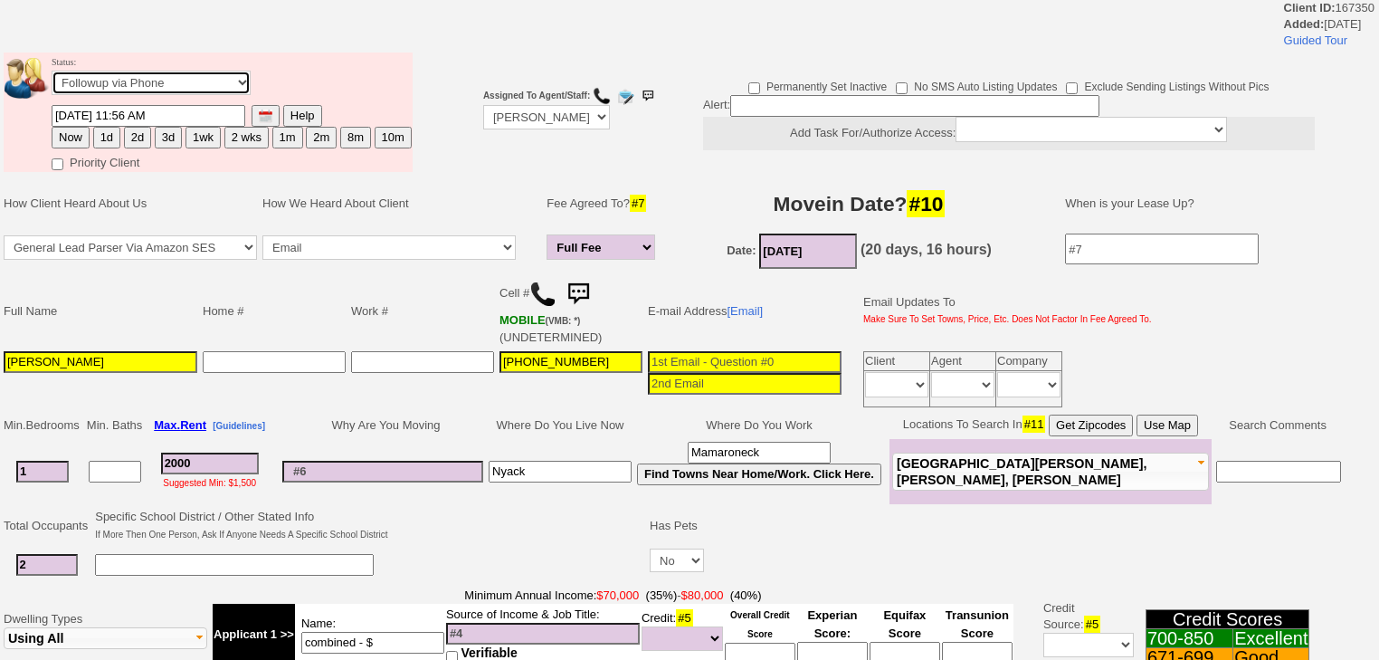
select select "Inactive"
click at [52, 76] on select "Followup via Phone Followup via Email Followup When Section 8 Property Found De…" at bounding box center [151, 83] width 199 height 24
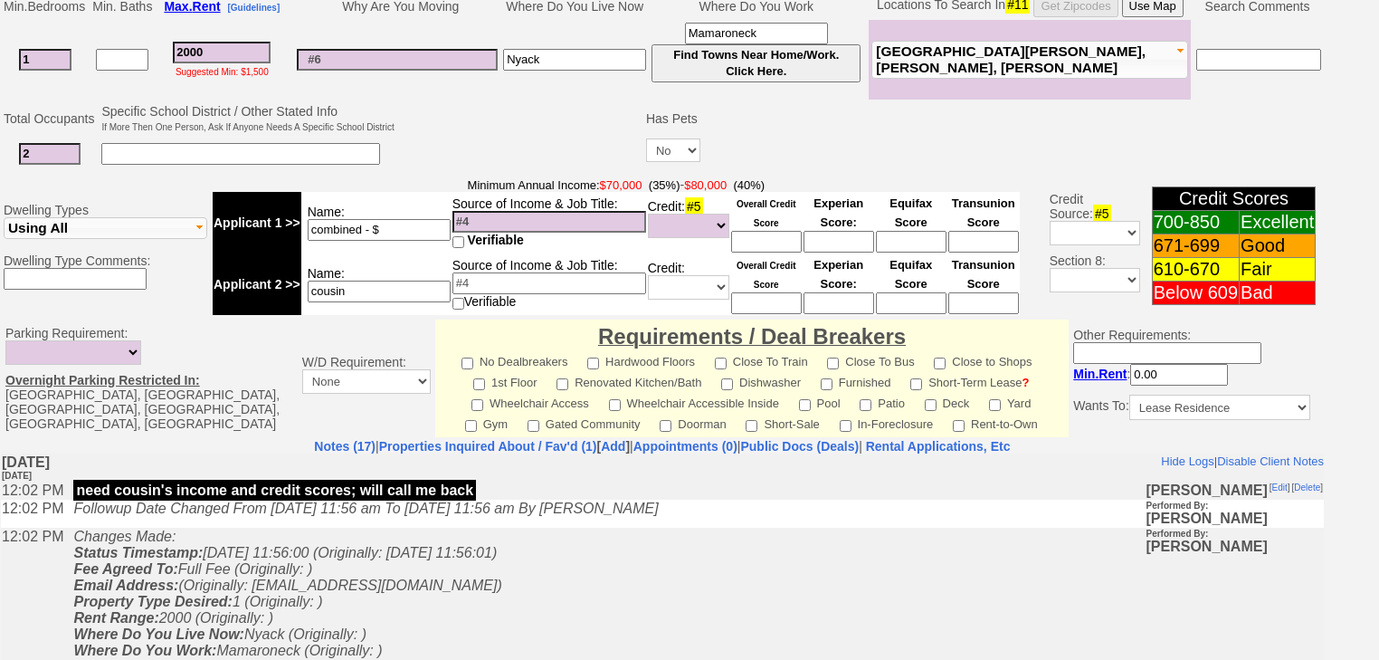
scroll to position [683, 0]
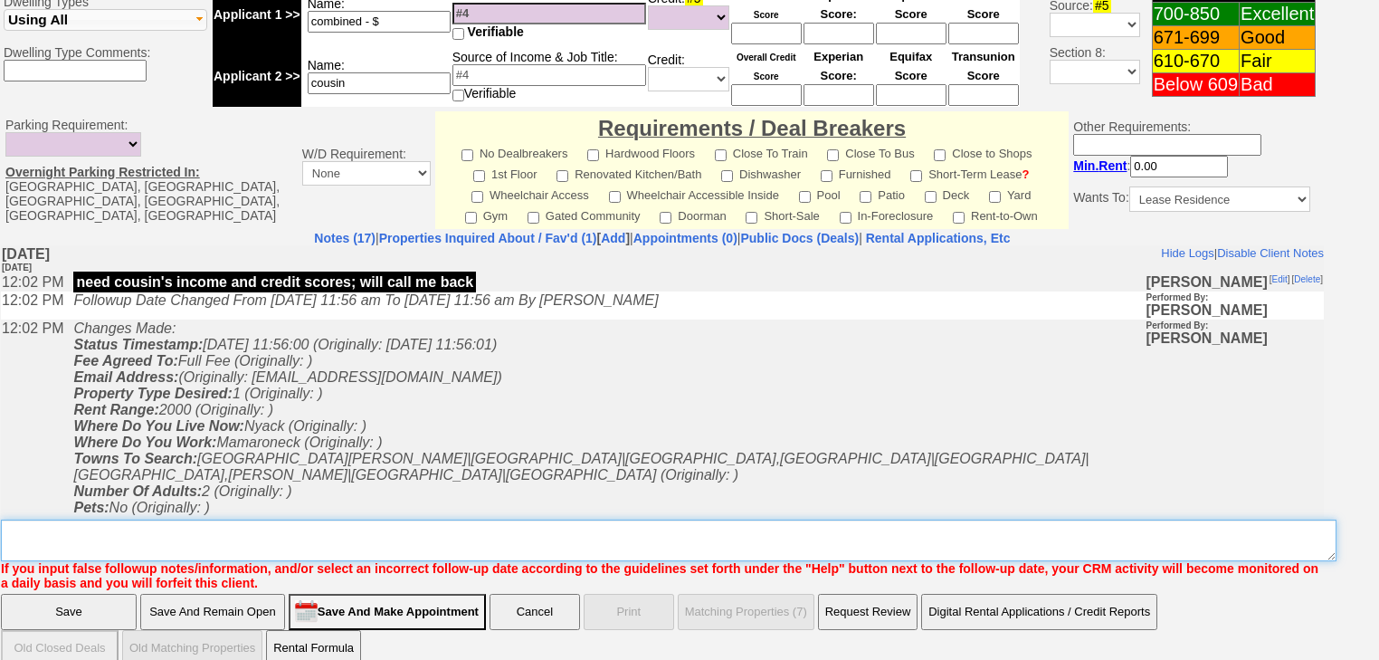
drag, startPoint x: 119, startPoint y: 513, endPoint x: 105, endPoint y: 531, distance: 23.2
click at [119, 519] on textarea "Insert New Note Here" at bounding box center [668, 540] width 1335 height 42
paste textarea "never heard back from client"
type textarea "never heard back from client"
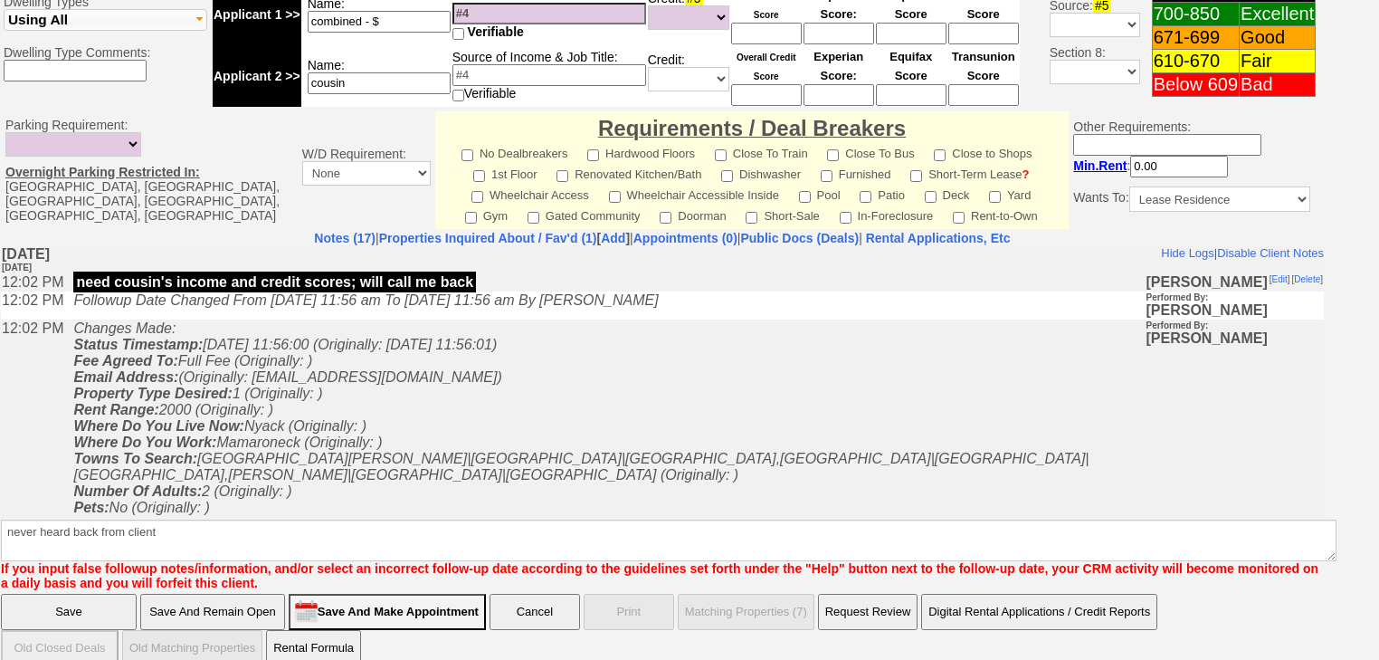
click at [82, 594] on input "Save" at bounding box center [69, 612] width 136 height 36
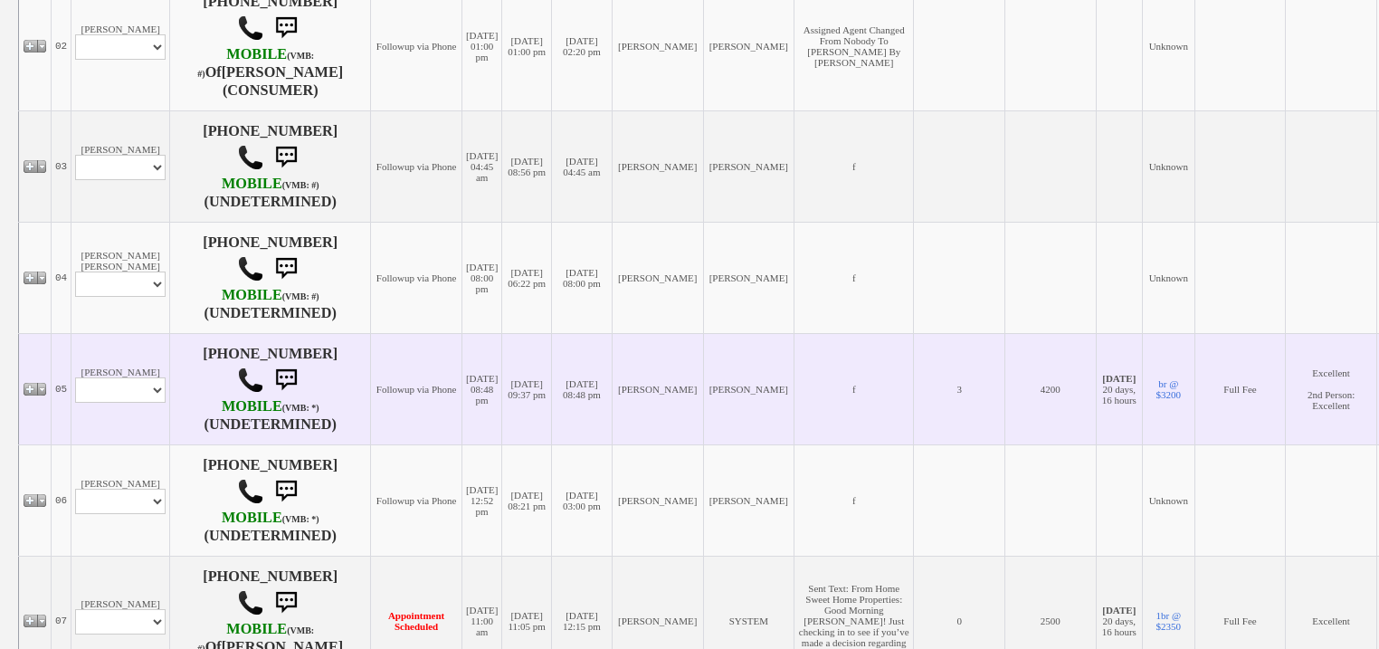
scroll to position [1086, 0]
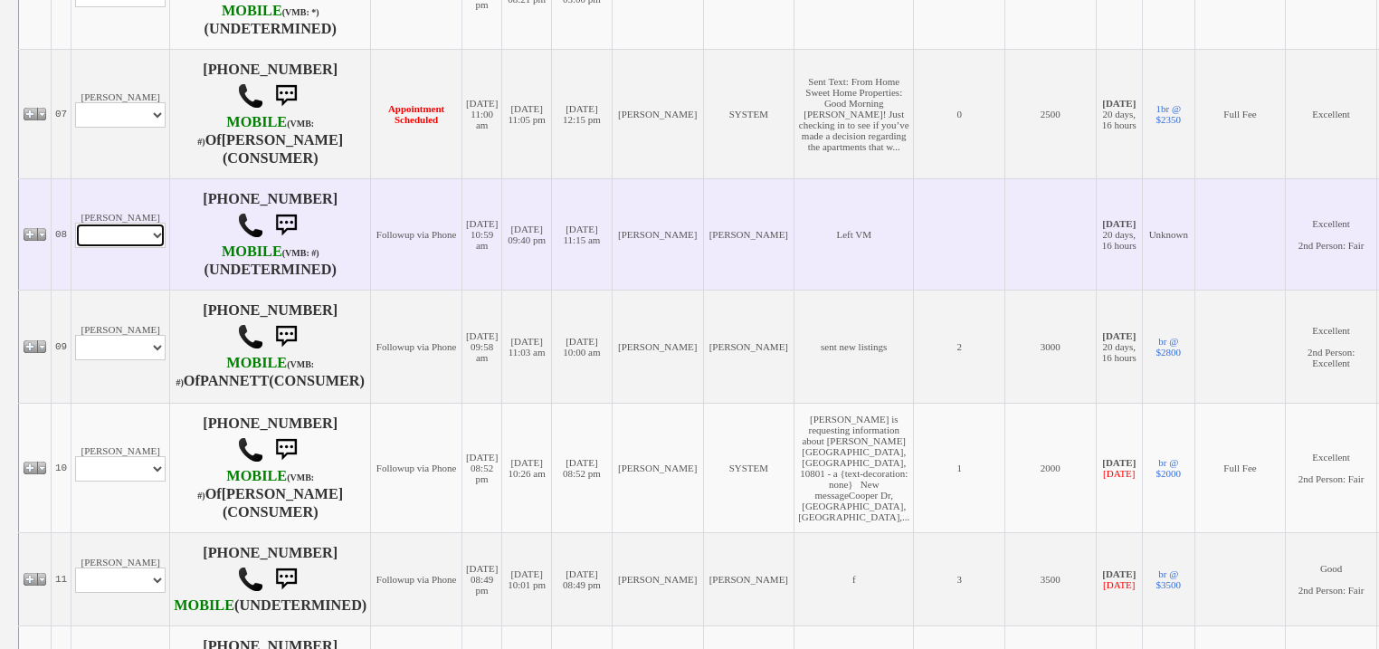
click at [135, 248] on select "Profile Edit Print Closed Deals" at bounding box center [120, 235] width 90 height 25
select select "ChangeURL,/crm/custom/edit_client_form.php?redirect=%2Fcrm%2Fclients.php&id=167…"
click at [75, 248] on select "Profile Edit Print Closed Deals" at bounding box center [120, 235] width 90 height 25
select select
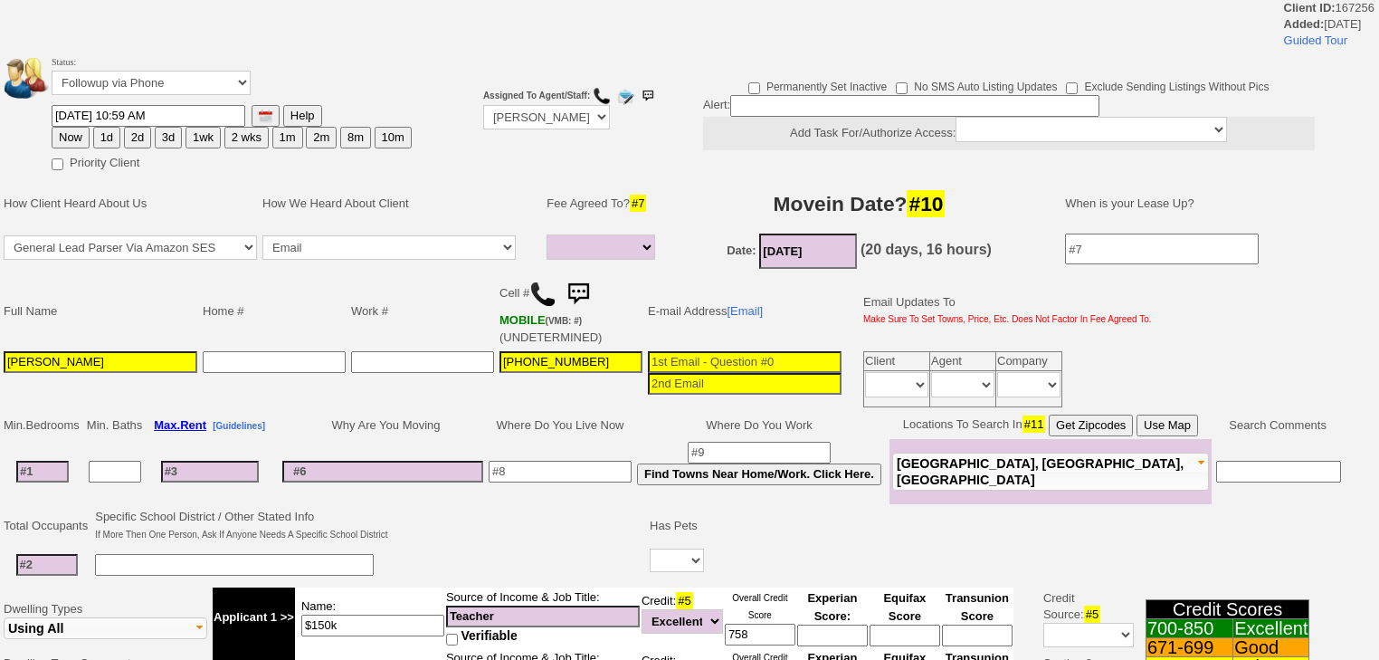
select select
click at [128, 87] on select "Followup via Phone Followup via Email Followup When Section 8 Property Found De…" at bounding box center [151, 83] width 199 height 24
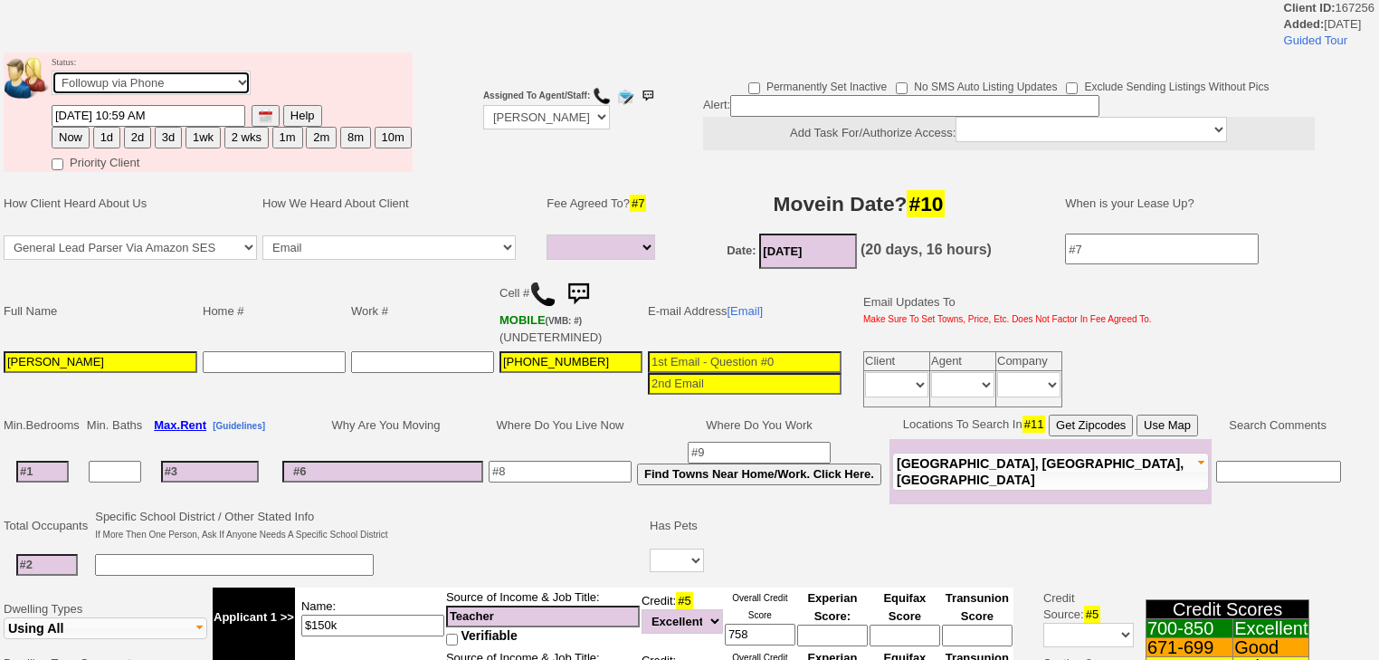
select select "Inactive"
click at [52, 76] on select "Followup via Phone Followup via Email Followup When Section 8 Property Found De…" at bounding box center [151, 83] width 199 height 24
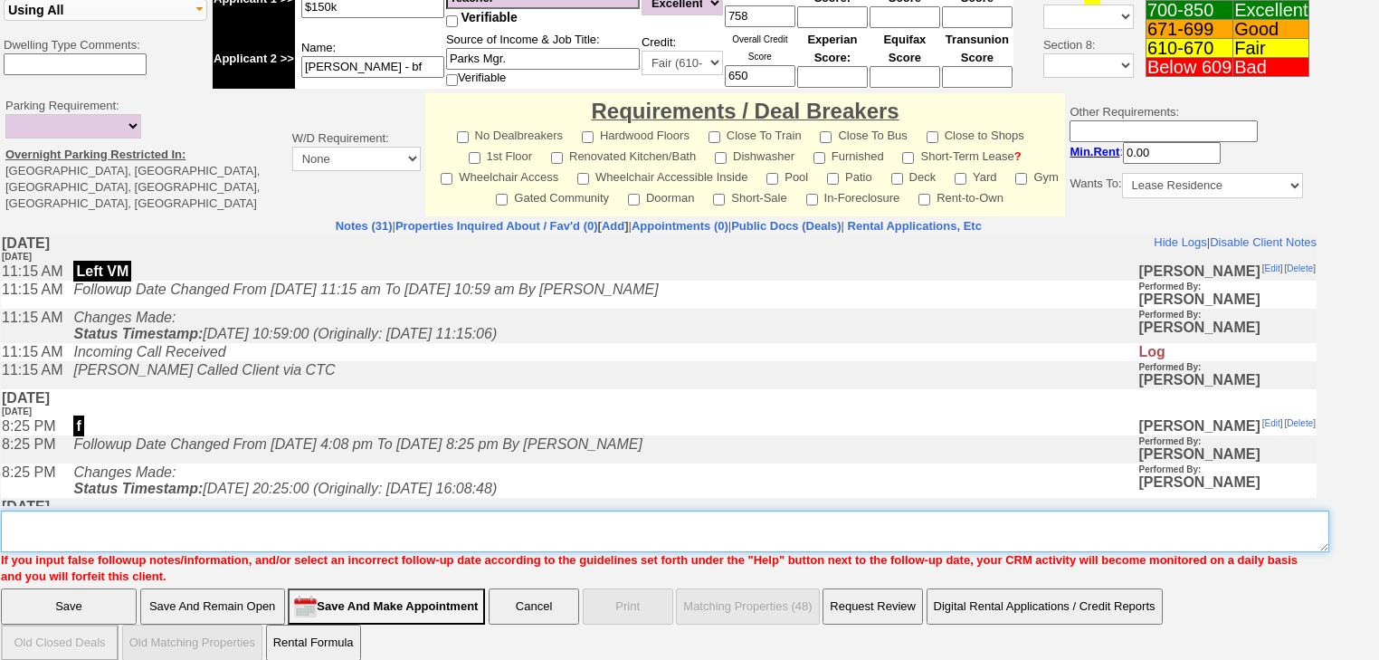
click at [103, 516] on textarea "Insert New Note Here" at bounding box center [665, 531] width 1328 height 42
paste textarea "never heard back from client"
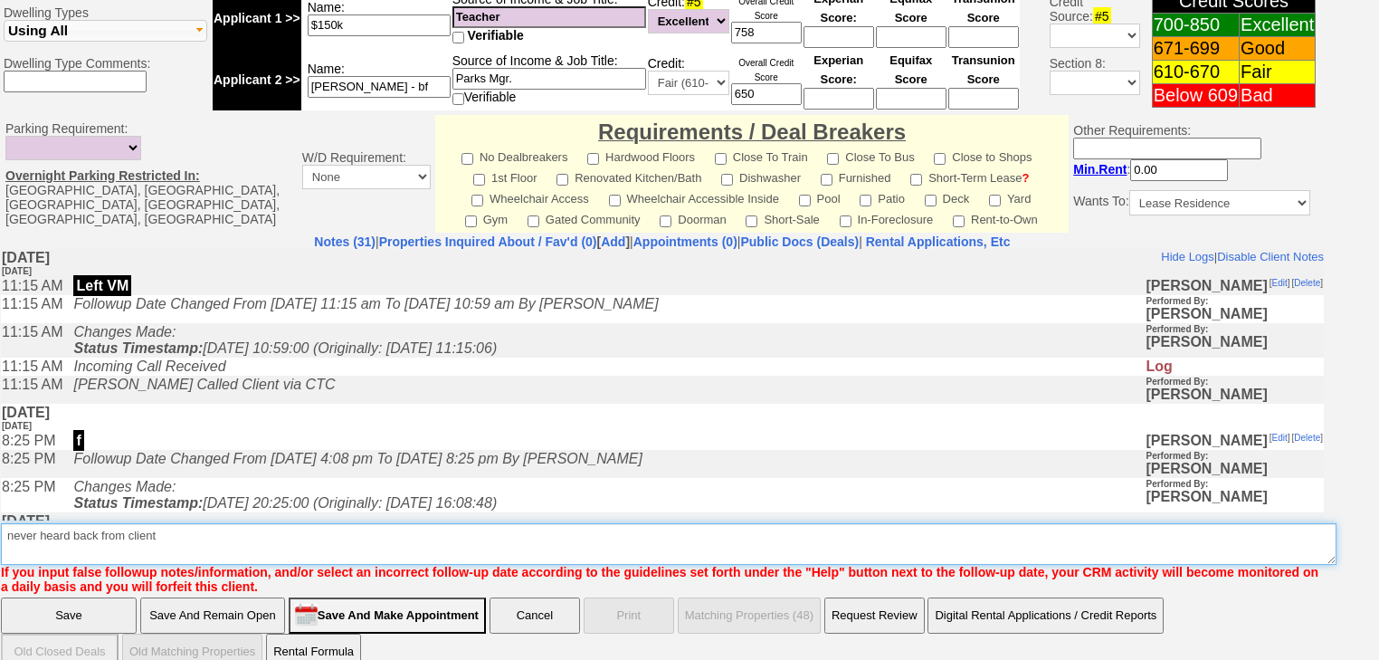
type textarea "never heard back from client"
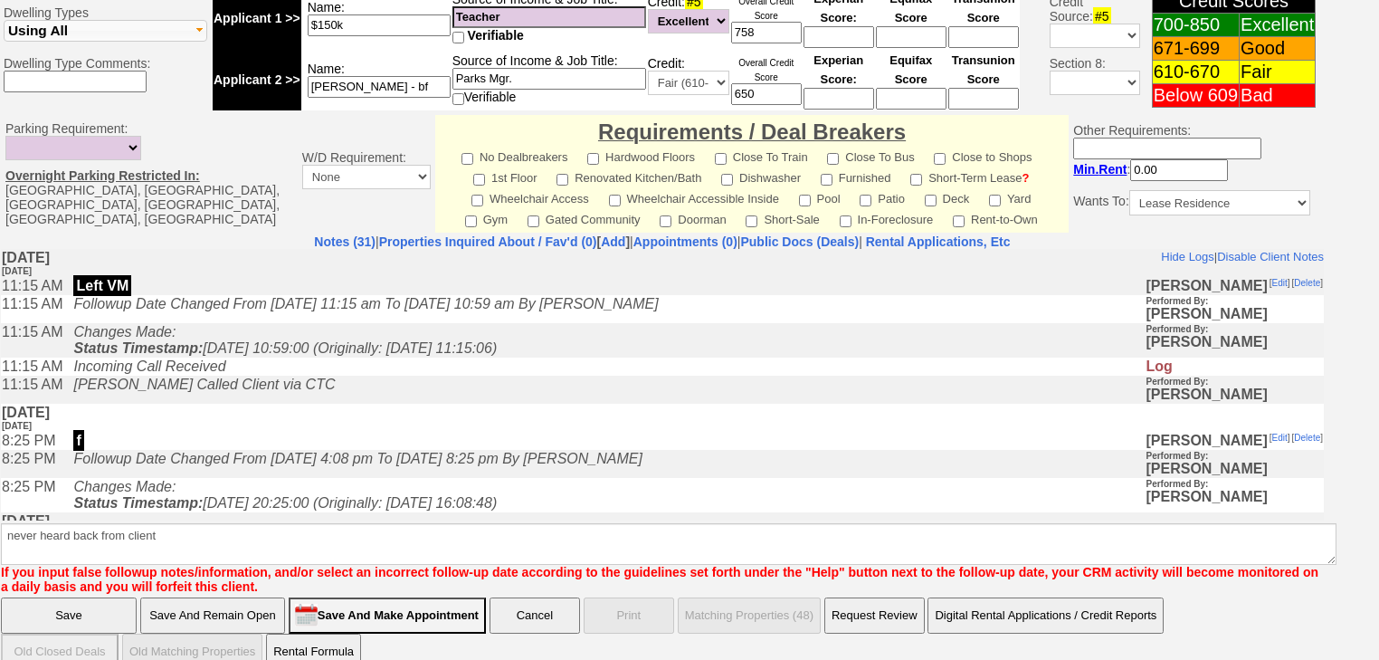
click at [89, 597] on input "Save" at bounding box center [69, 615] width 136 height 36
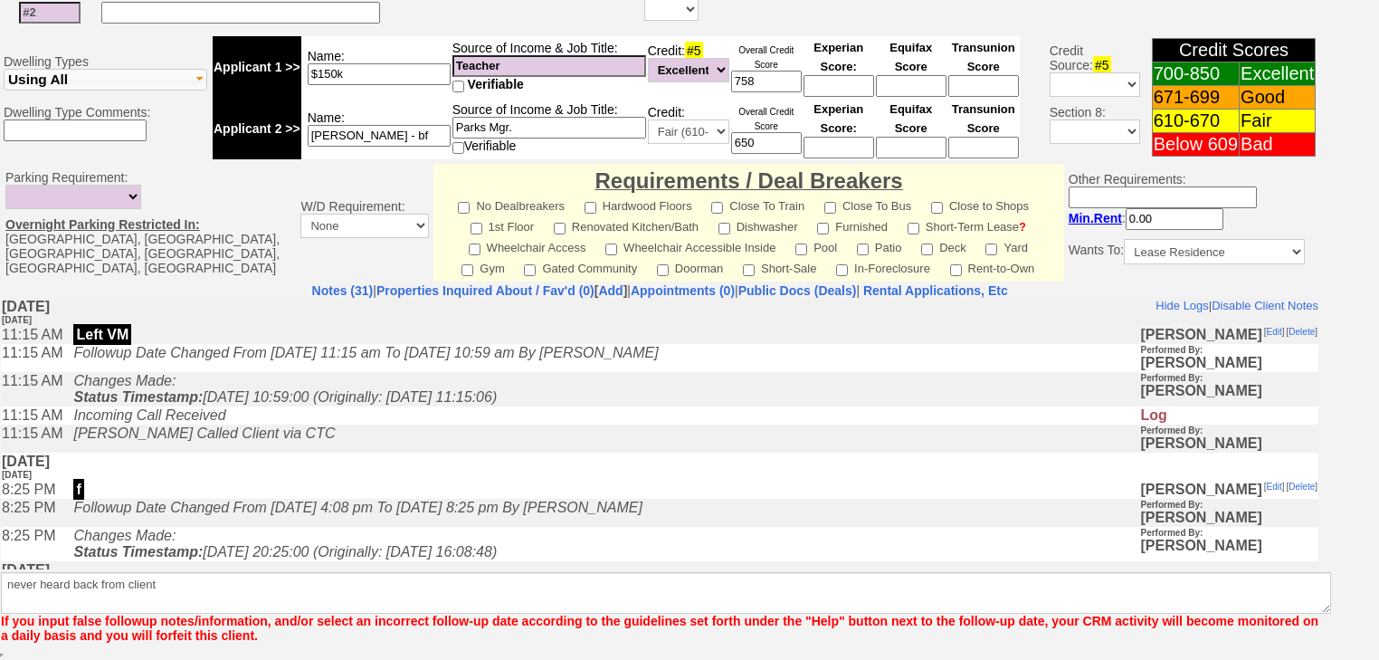
scroll to position [594, 0]
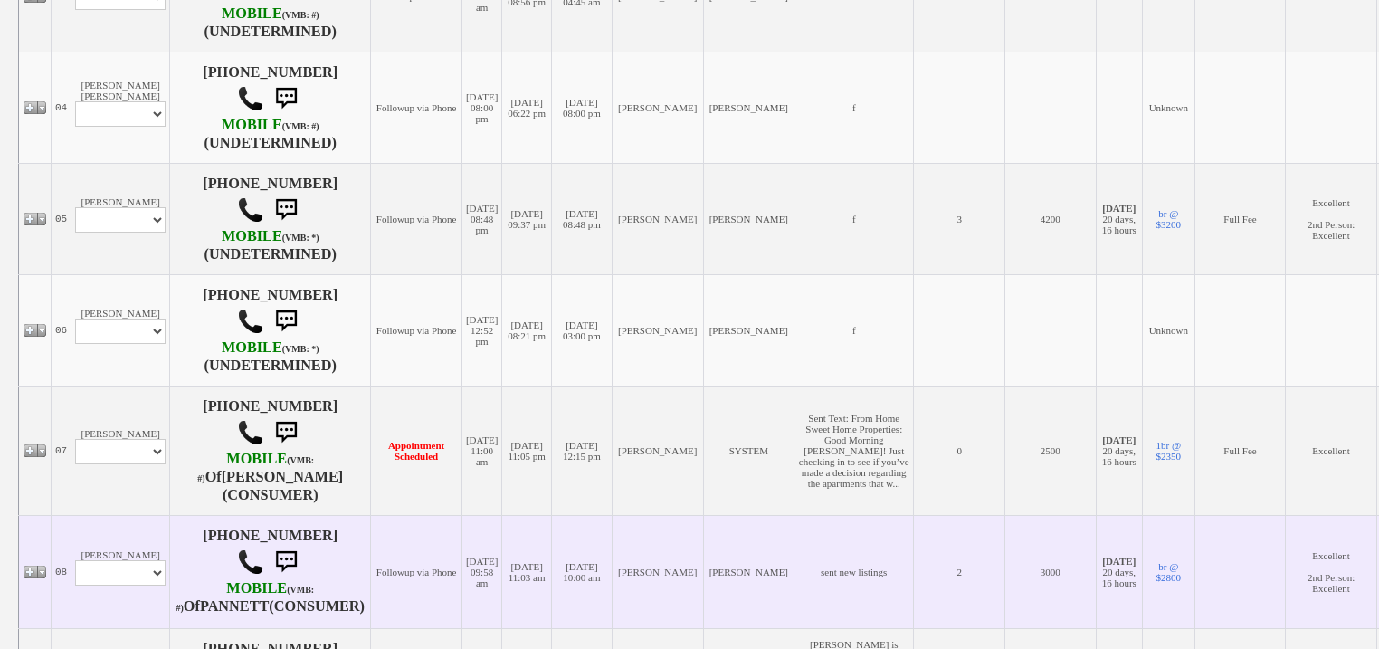
scroll to position [941, 0]
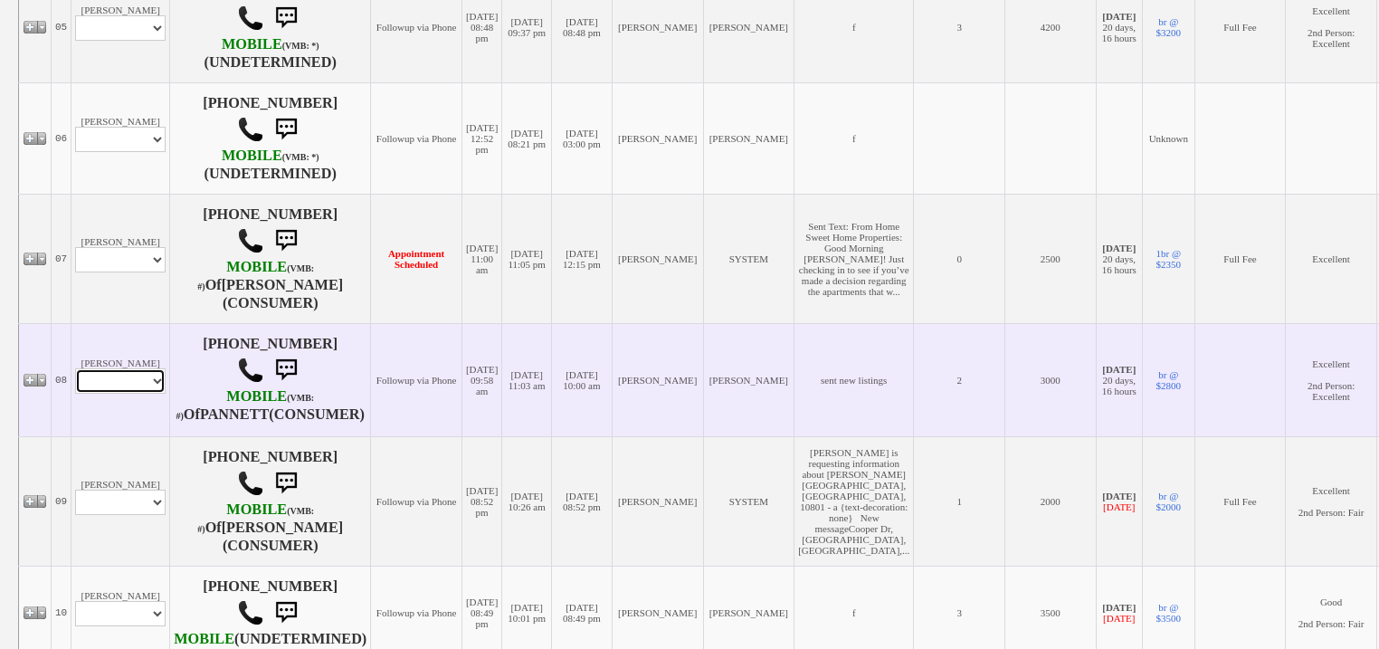
click at [161, 394] on select "Profile Edit Print Email Externally (Will Not Be Tracked In CRM) Closed Deals" at bounding box center [120, 380] width 90 height 25
select select "ChangeURL,/crm/custom/edit_client_form.php?redirect=%2Fcrm%2Fclients.php&id=167…"
click at [75, 394] on select "Profile Edit Print Email Externally (Will Not Be Tracked In CRM) Closed Deals" at bounding box center [120, 380] width 90 height 25
select select
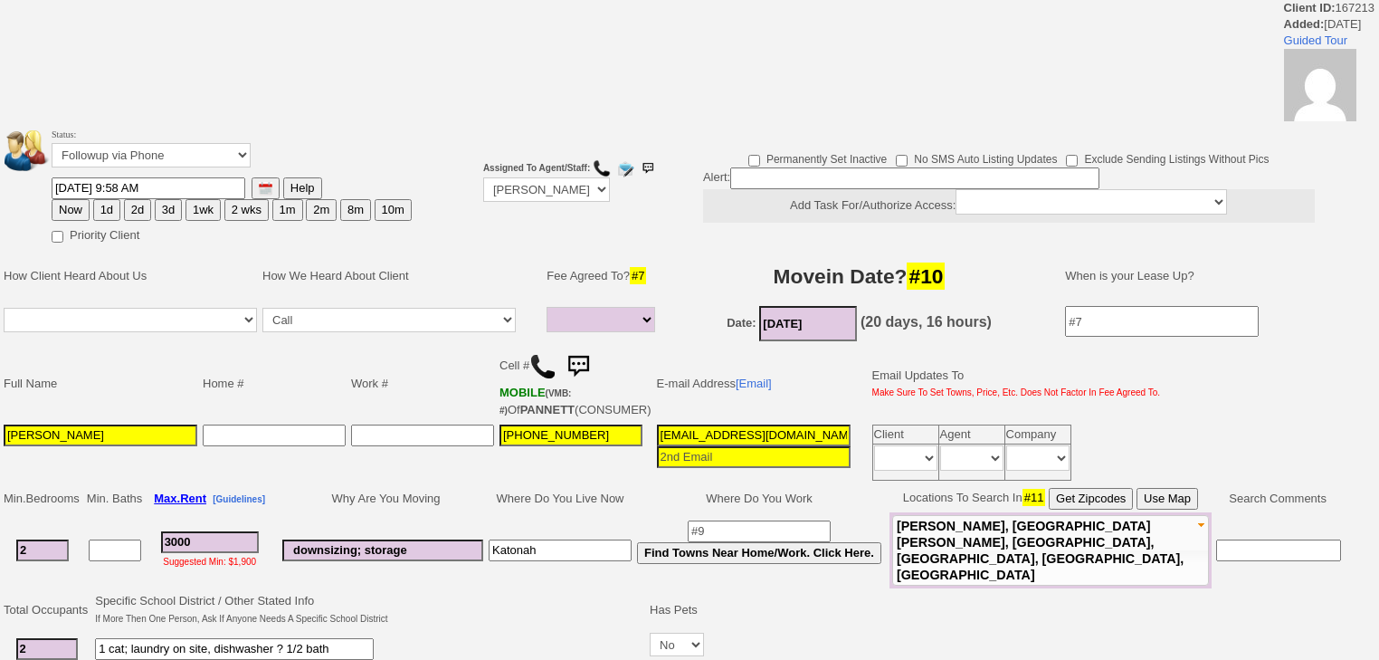
select select
click at [109, 156] on select "Followup via Phone Followup via Email Followup When Section 8 Property Found De…" at bounding box center [151, 155] width 199 height 24
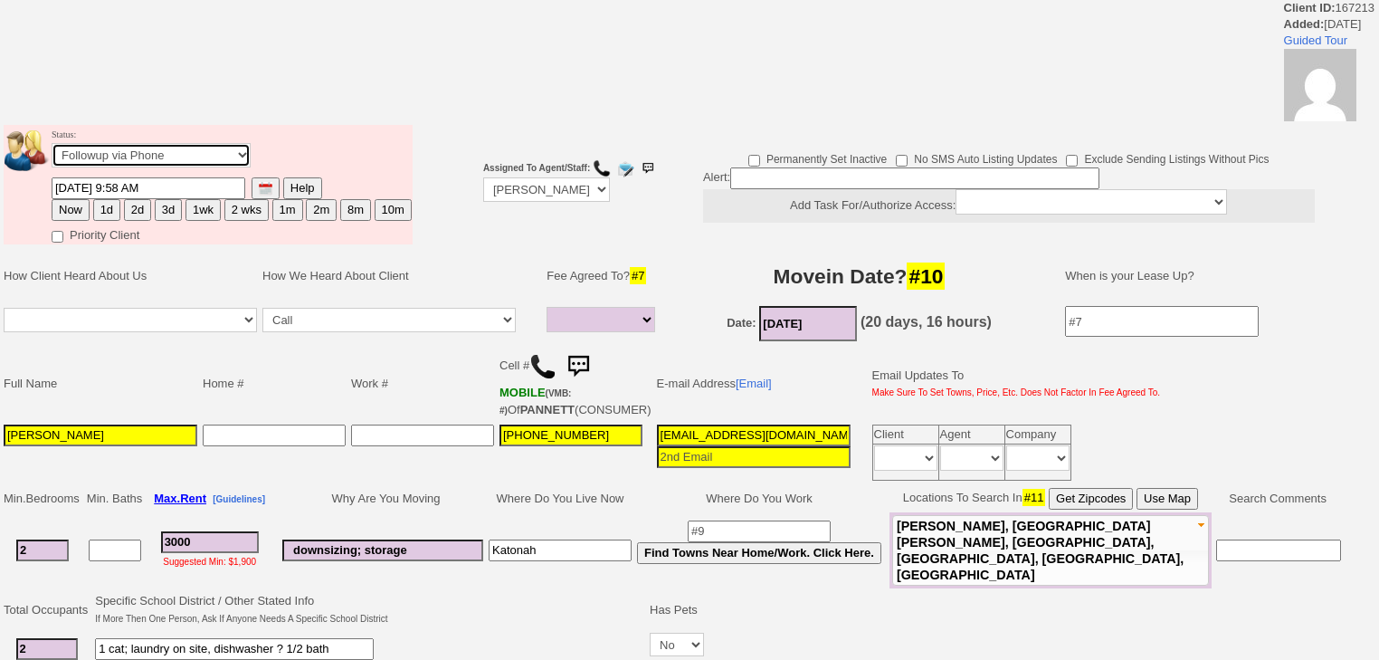
select select "Inactive"
click at [52, 148] on select "Followup via Phone Followup via Email Followup When Section 8 Property Found De…" at bounding box center [151, 155] width 199 height 24
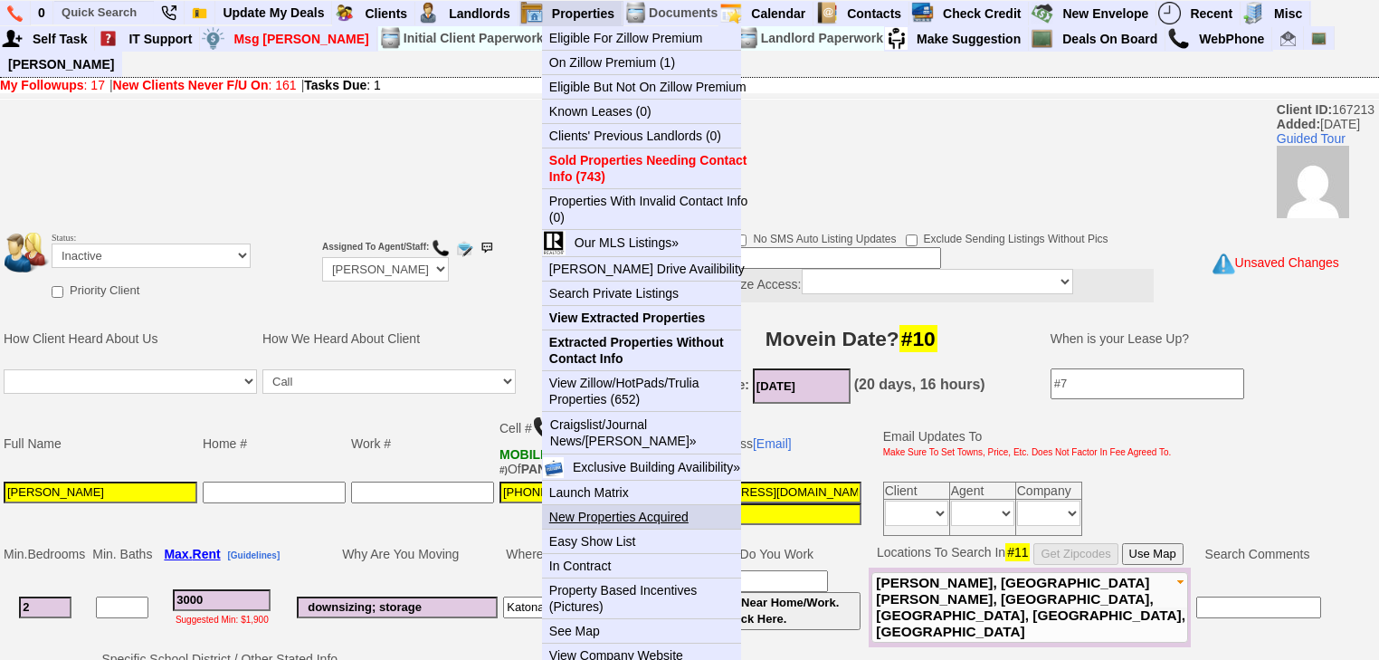
click at [641, 505] on link "New Properties Acquired" at bounding box center [649, 517] width 214 height 24
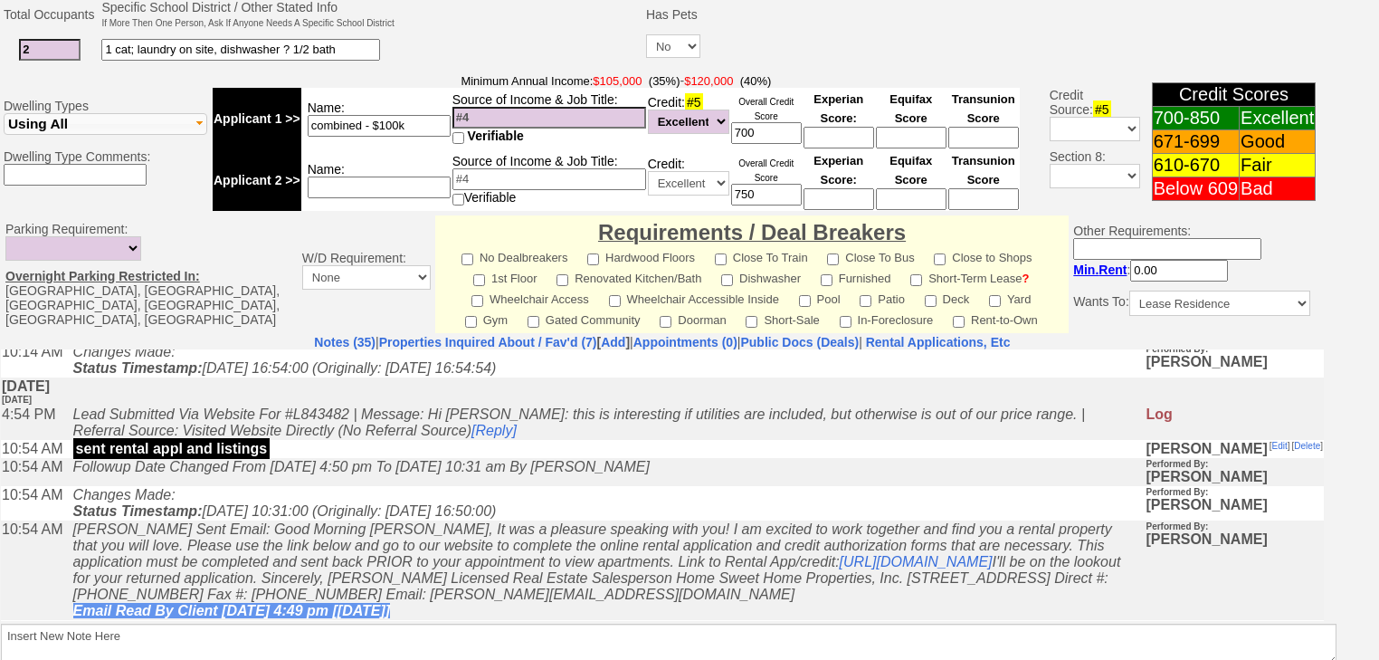
scroll to position [362, 0]
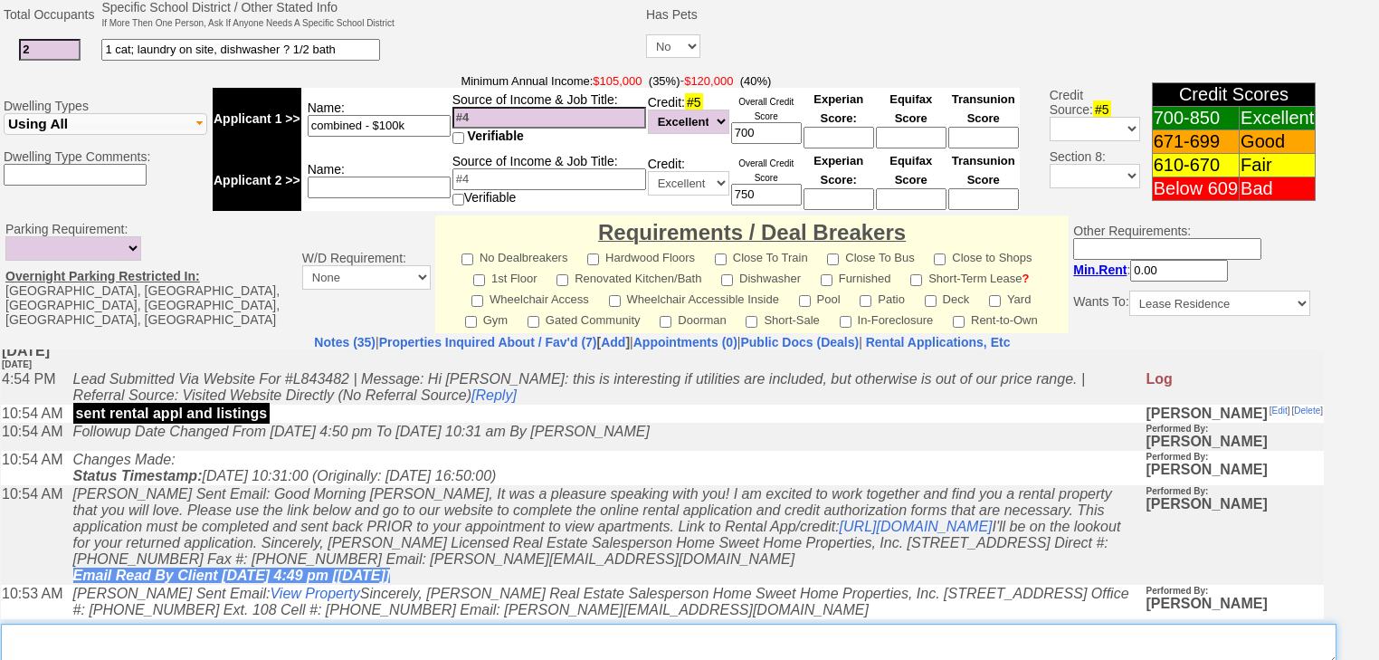
click at [69, 627] on textarea "Insert New Note Here" at bounding box center [668, 644] width 1335 height 42
paste textarea "never heard back from client"
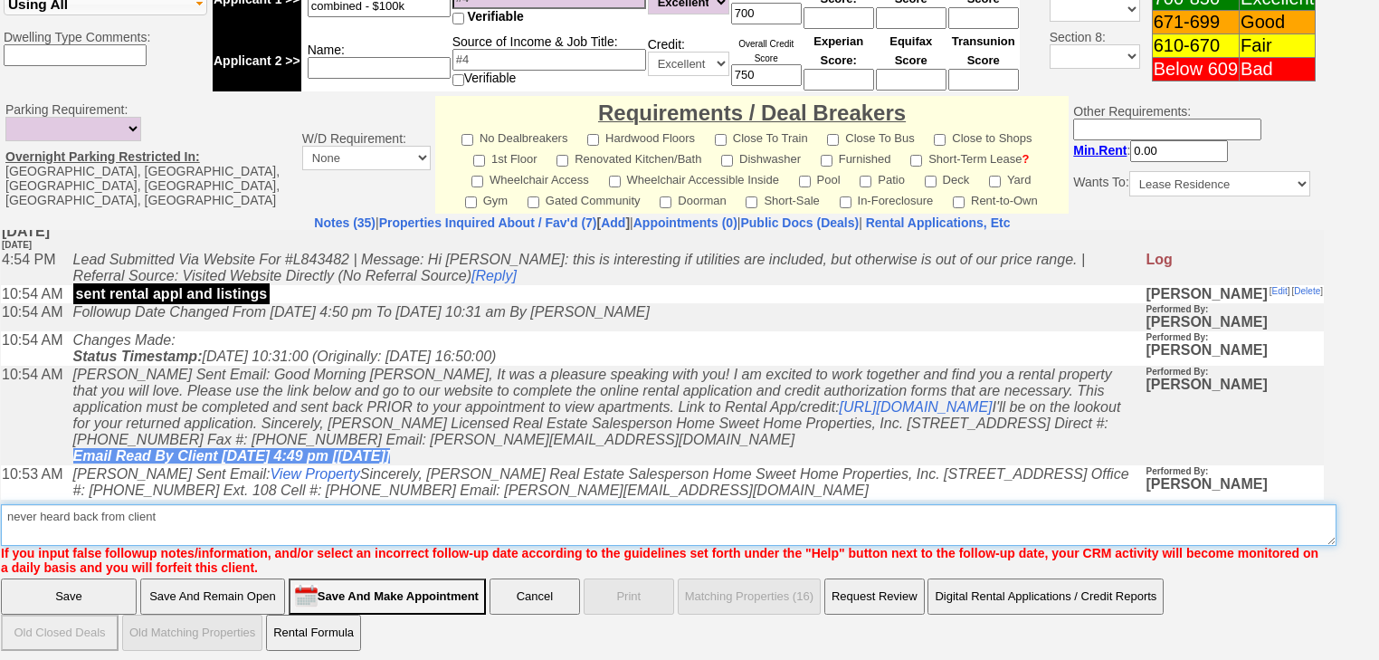
type textarea "never heard back from client"
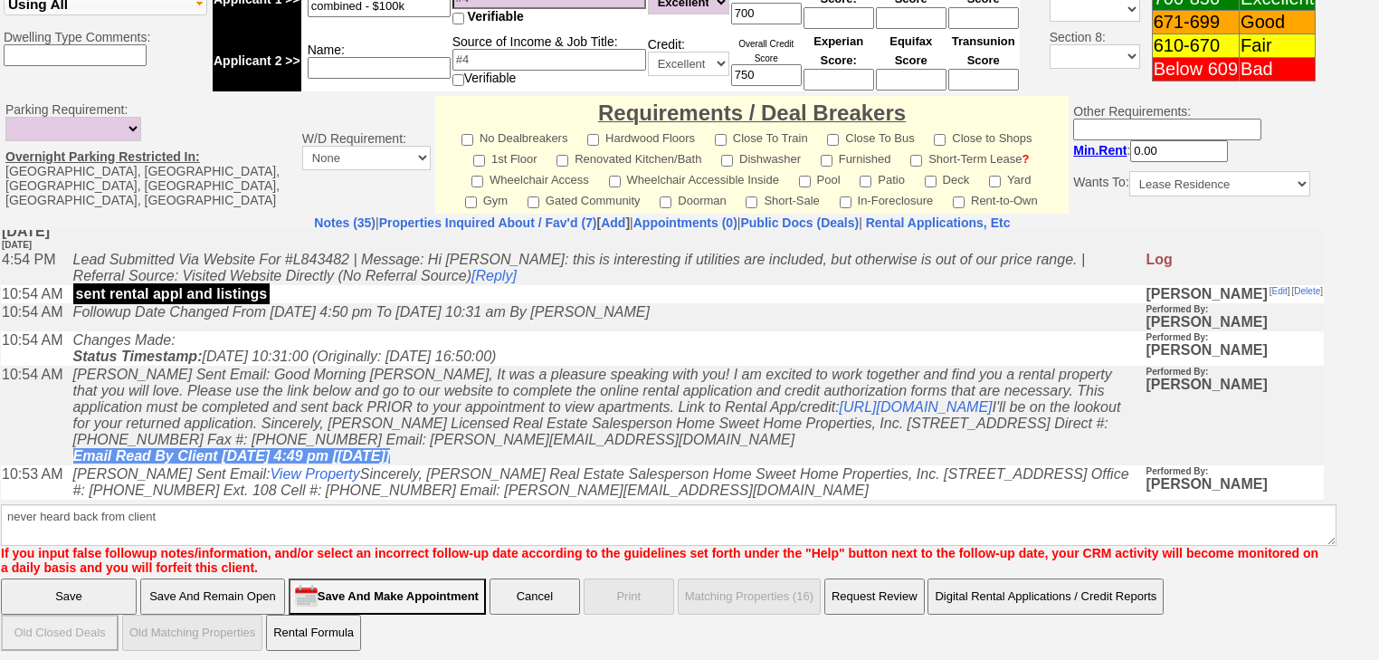
click at [64, 595] on input "Save" at bounding box center [69, 596] width 136 height 36
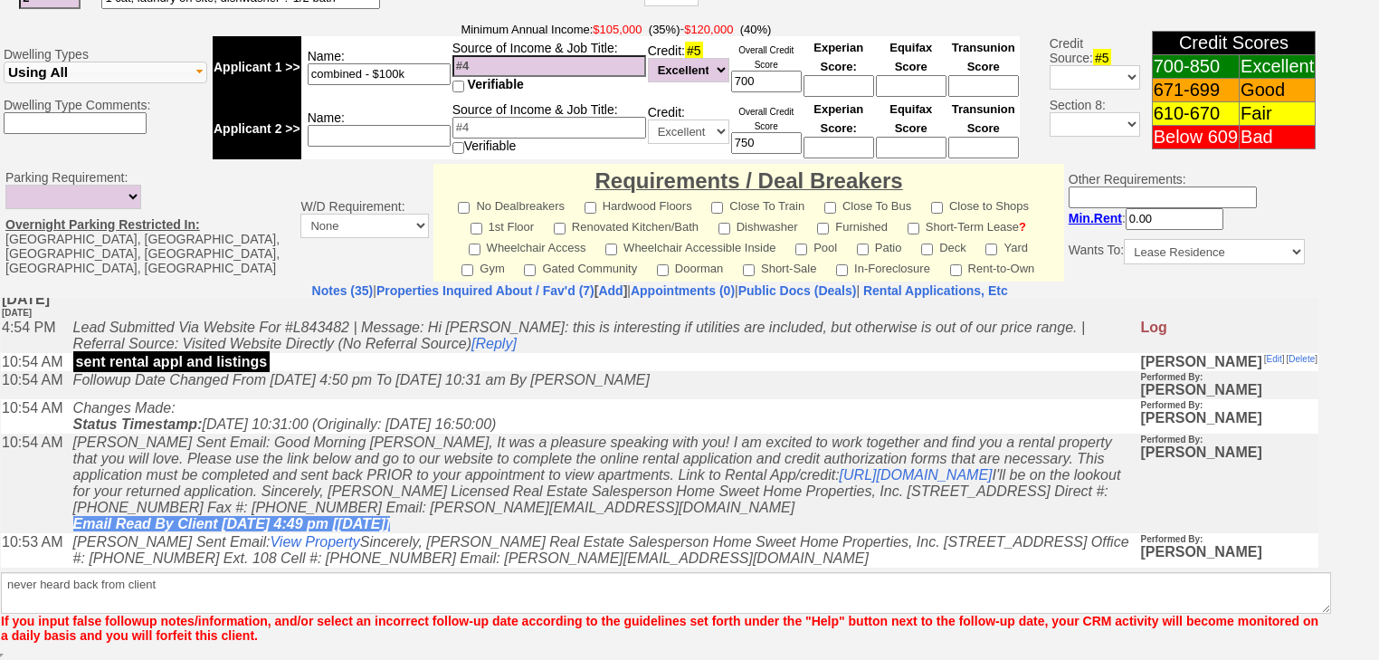
scroll to position [696, 0]
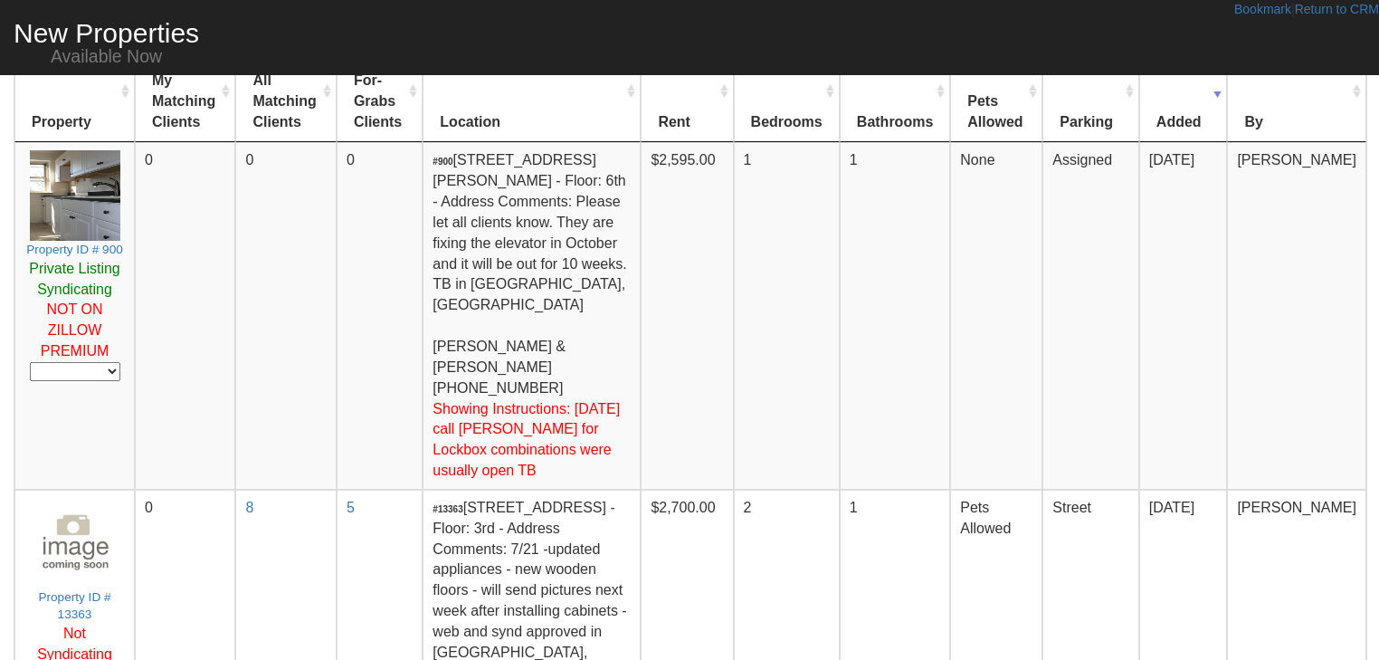
scroll to position [290, 0]
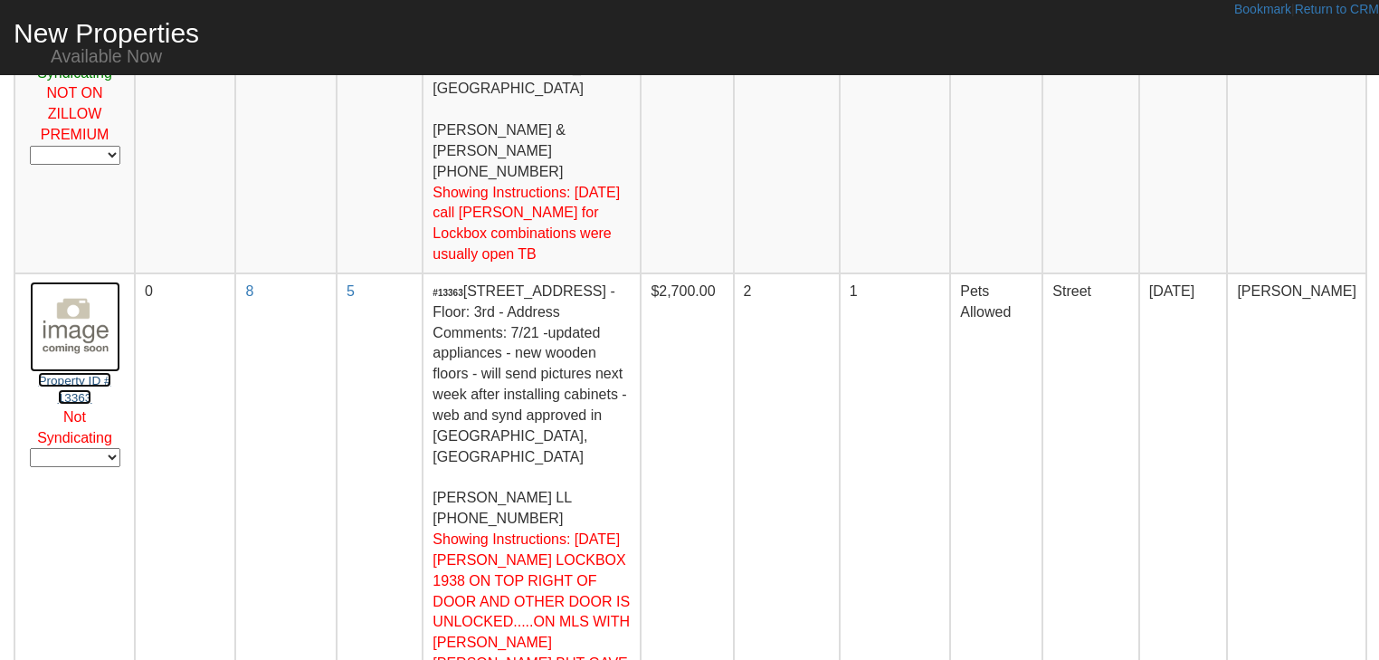
click at [90, 374] on small "Property ID # 13363" at bounding box center [74, 389] width 72 height 31
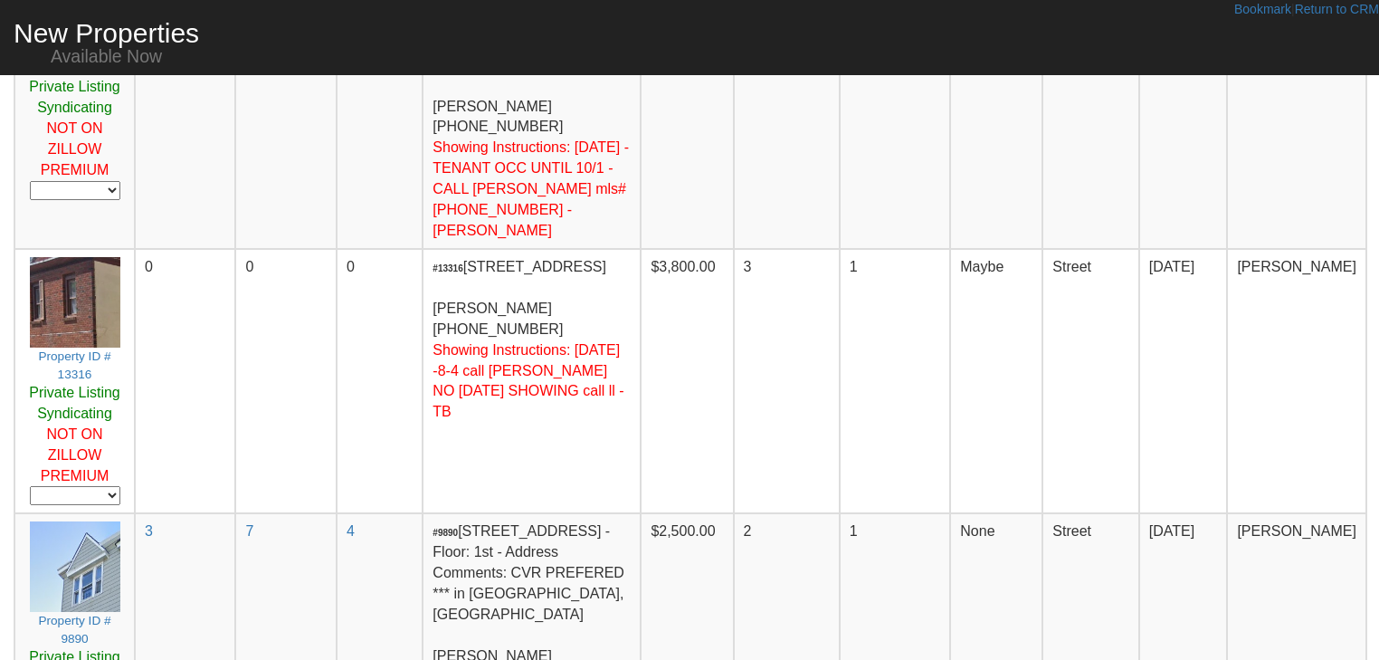
scroll to position [724, 0]
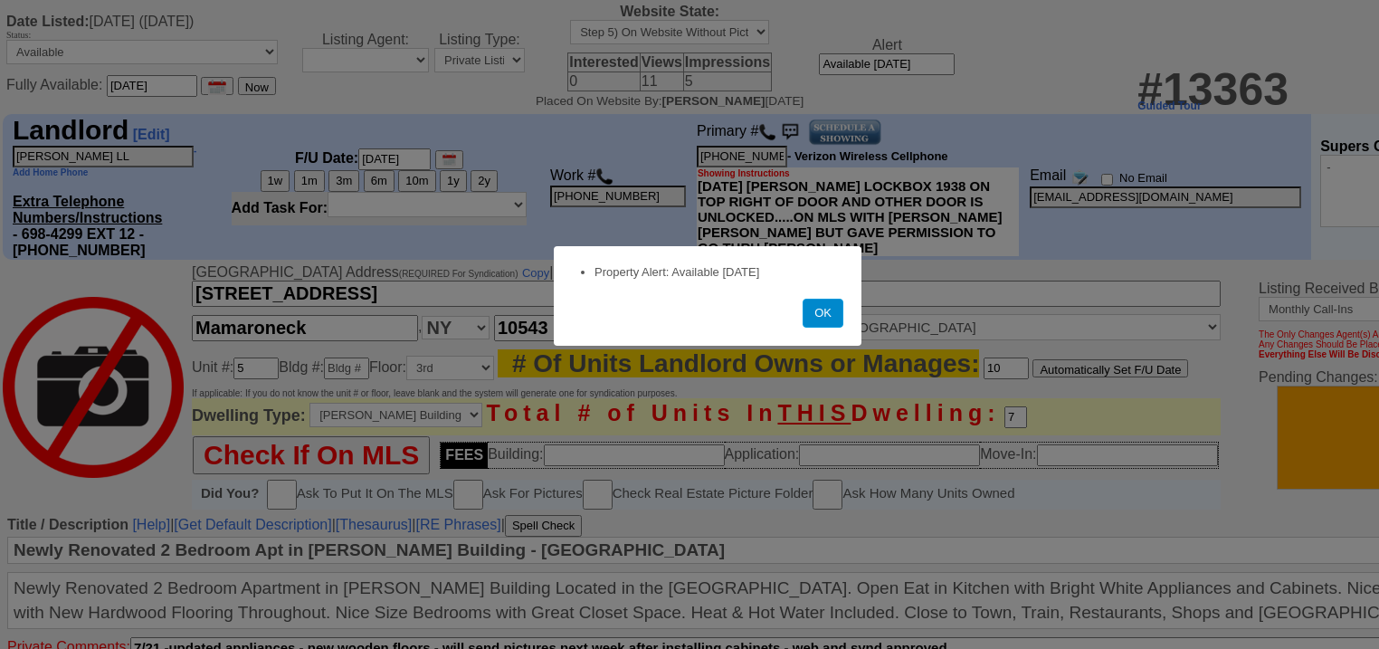
click at [841, 322] on button "OK" at bounding box center [823, 313] width 41 height 29
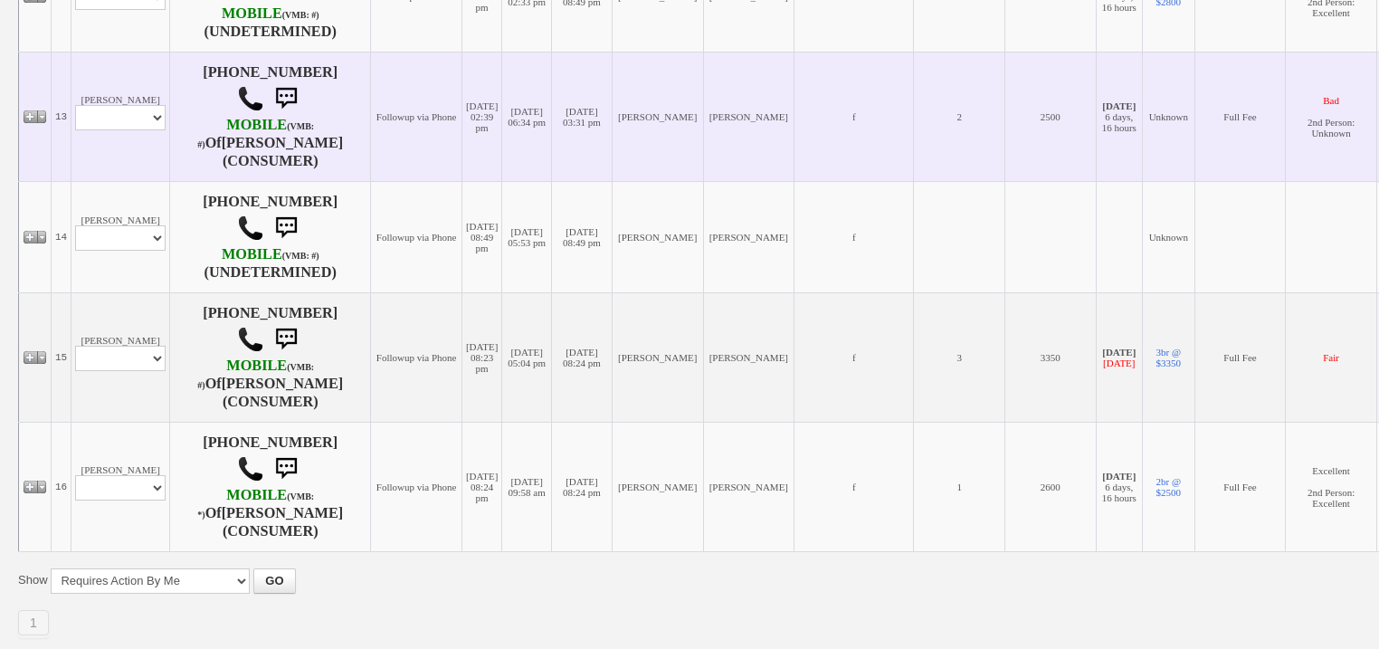
scroll to position [1738, 0]
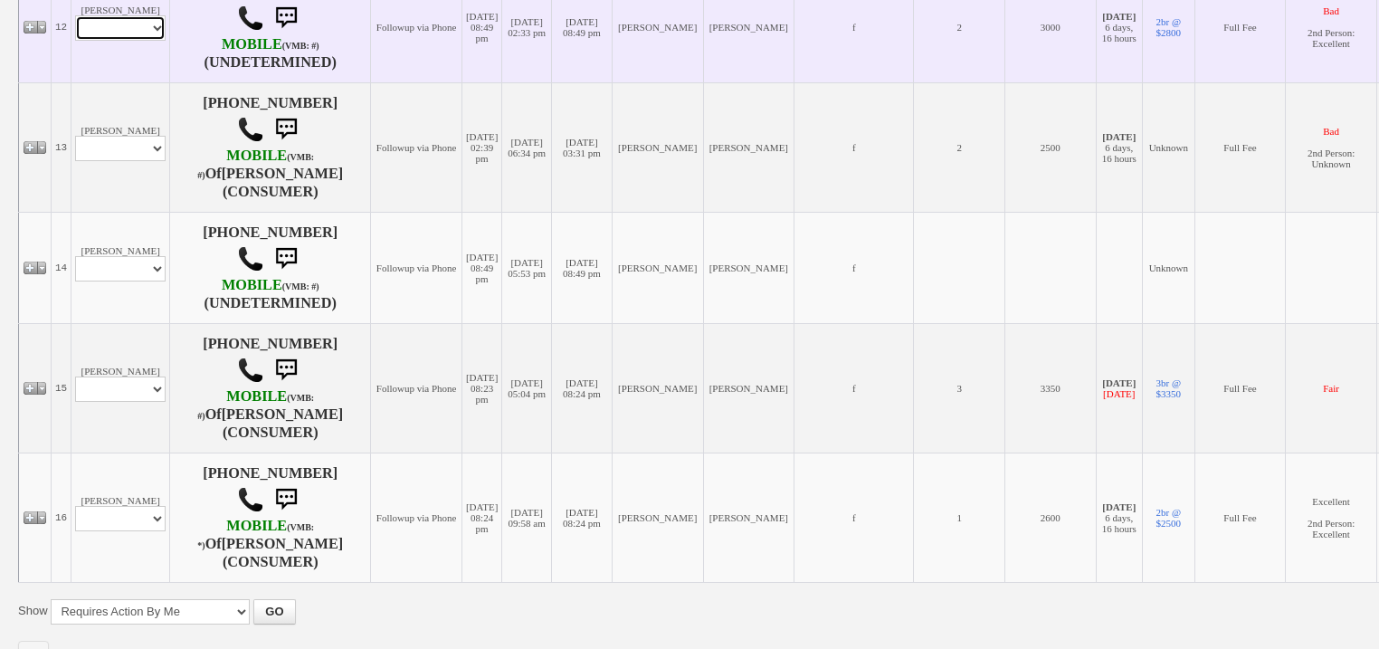
click at [146, 41] on select "Profile Edit Print Email Externally (Will Not Be Tracked In CRM) Closed Deals" at bounding box center [120, 27] width 90 height 25
select select "ChangeURL,/crm/custom/edit_client_form.php?redirect=%2Fcrm%2Fclients.php&id=153…"
click at [75, 41] on select "Profile Edit Print Email Externally (Will Not Be Tracked In CRM) Closed Deals" at bounding box center [120, 27] width 90 height 25
select select
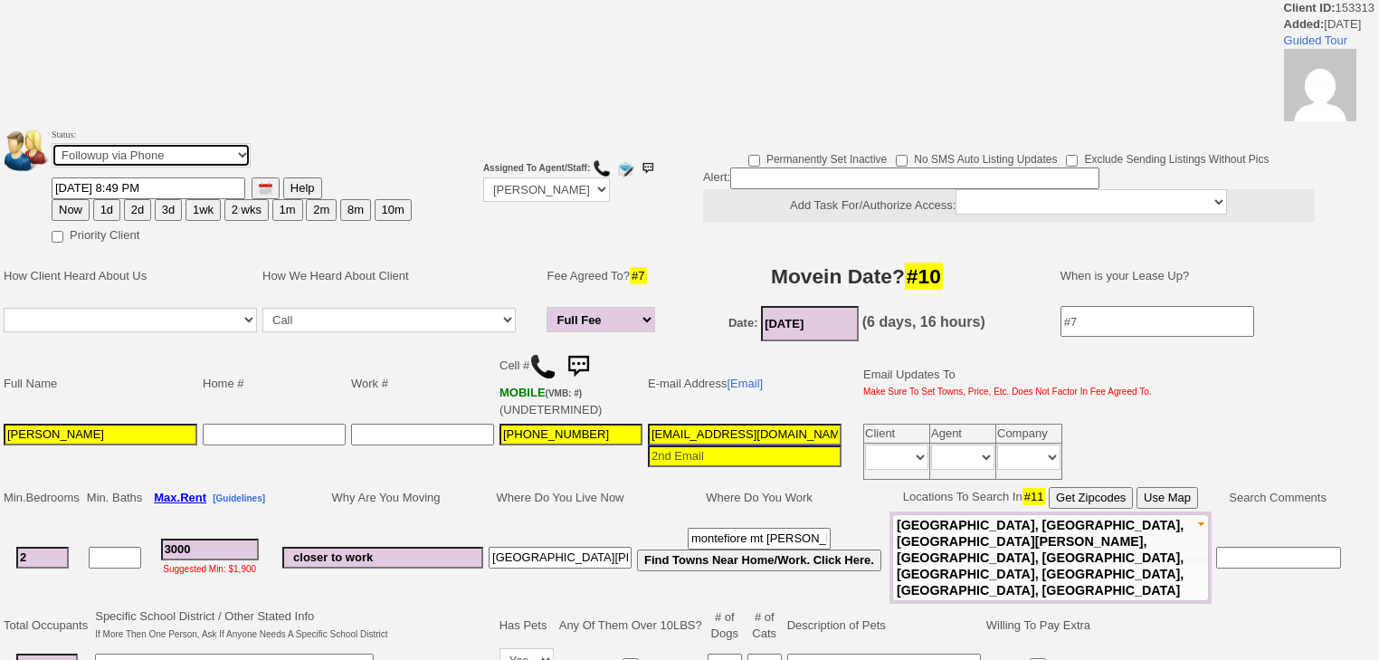
click at [132, 155] on select "Followup via Phone Followup via Email Followup When Section 8 Property Found De…" at bounding box center [151, 155] width 199 height 24
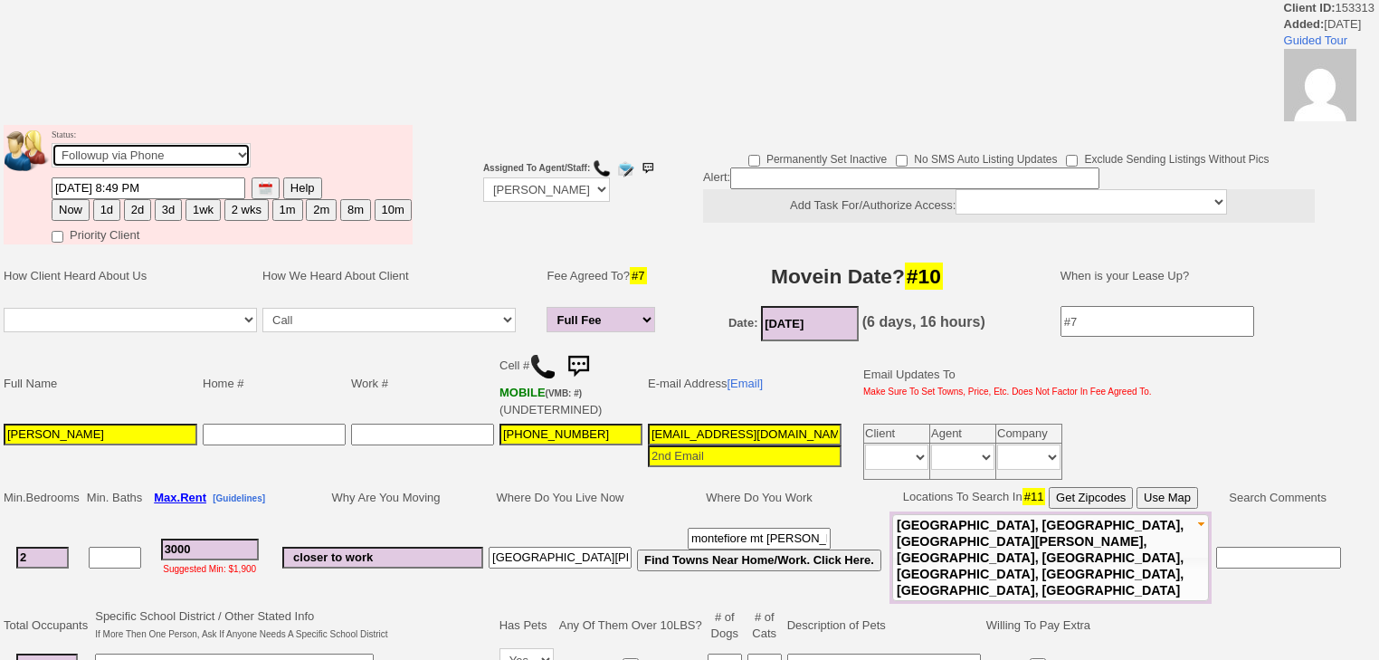
select select "Inactive"
click at [52, 148] on select "Followup via Phone Followup via Email Followup When Section 8 Property Found De…" at bounding box center [151, 155] width 199 height 24
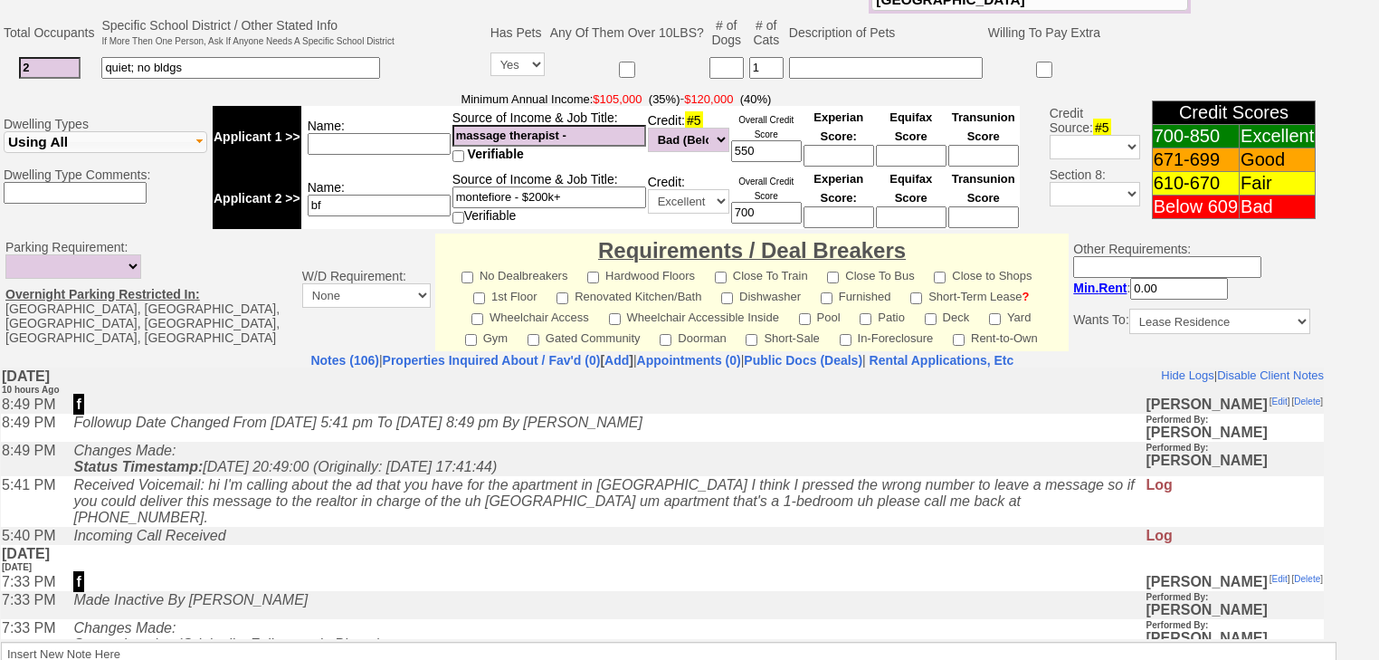
scroll to position [755, 0]
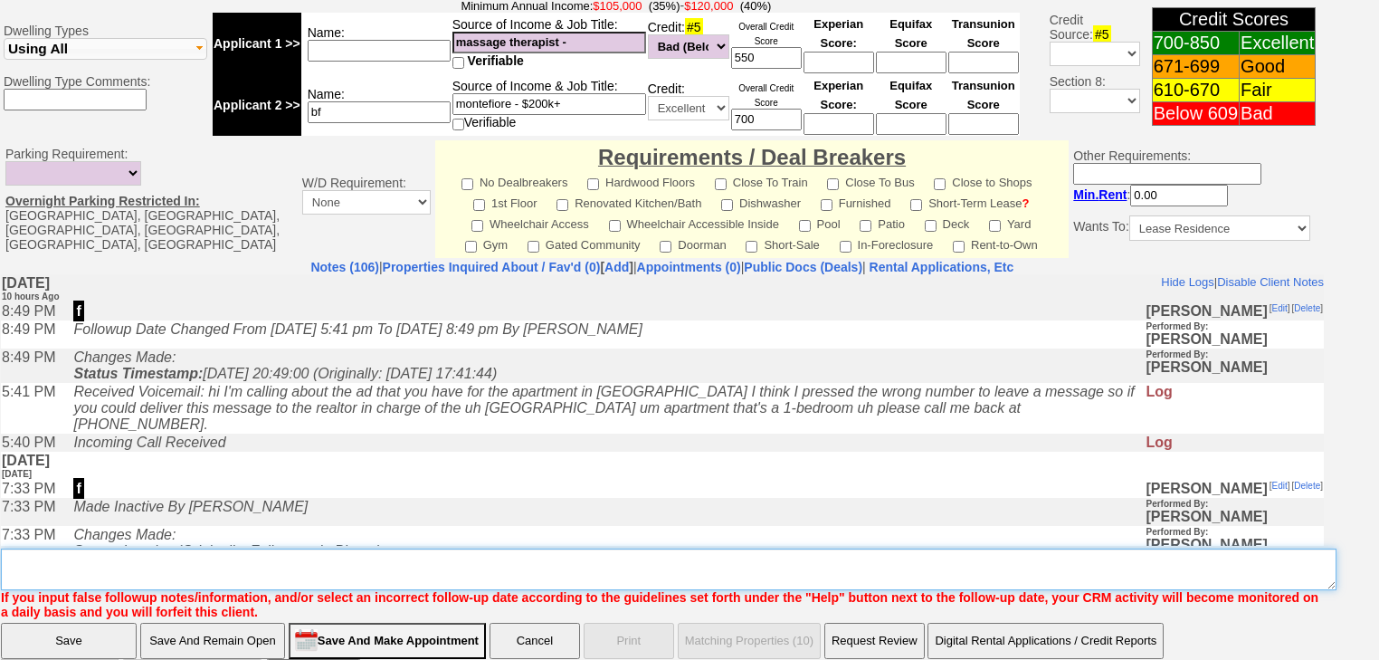
type textarea "f"
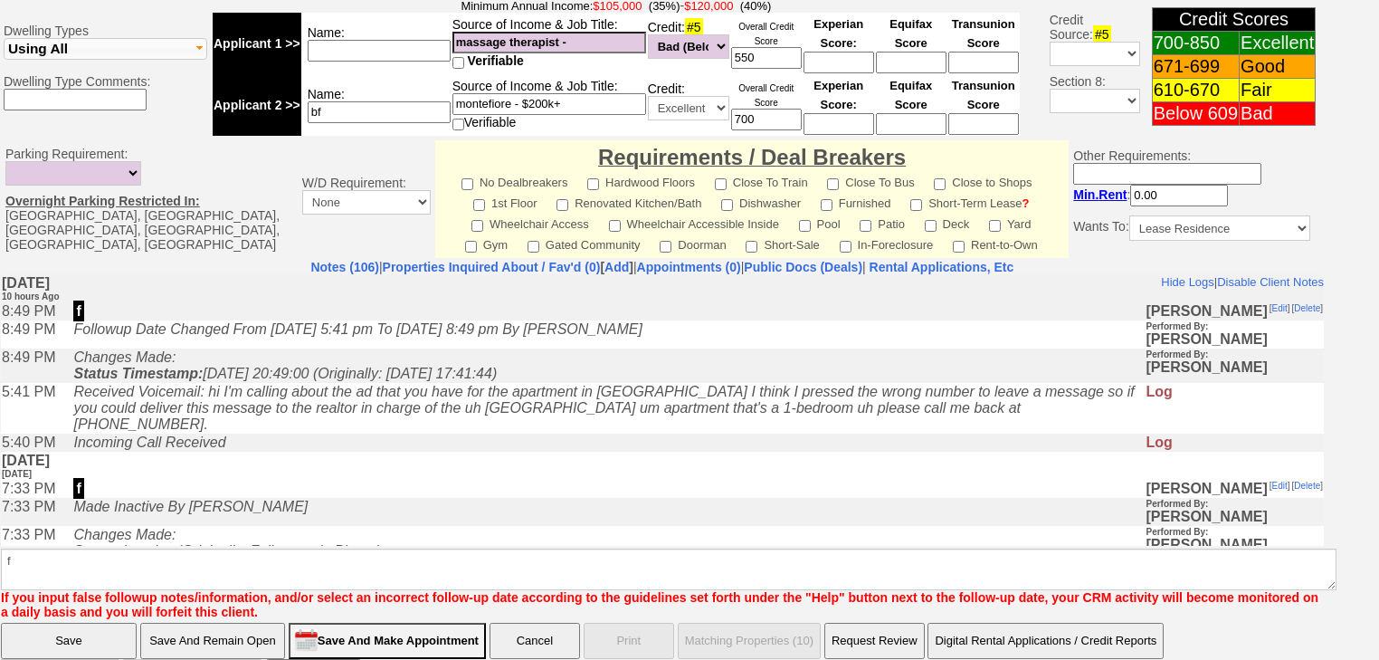
click at [81, 622] on input "Save" at bounding box center [69, 640] width 136 height 36
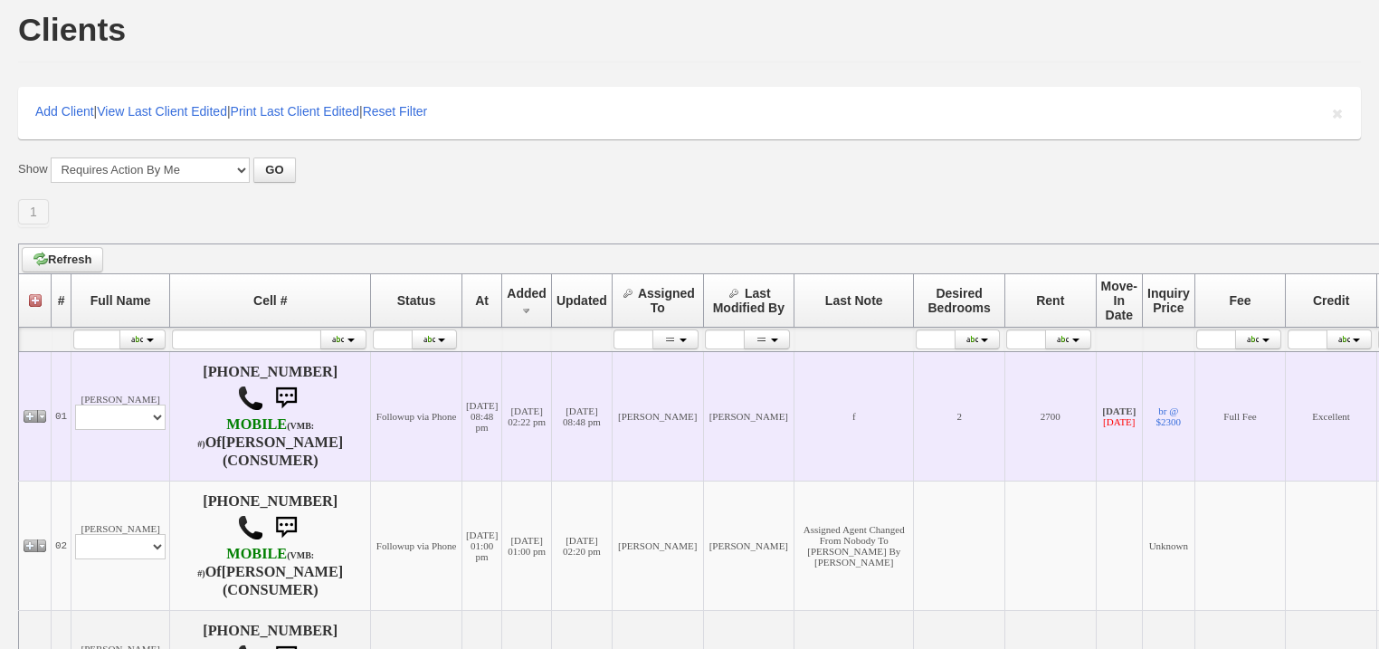
scroll to position [290, 0]
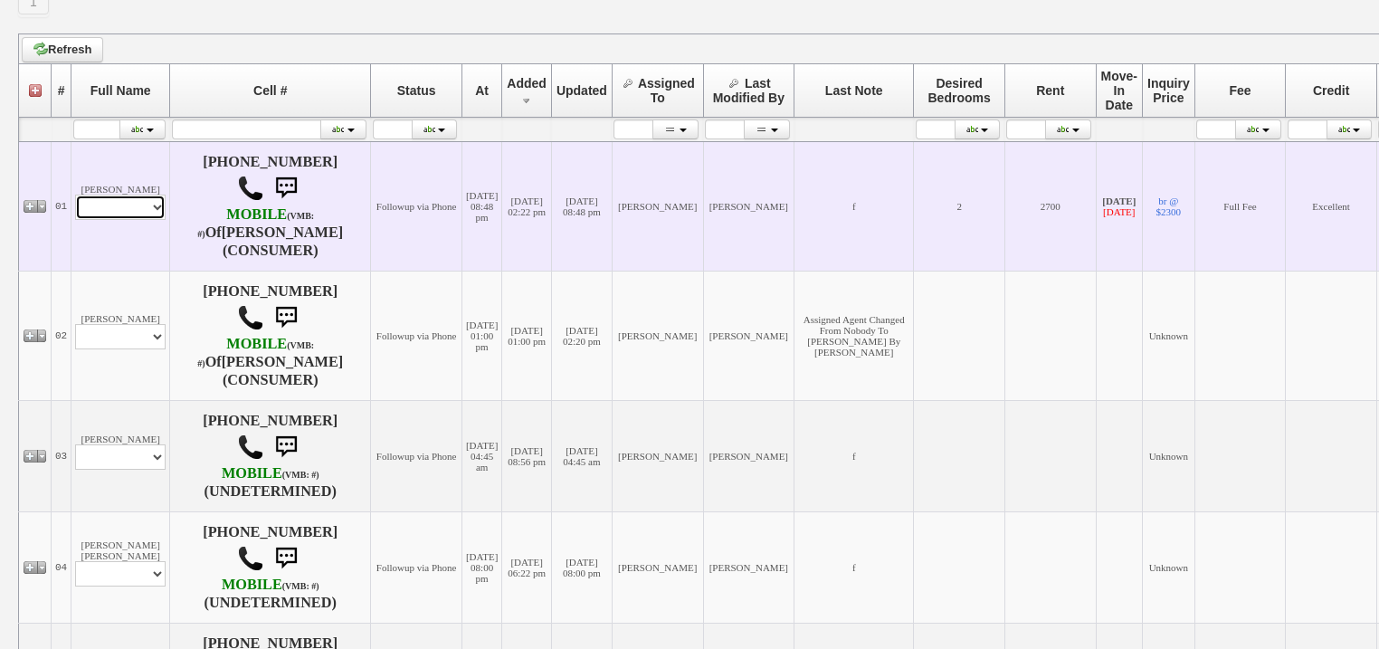
drag, startPoint x: 157, startPoint y: 217, endPoint x: 156, endPoint y: 227, distance: 10.0
click at [157, 217] on select "Profile Edit Print Email Externally (Will Not Be Tracked In CRM) Closed Deals" at bounding box center [120, 207] width 90 height 25
select select "ChangeURL,/crm/custom/edit_client_form.php?redirect=%2Fcrm%2Fclients.php&id=167…"
click at [75, 204] on select "Profile Edit Print Email Externally (Will Not Be Tracked In CRM) Closed Deals" at bounding box center [120, 207] width 90 height 25
select select
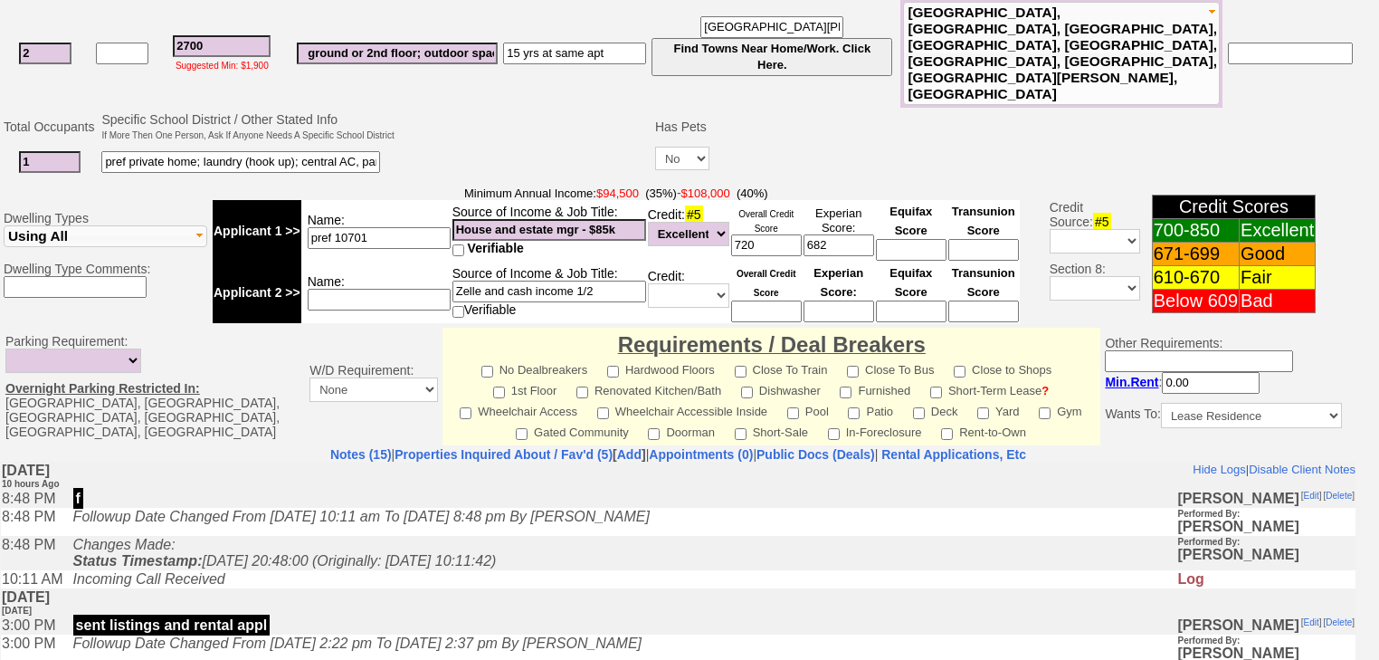
scroll to position [432, 0]
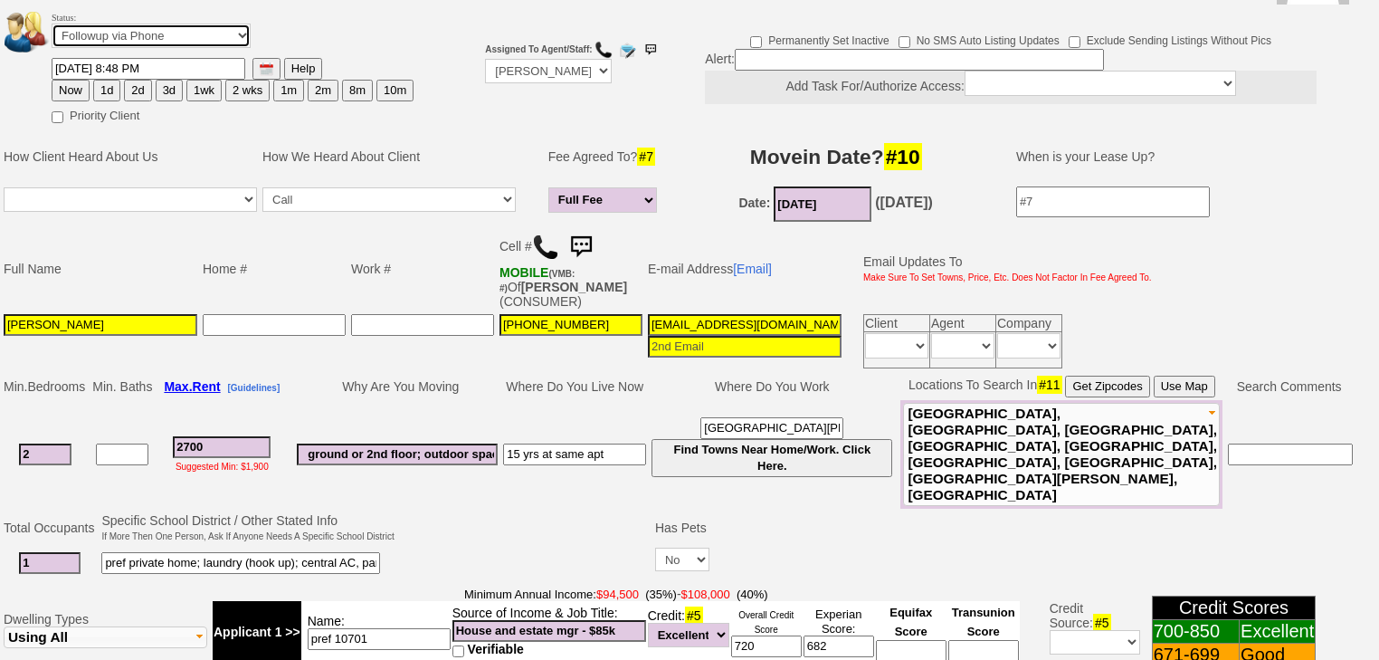
drag, startPoint x: 159, startPoint y: 10, endPoint x: 158, endPoint y: 22, distance: 11.8
click at [159, 24] on select "Followup via Phone Followup via Email Followup When Section 8 Property Found De…" at bounding box center [151, 36] width 199 height 24
select select "Inactive"
click at [52, 24] on select "Followup via Phone Followup via Email Followup When Section 8 Property Found De…" at bounding box center [151, 36] width 199 height 24
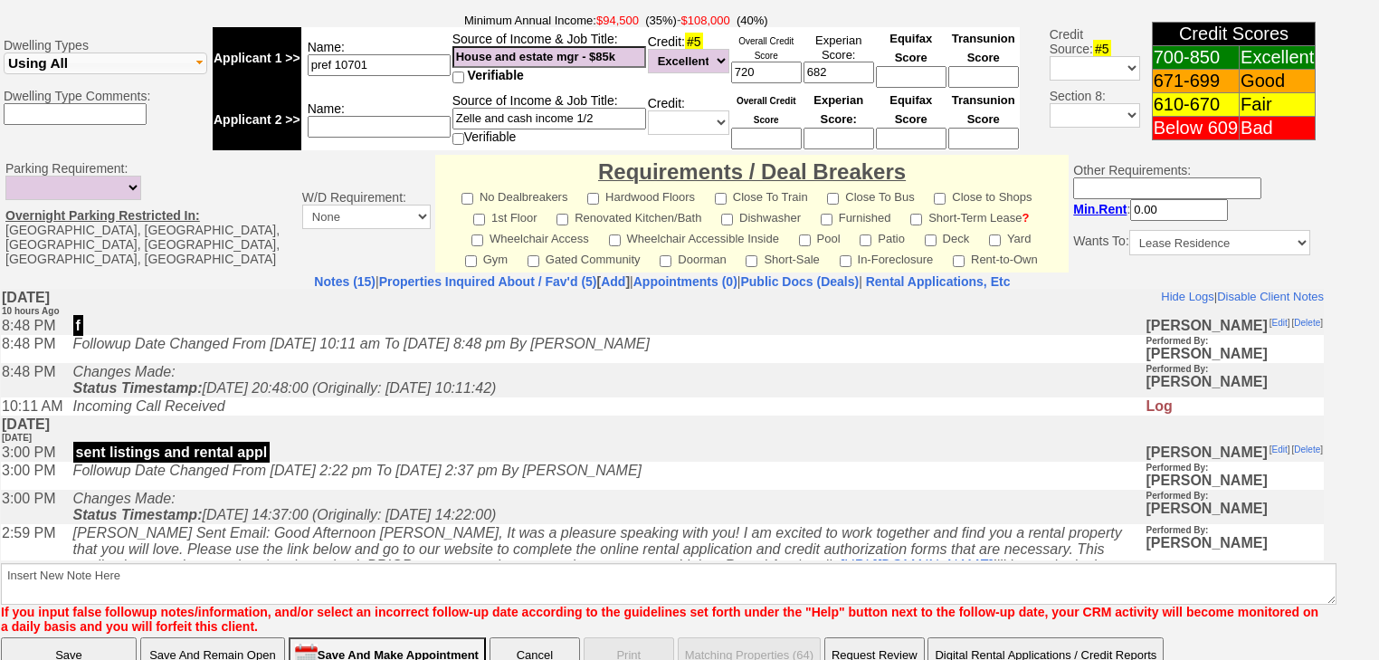
scroll to position [771, 0]
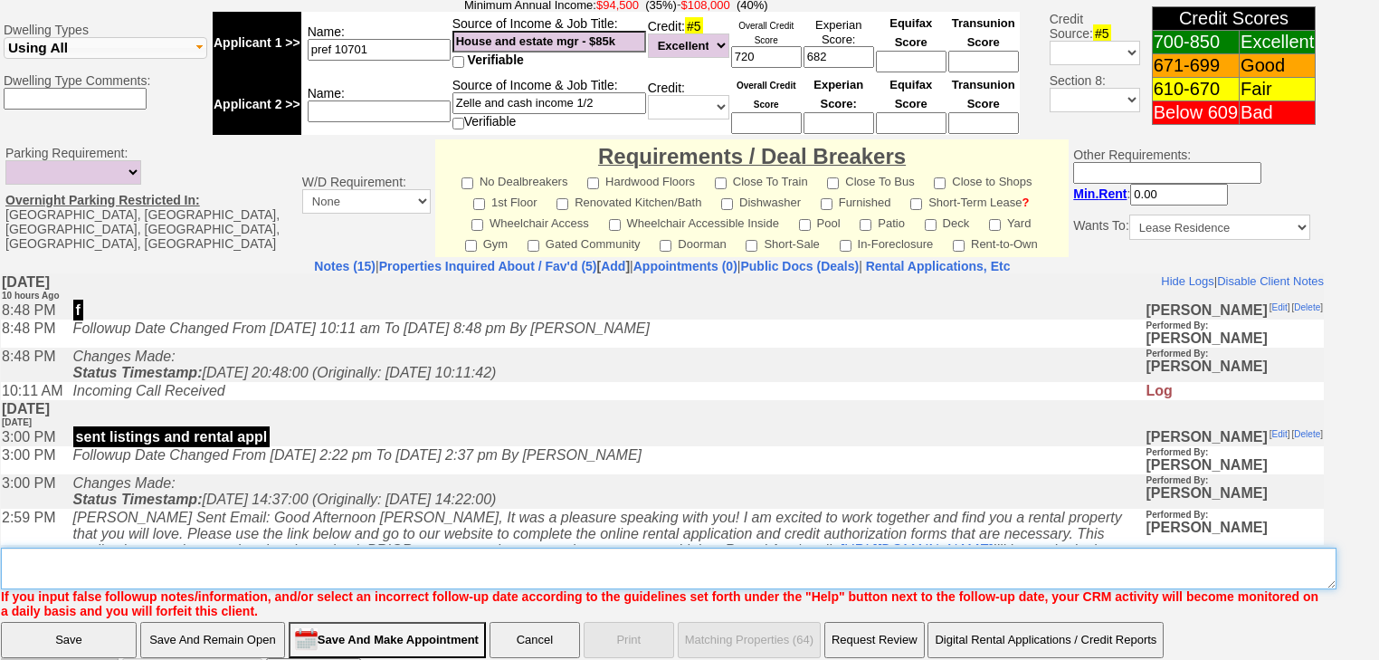
click at [148, 547] on textarea "Insert New Note Here" at bounding box center [668, 568] width 1335 height 42
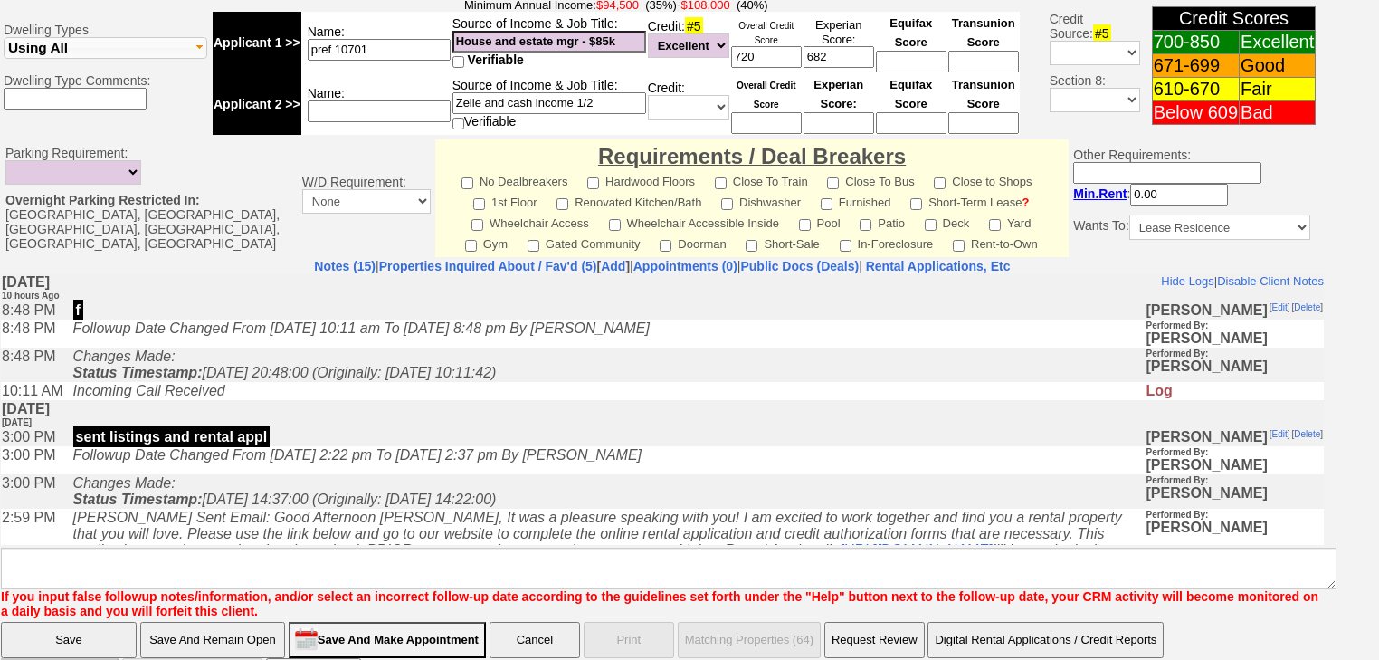
click at [121, 622] on input "Save" at bounding box center [69, 640] width 136 height 36
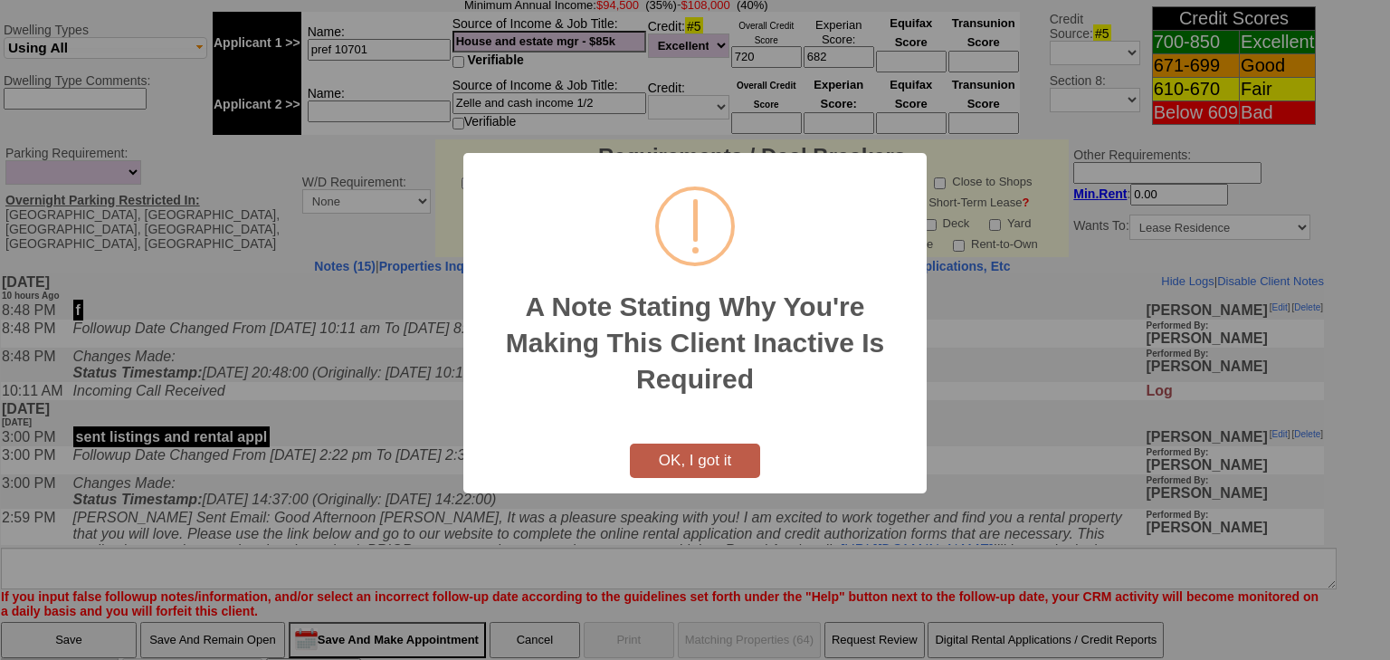
drag, startPoint x: 734, startPoint y: 476, endPoint x: 542, endPoint y: 546, distance: 204.4
click at [718, 478] on div "A Note Stating Why You're Making This Client Inactive Is Required ! Not valid! …" at bounding box center [694, 323] width 463 height 340
drag, startPoint x: 687, startPoint y: 462, endPoint x: 601, endPoint y: 527, distance: 107.9
click at [681, 463] on button "OK, I got it" at bounding box center [695, 460] width 130 height 34
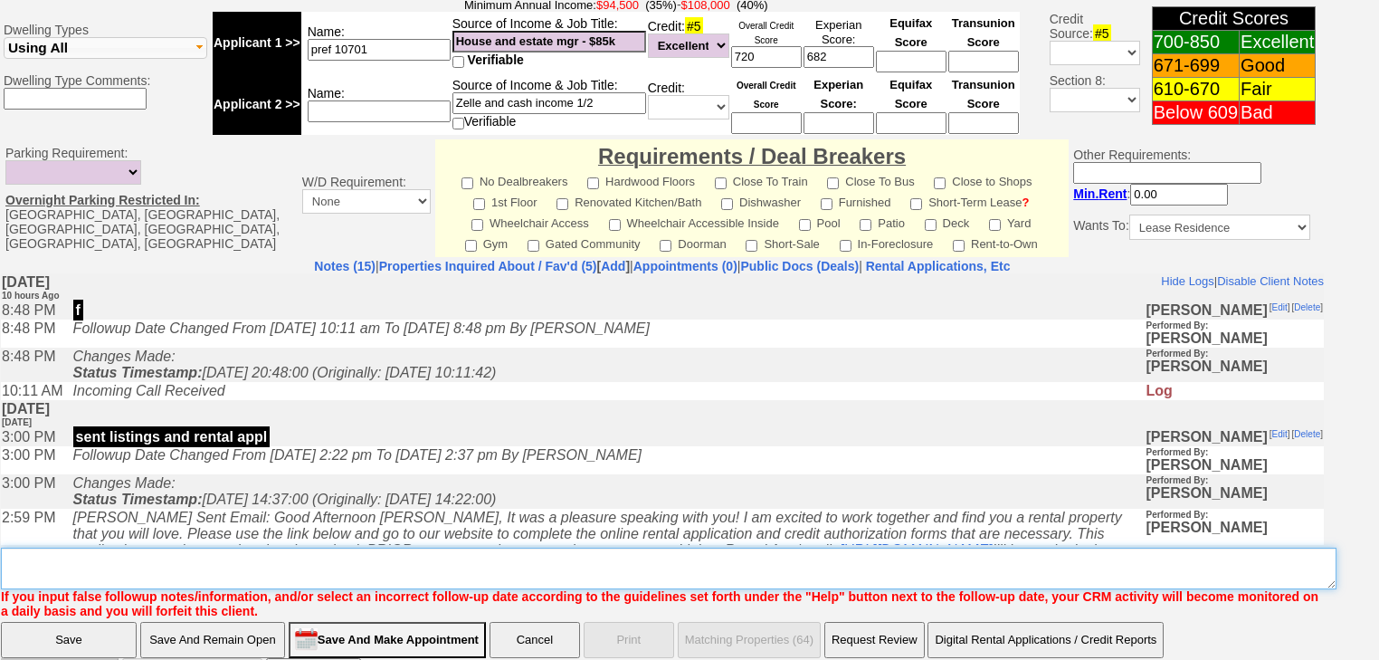
click at [603, 547] on textarea "Insert New Note Here" at bounding box center [668, 568] width 1335 height 42
paste textarea "never heard back from client"
type textarea "never heard back from client"
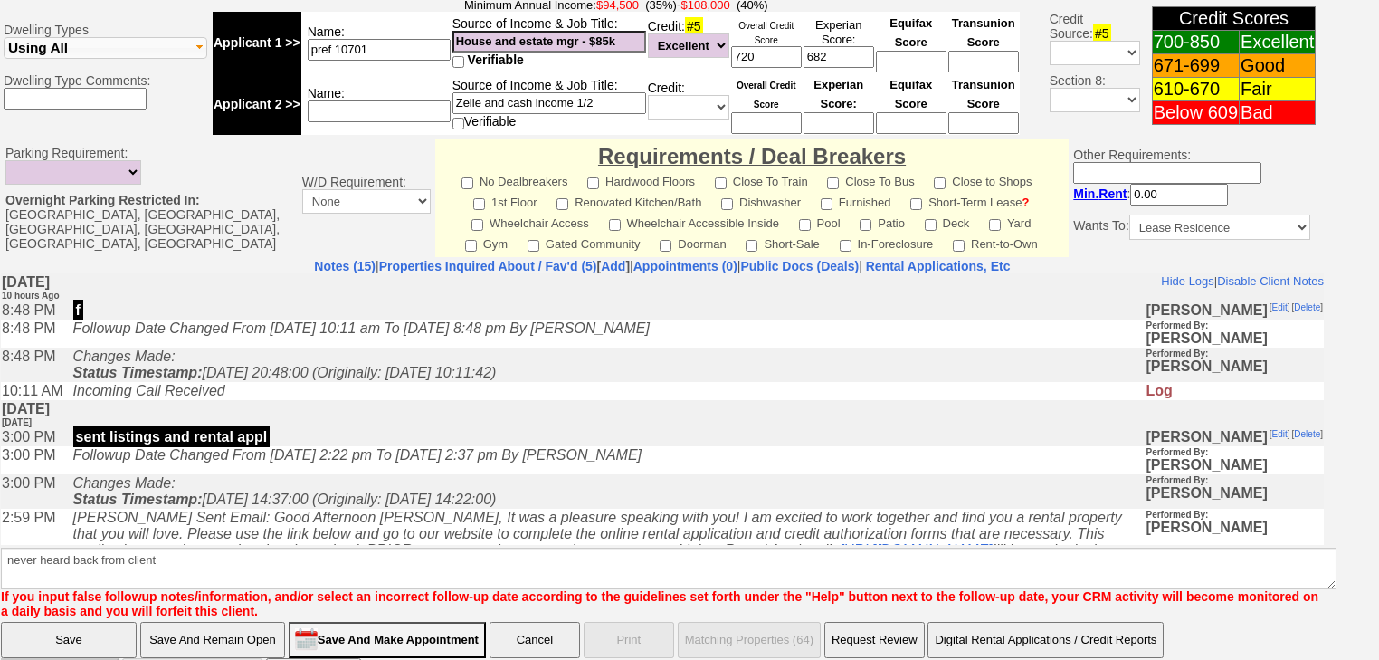
click at [114, 622] on input "Save" at bounding box center [69, 640] width 136 height 36
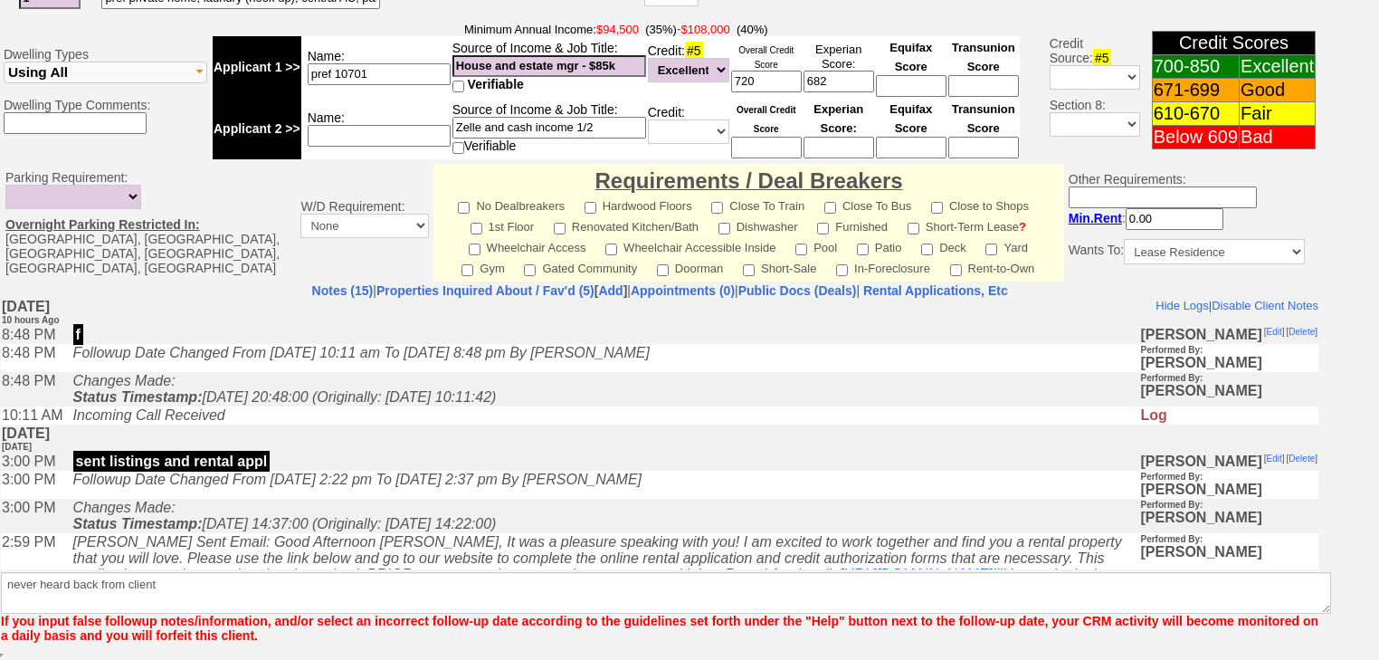
scroll to position [696, 0]
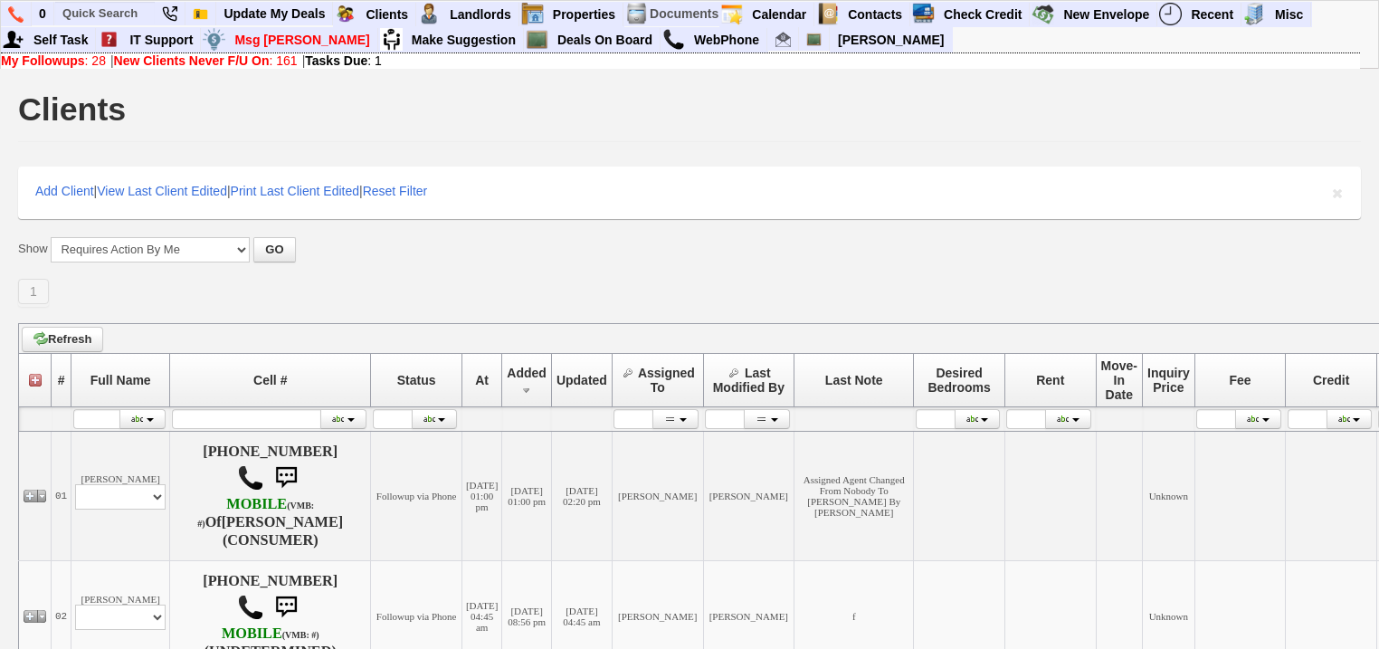
click at [184, 62] on b "New Clients Never F/U On" at bounding box center [192, 60] width 156 height 14
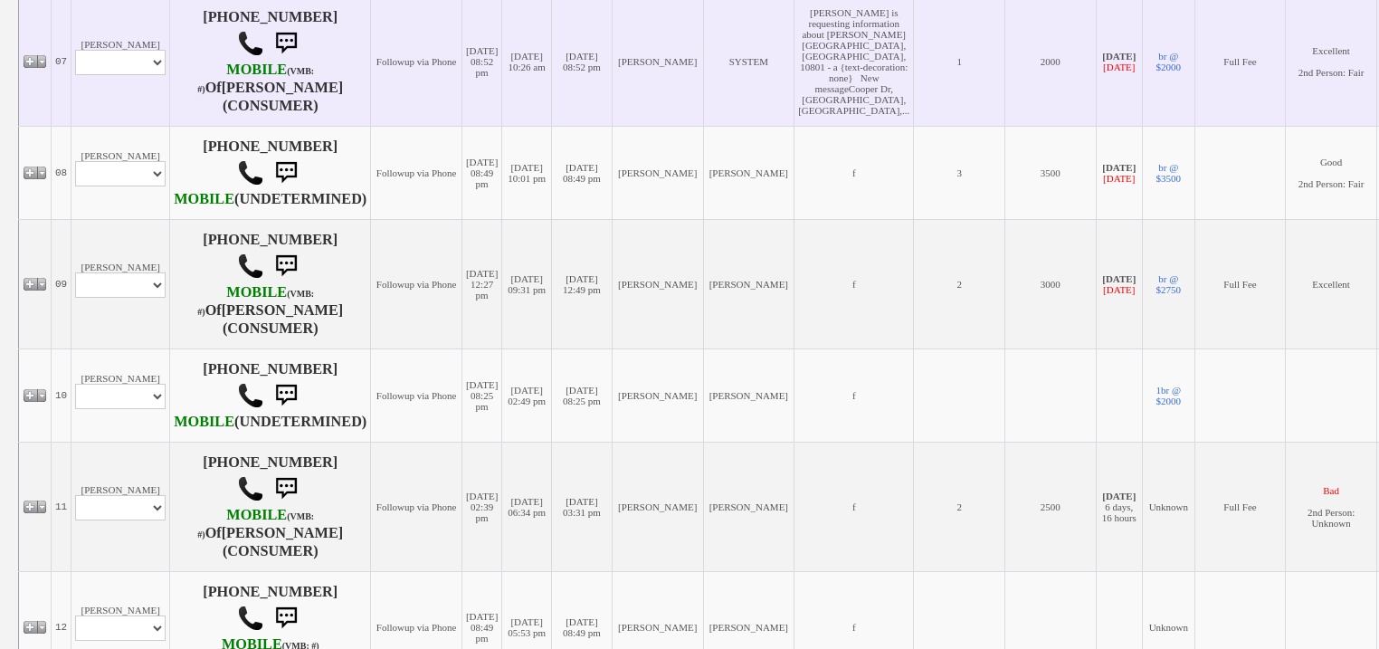
scroll to position [1158, 0]
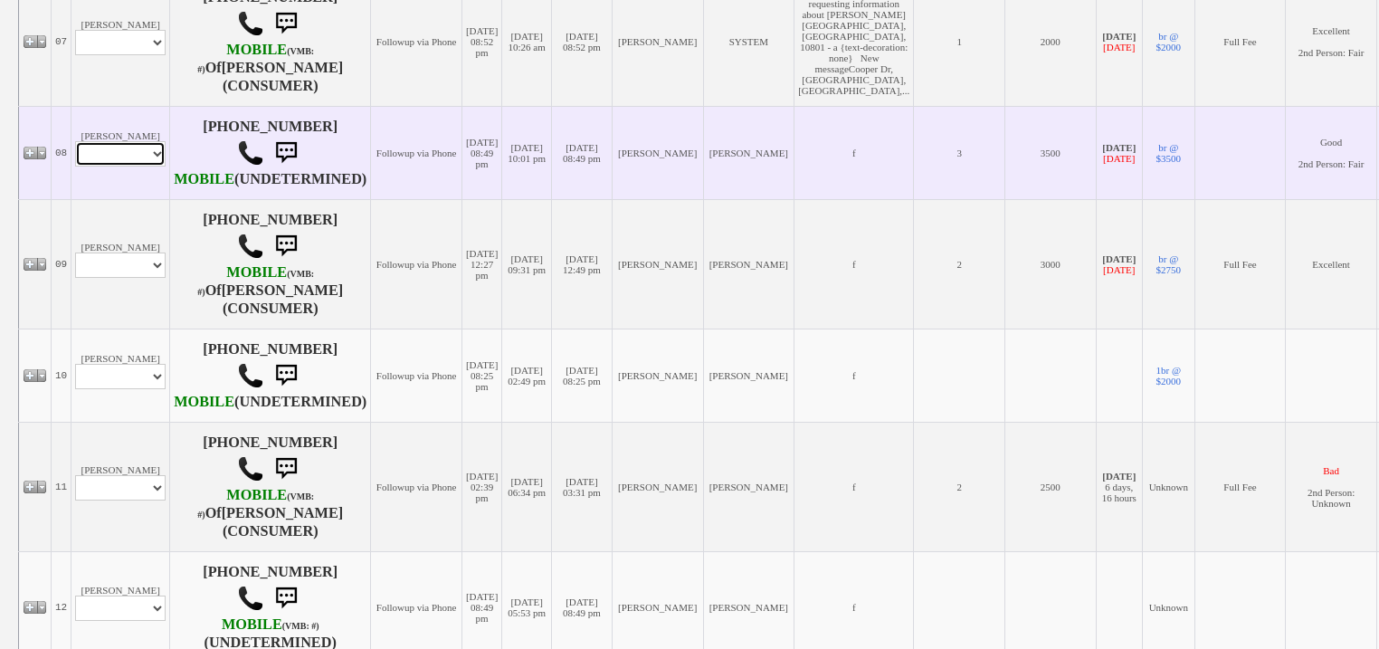
click at [138, 166] on select "Profile Edit Print Email Externally (Will Not Be Tracked In CRM) Closed Deals" at bounding box center [120, 153] width 90 height 25
select select "ChangeURL,/crm/custom/edit_client_form.php?redirect=%2Fcrm%2Fclients.php&id=166…"
click at [75, 166] on select "Profile Edit Print Email Externally (Will Not Be Tracked In CRM) Closed Deals" at bounding box center [120, 153] width 90 height 25
select select
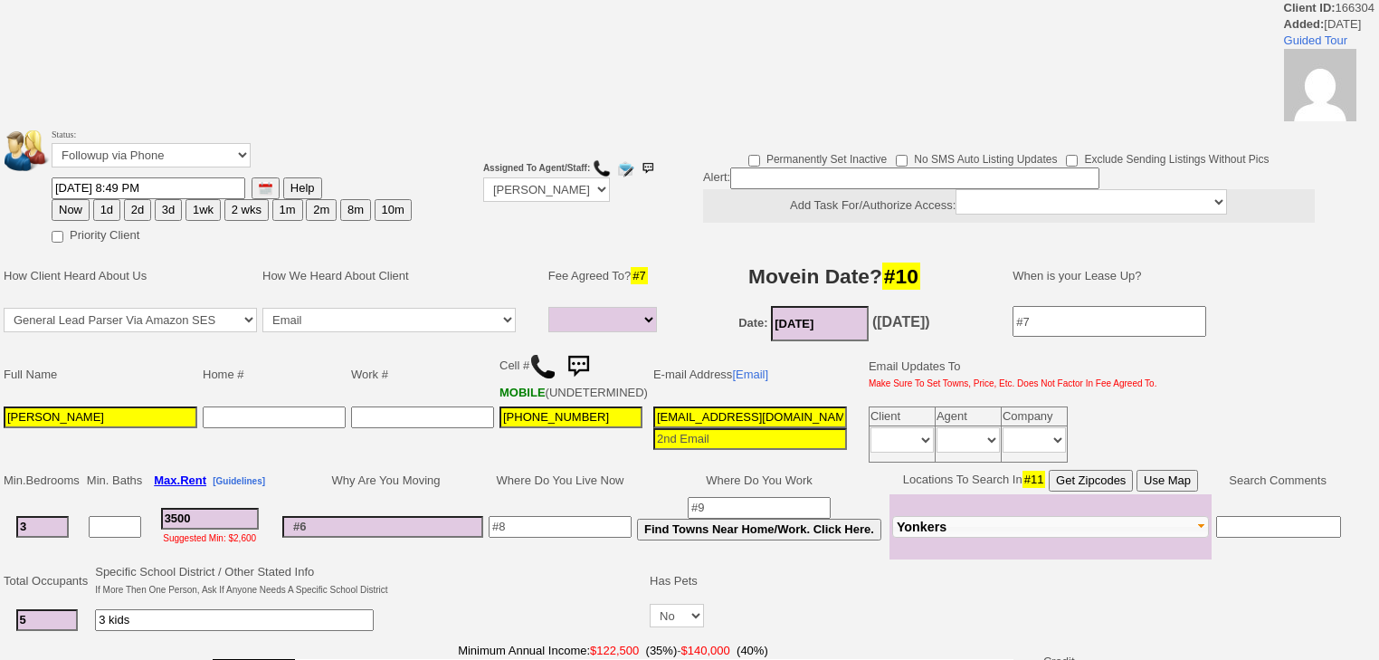
select select
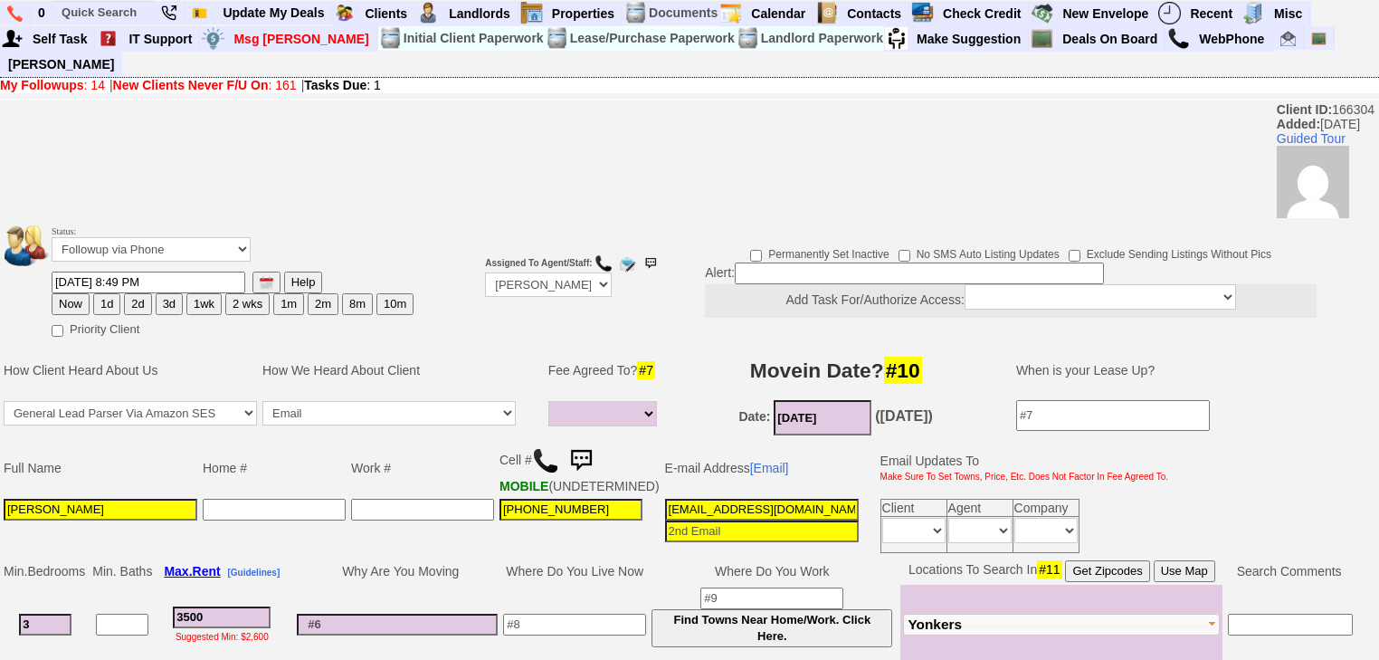
click at [111, 293] on button "1d" at bounding box center [106, 304] width 27 height 22
type input "[DATE] 07:07 AM"
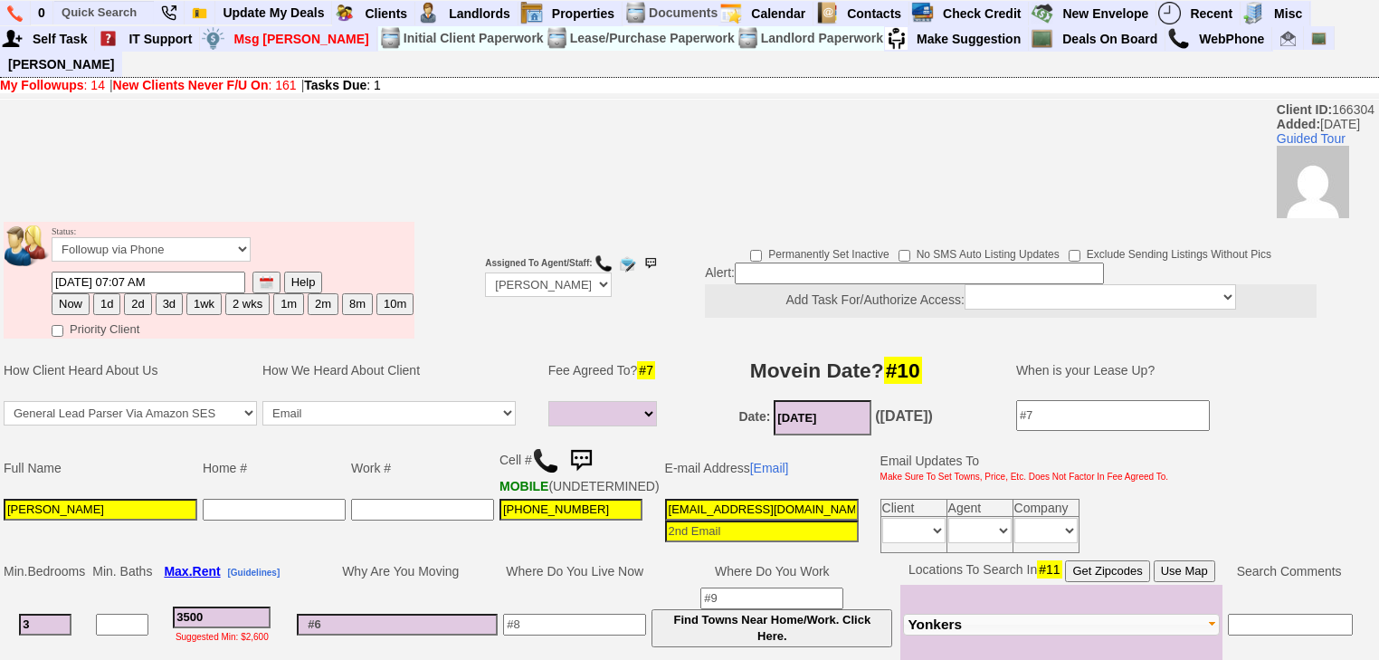
click at [155, 78] on b "New Clients Never F/U On" at bounding box center [191, 85] width 156 height 14
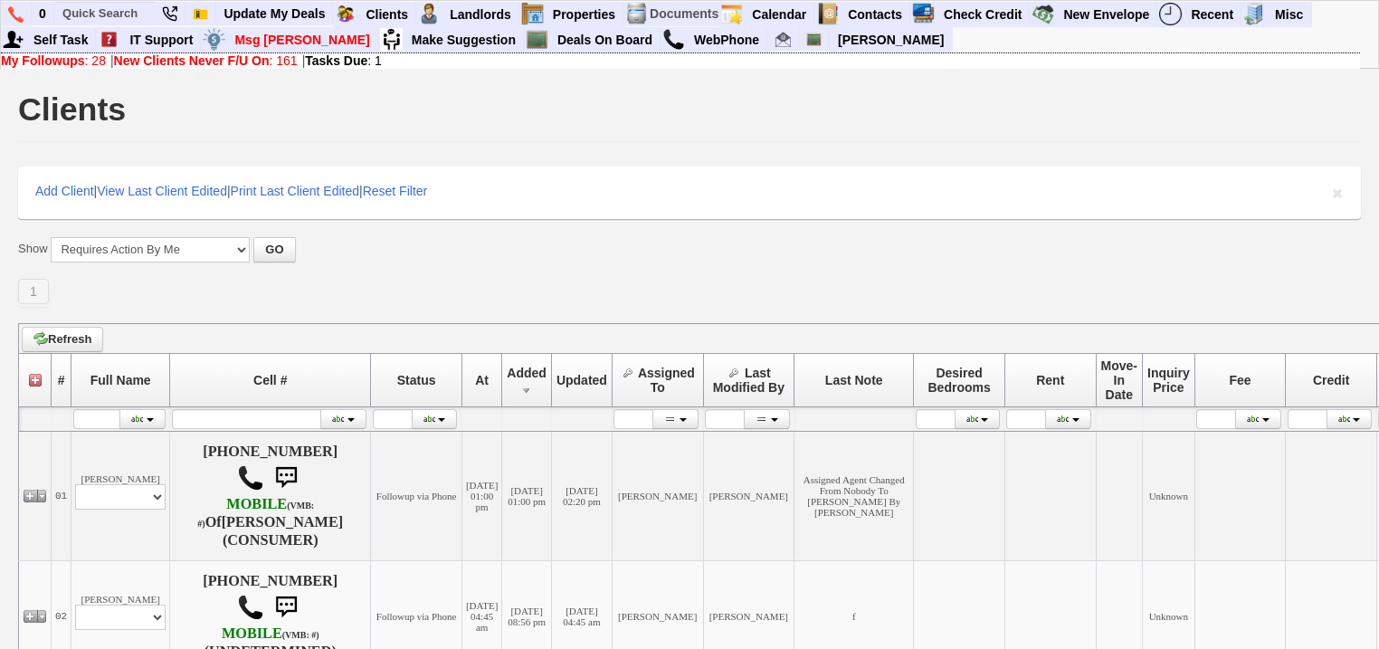
click at [72, 59] on b "My Followups" at bounding box center [43, 60] width 84 height 14
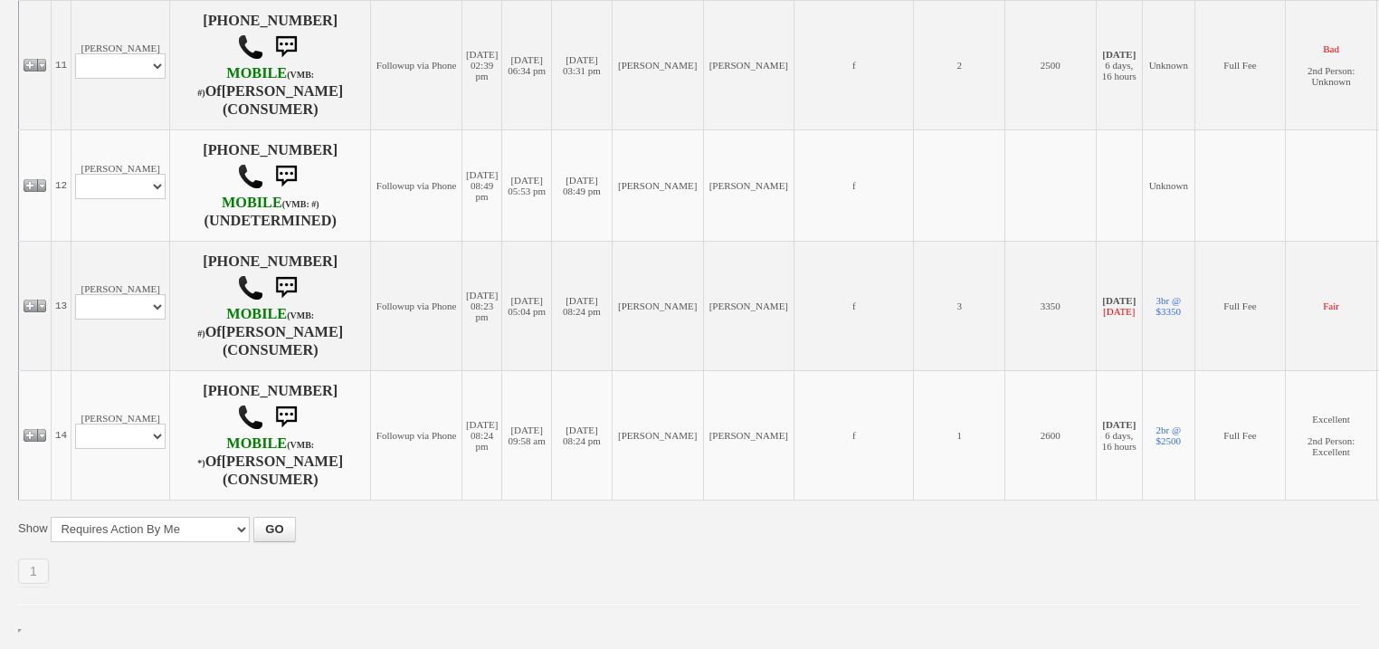
scroll to position [1448, 0]
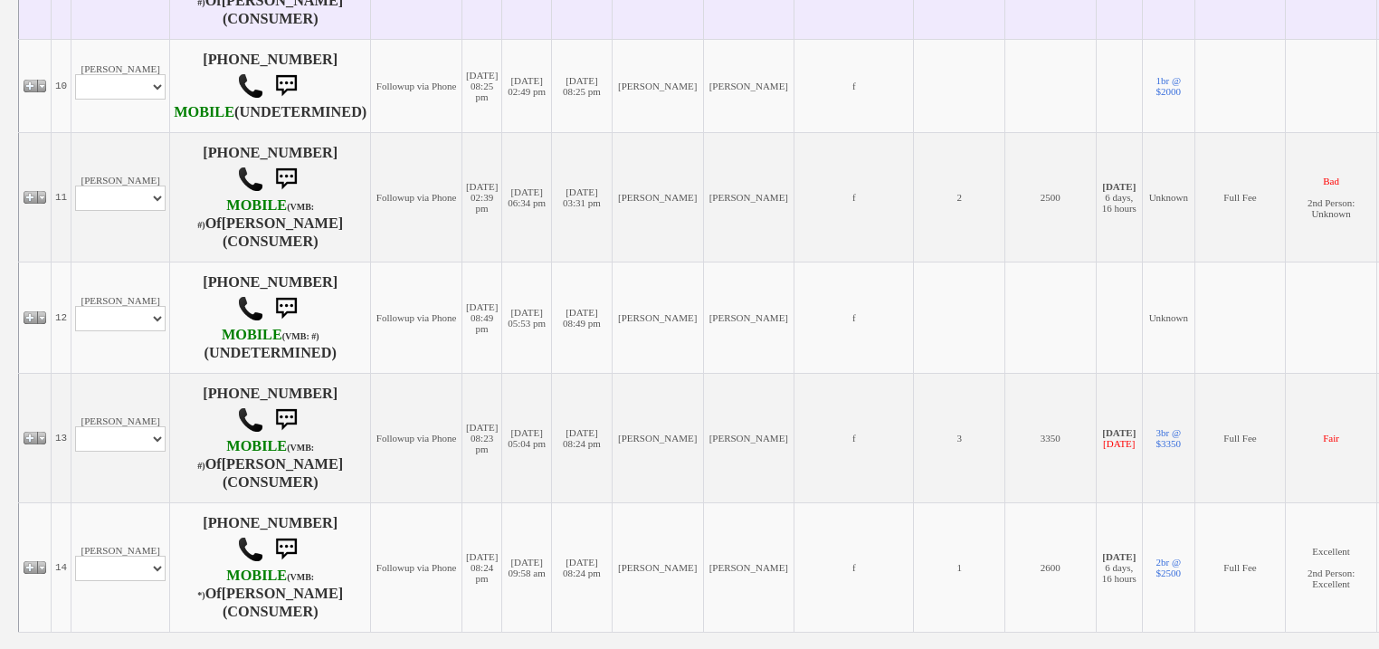
select select "ChangeURL,/crm/custom/edit_client_form.php?redirect=%2Fcrm%2Fclients.php&id=163…"
select select
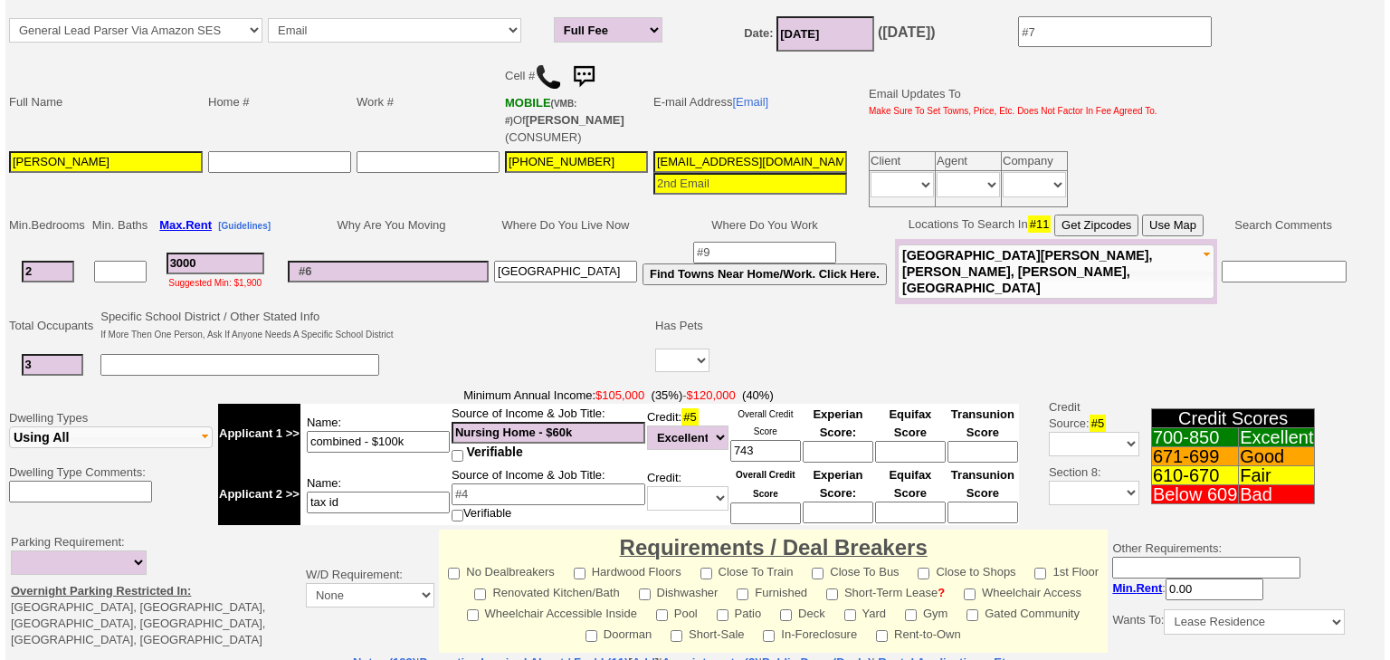
scroll to position [739, 0]
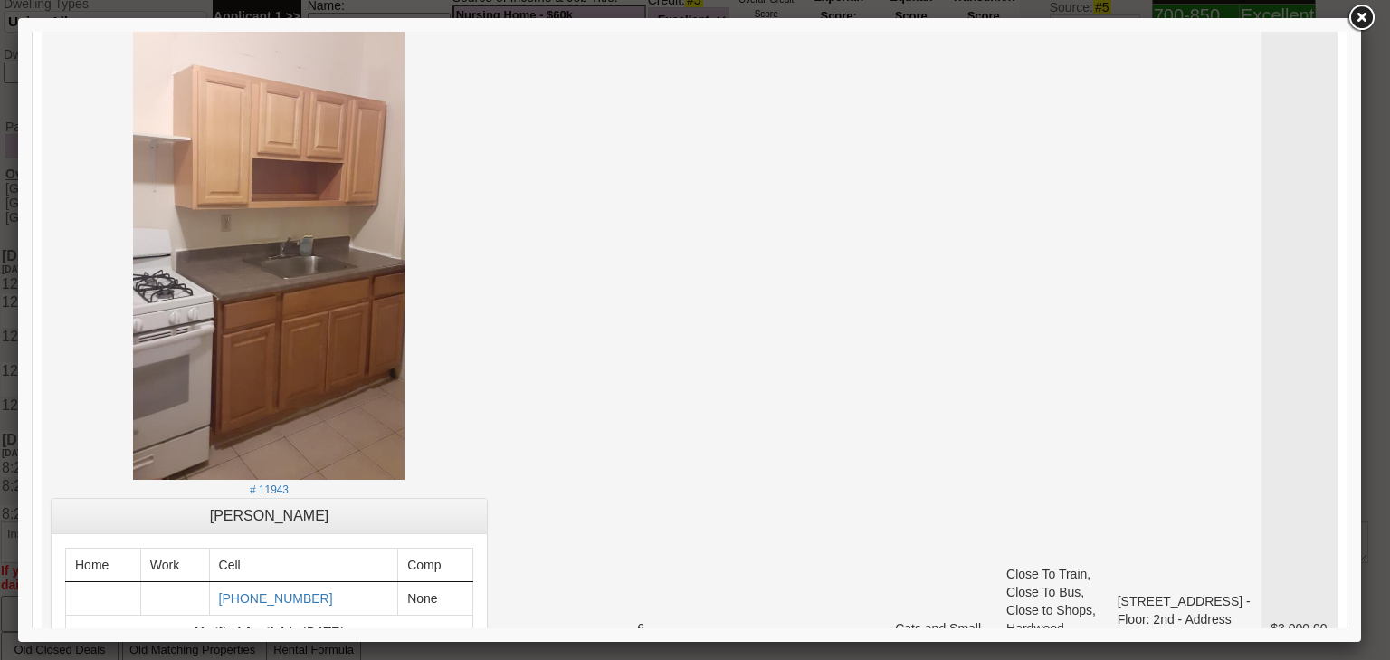
scroll to position [217, 0]
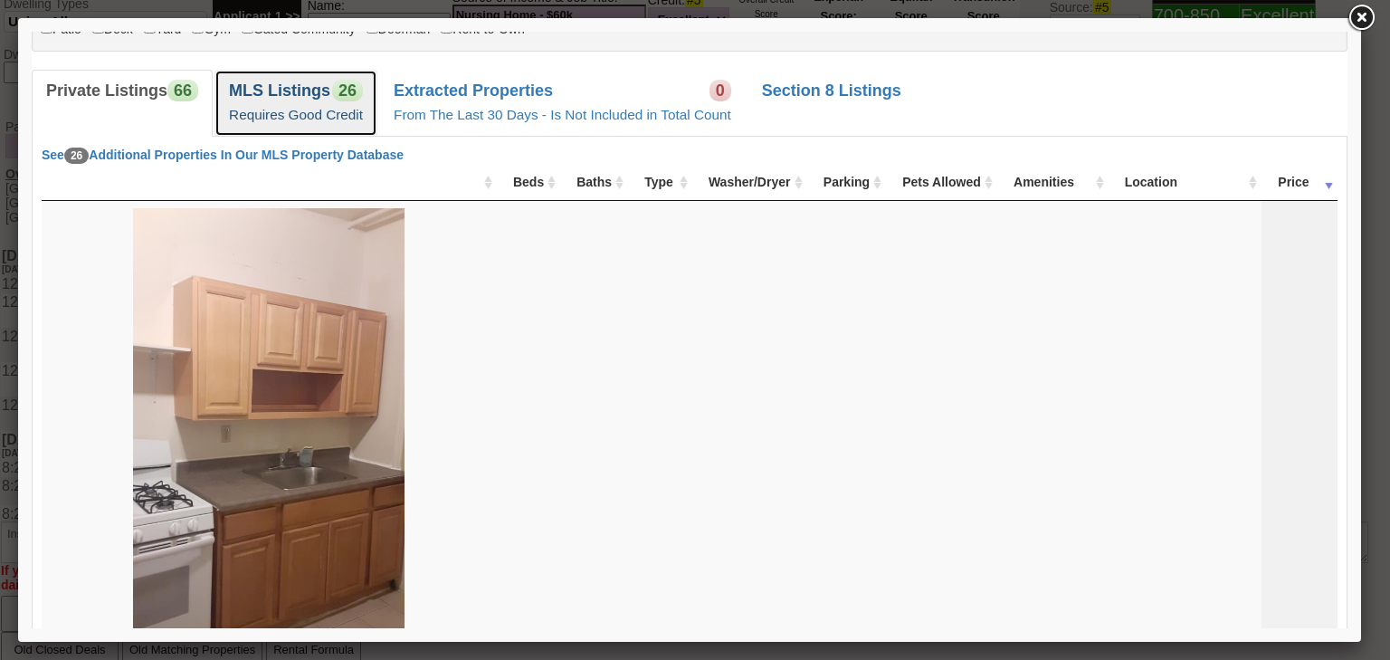
click at [313, 116] on small "Requires Good Credit" at bounding box center [296, 114] width 134 height 15
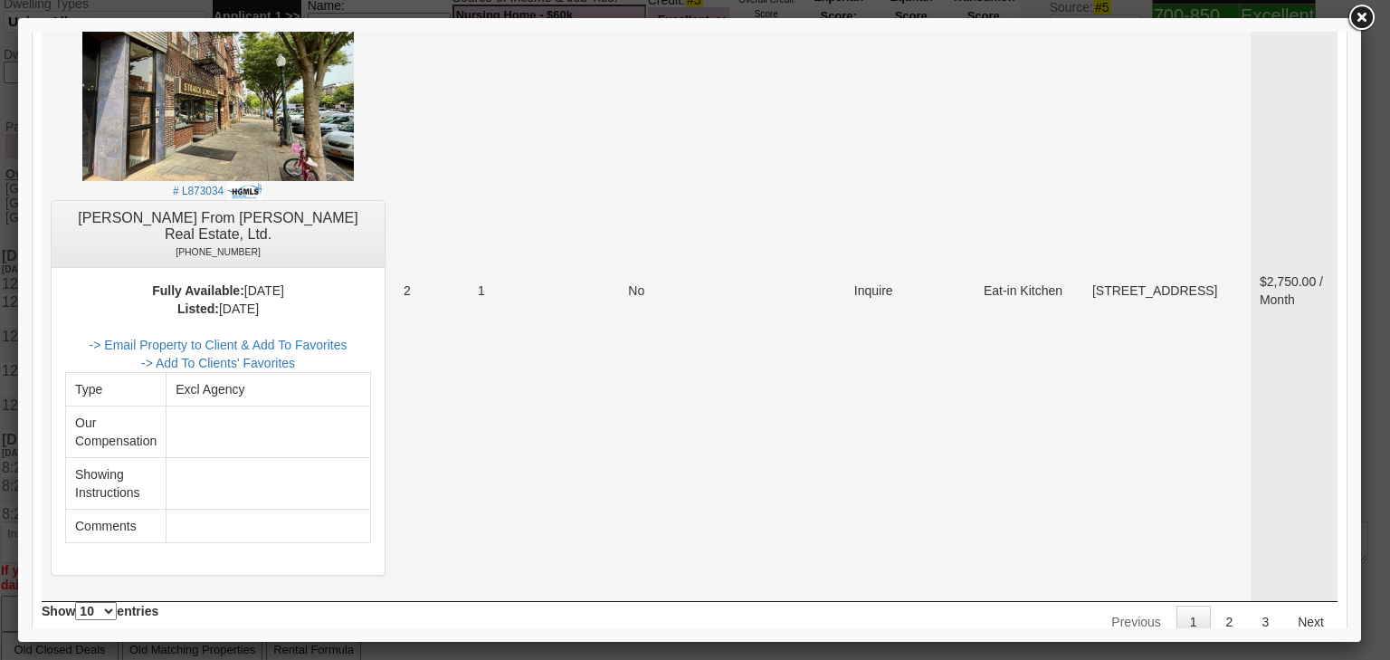
scroll to position [8067, 0]
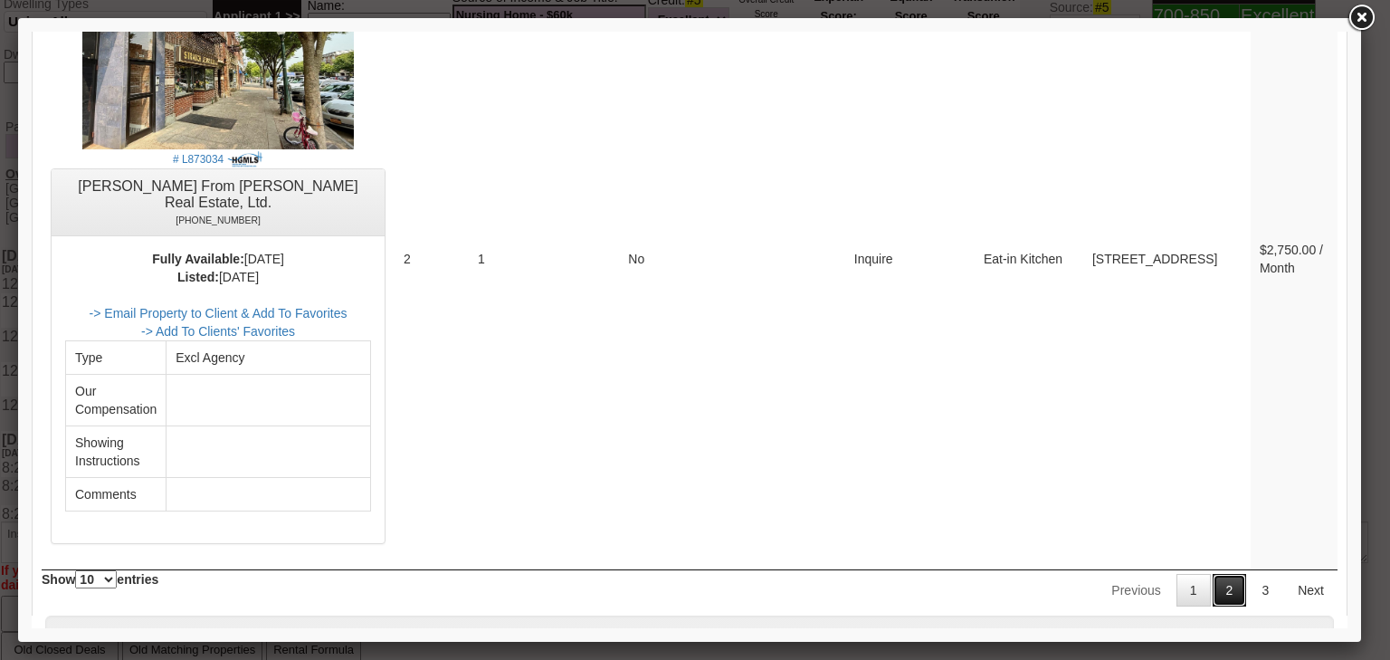
click at [1212, 574] on link "2" at bounding box center [1229, 590] width 34 height 33
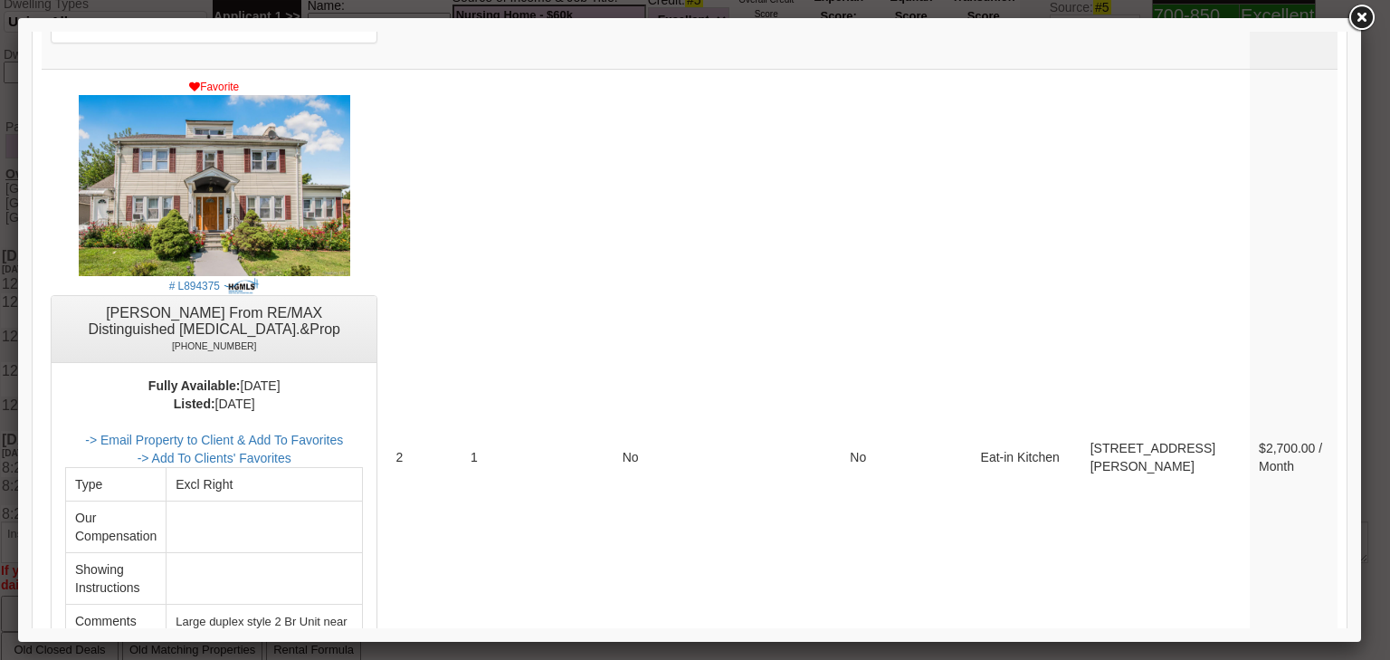
scroll to position [0, 0]
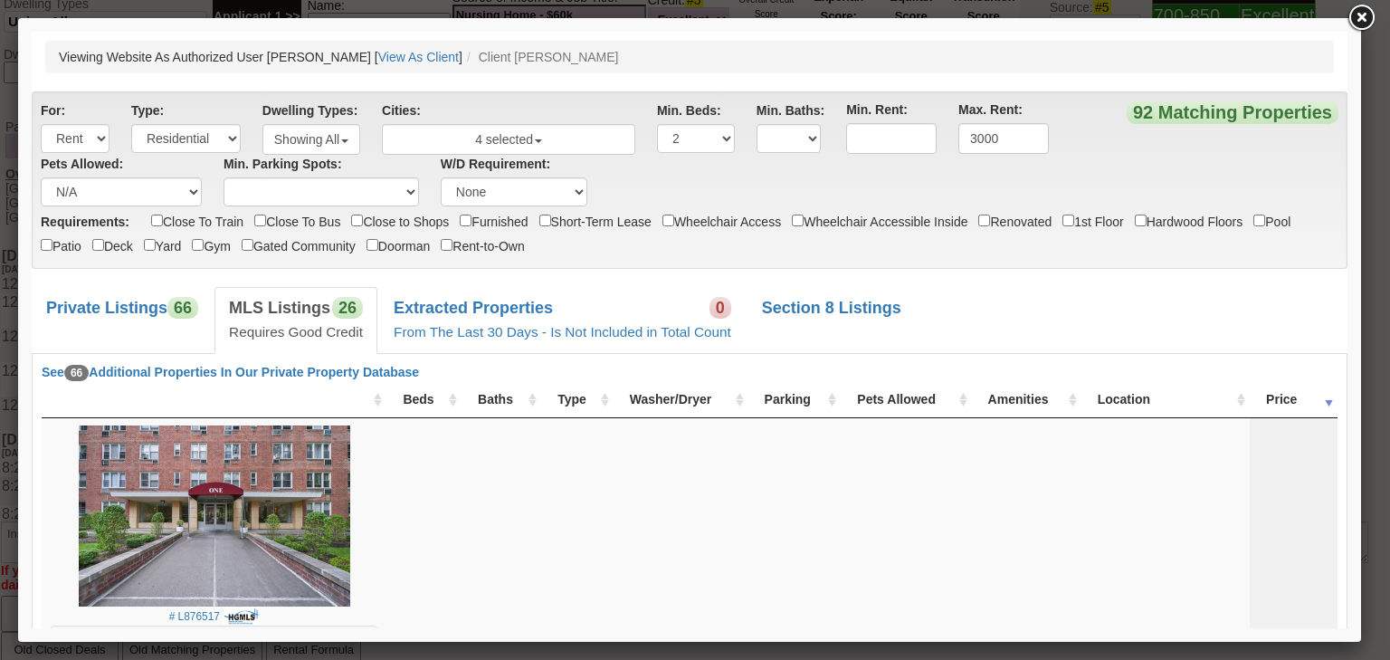
drag, startPoint x: 1342, startPoint y: 539, endPoint x: 1347, endPoint y: 57, distance: 482.3
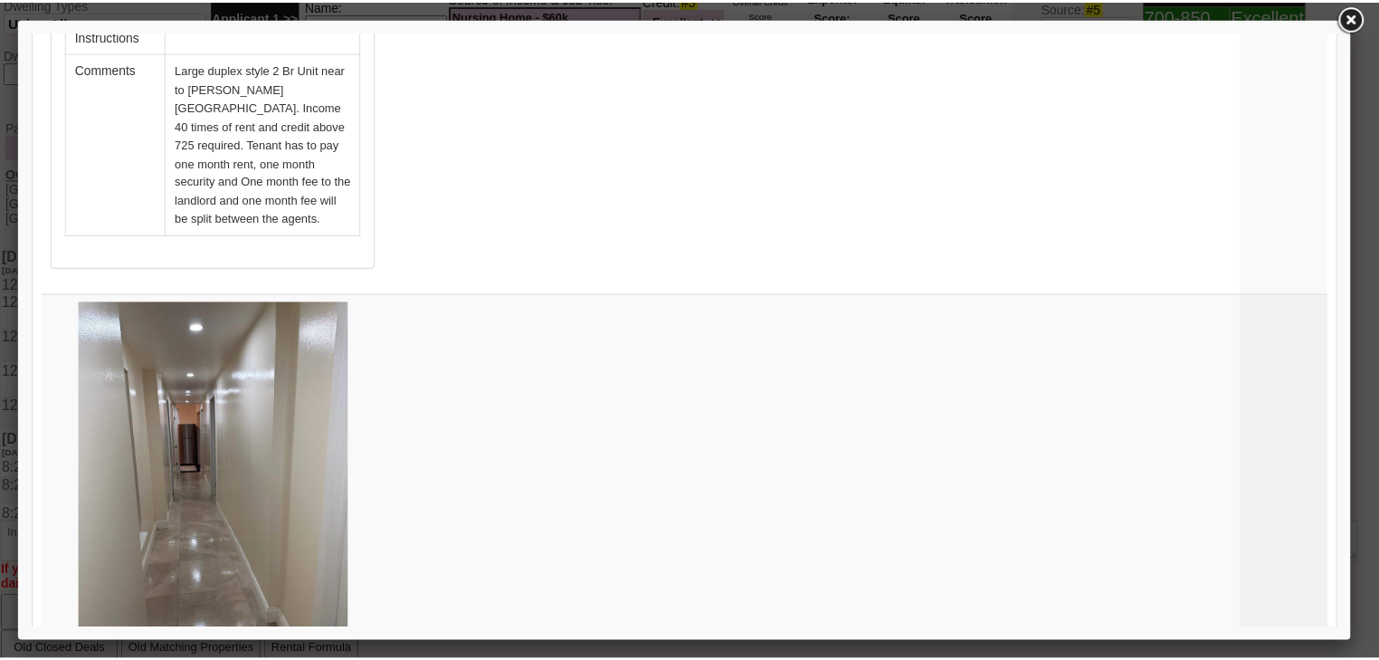
scroll to position [6370, 0]
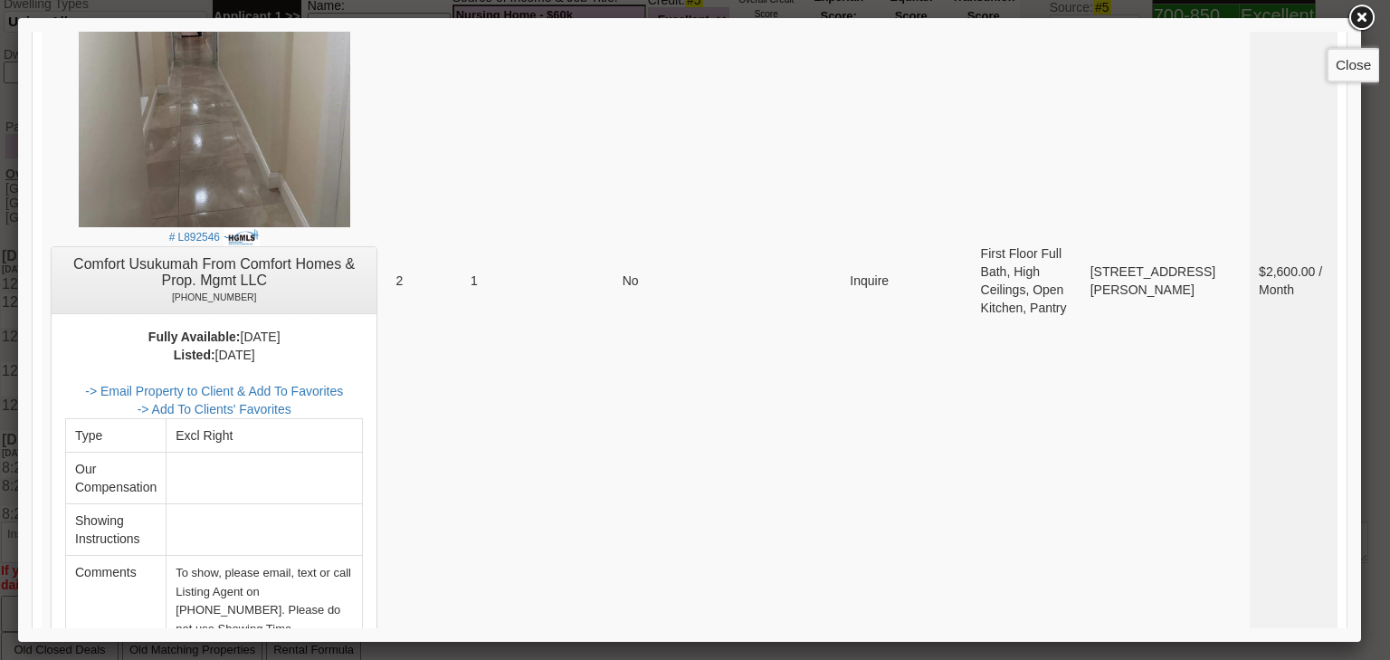
click at [1356, 14] on link at bounding box center [1361, 18] width 33 height 33
